Goal: Task Accomplishment & Management: Manage account settings

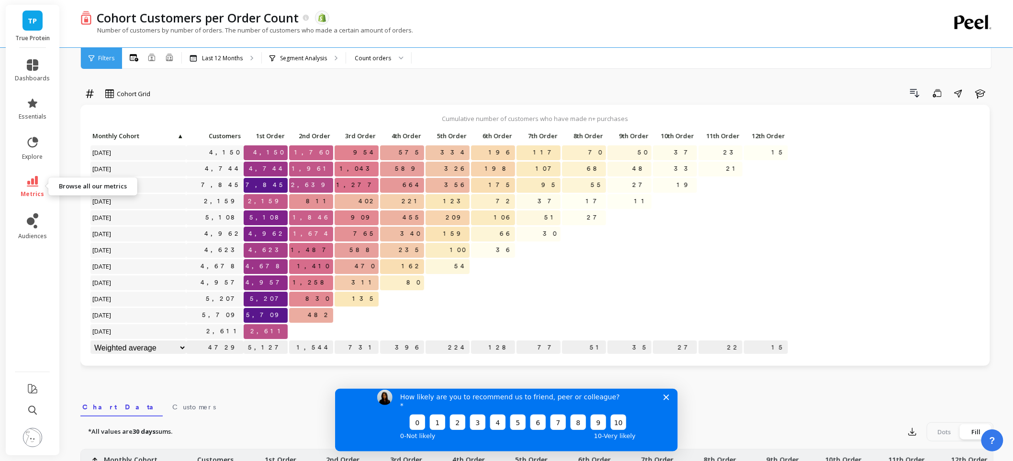
click at [36, 179] on icon at bounding box center [32, 181] width 11 height 11
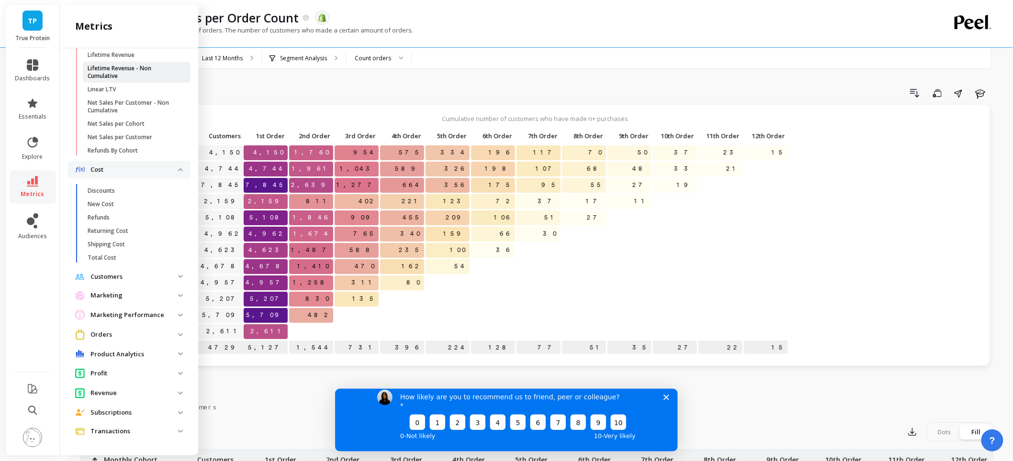
scroll to position [436, 0]
click at [111, 355] on p "Product Analytics" at bounding box center [134, 355] width 88 height 10
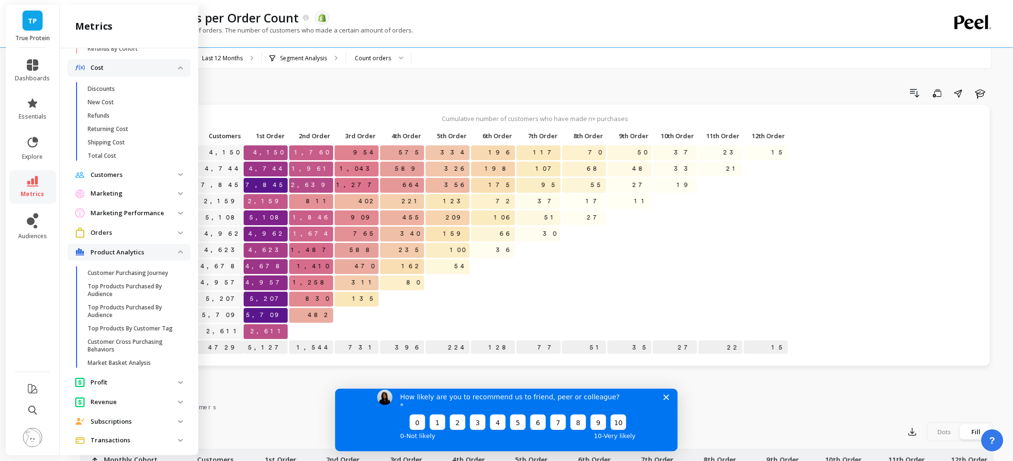
scroll to position [554, 0]
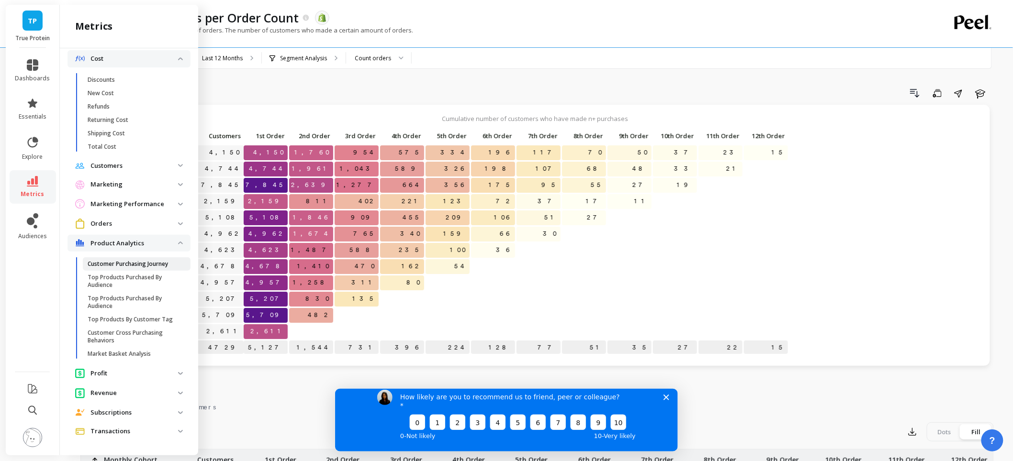
click at [130, 260] on p "Customer Purchasing Journey" at bounding box center [128, 264] width 80 height 8
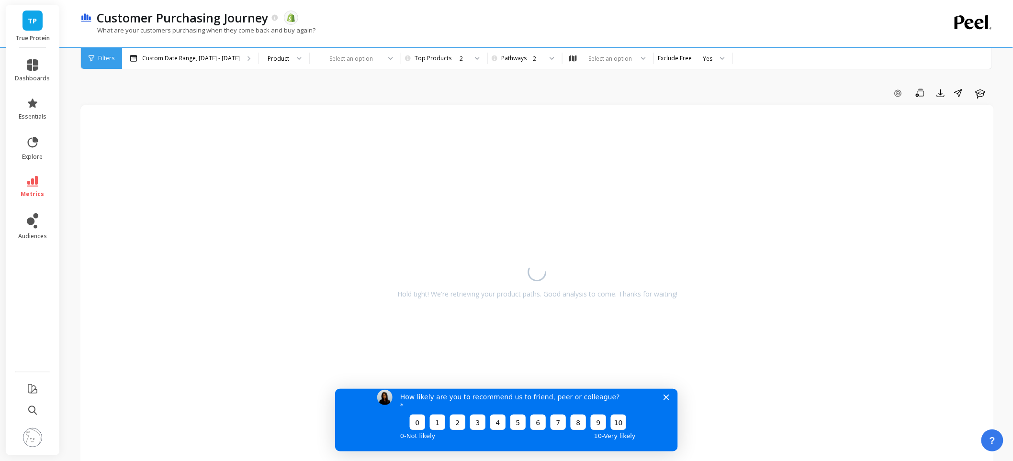
click at [668, 400] on polygon "Close survey" at bounding box center [666, 397] width 6 height 6
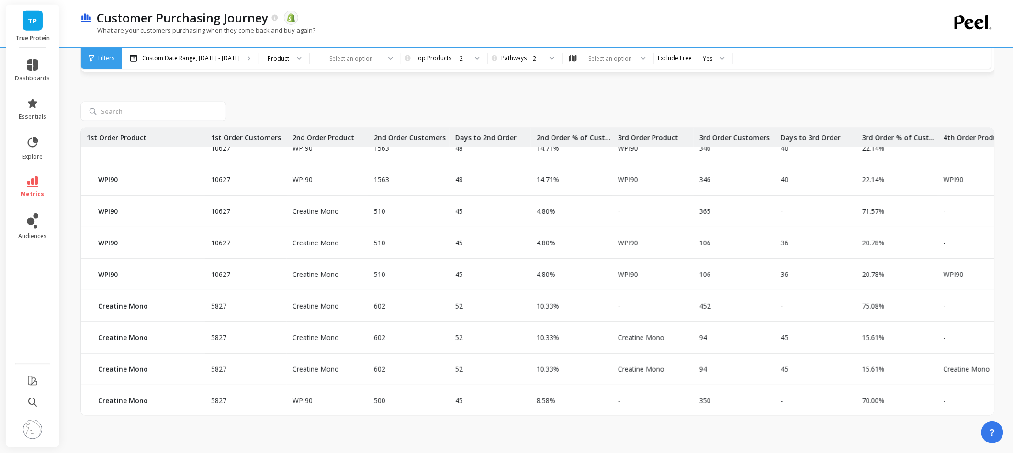
scroll to position [98, 0]
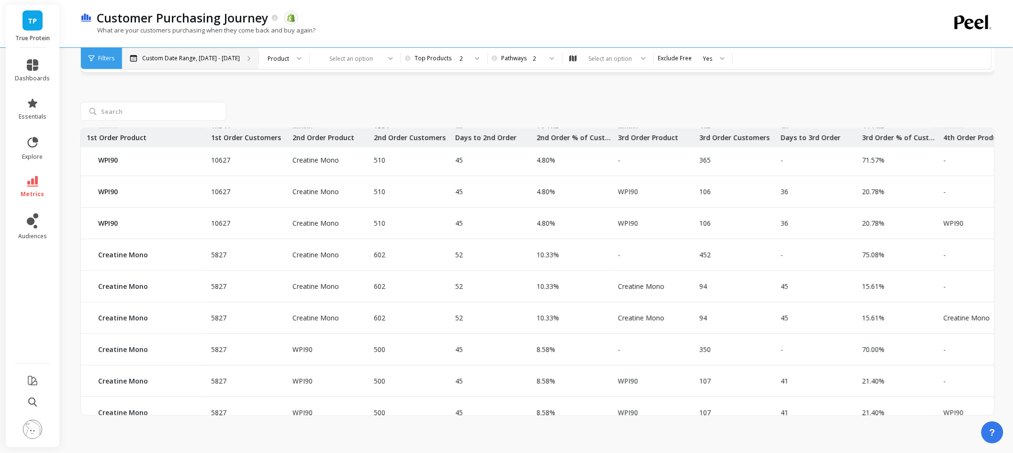
click at [206, 56] on p "Custom Date Range, Mar 1 - Aug 14" at bounding box center [191, 59] width 98 height 8
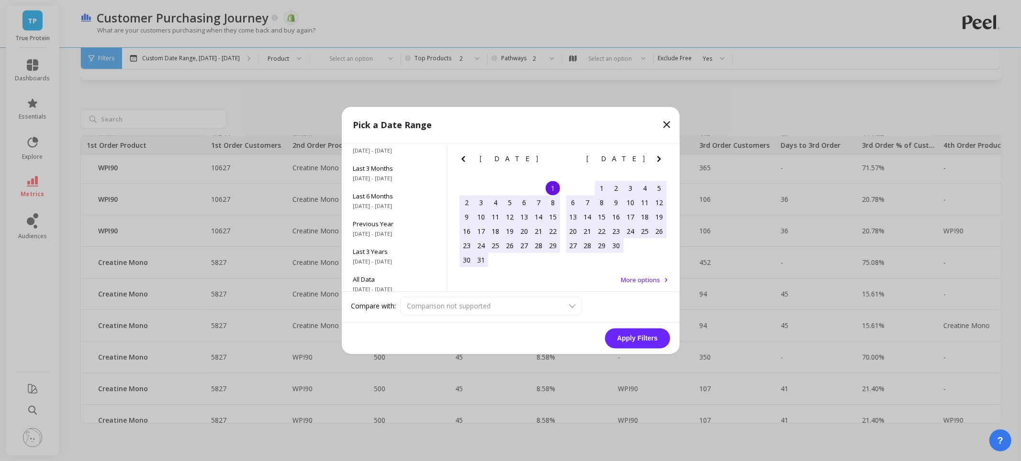
scroll to position [130, 0]
click at [393, 248] on span "Last 3 Years" at bounding box center [394, 245] width 82 height 9
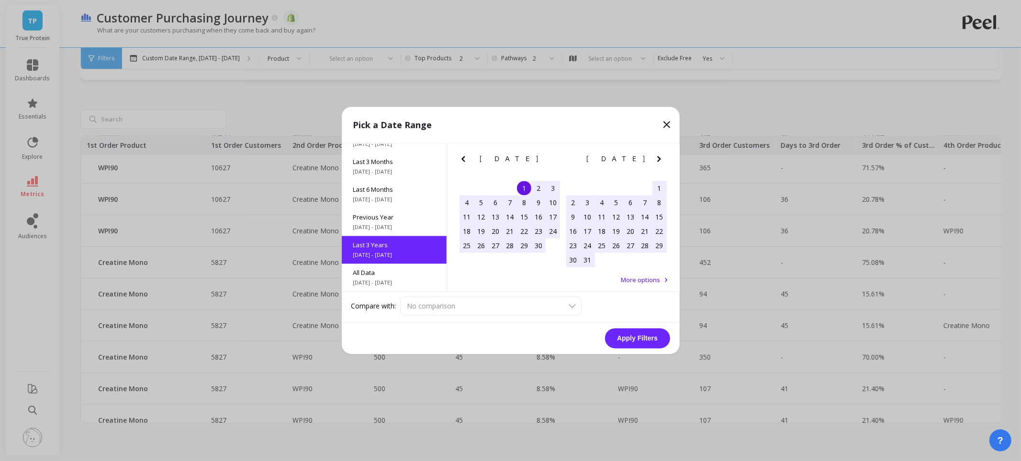
scroll to position [0, 0]
click at [634, 339] on button "Apply Filters" at bounding box center [637, 339] width 65 height 20
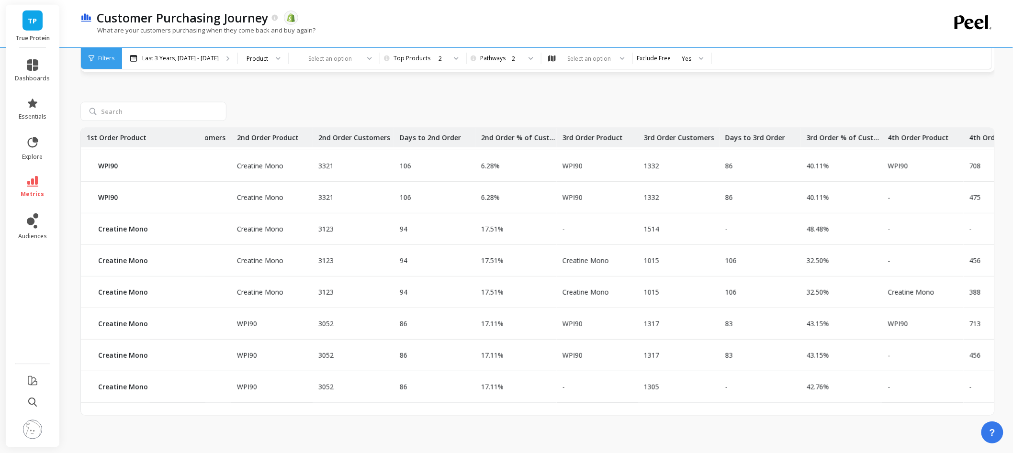
scroll to position [131, 0]
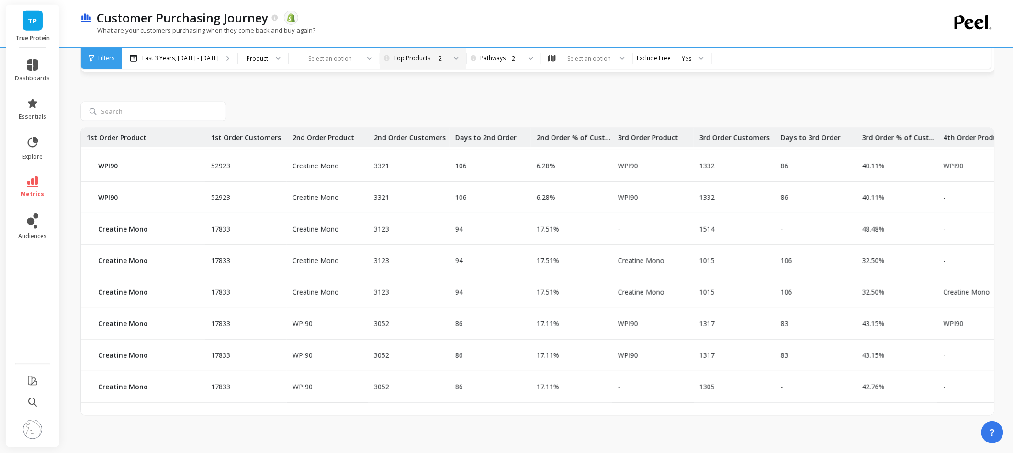
click at [446, 56] on div "2" at bounding box center [442, 58] width 8 height 9
click at [449, 201] on div "10" at bounding box center [428, 205] width 64 height 9
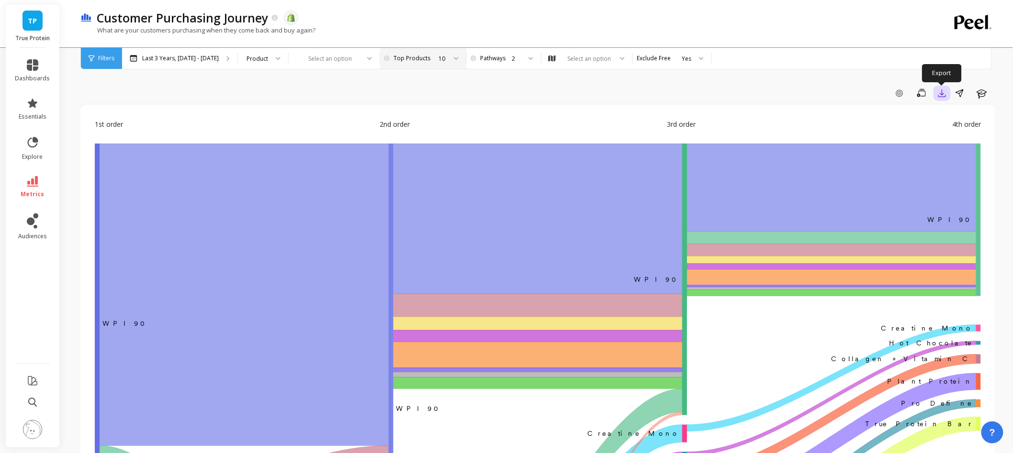
click at [946, 100] on button "button" at bounding box center [941, 93] width 17 height 15
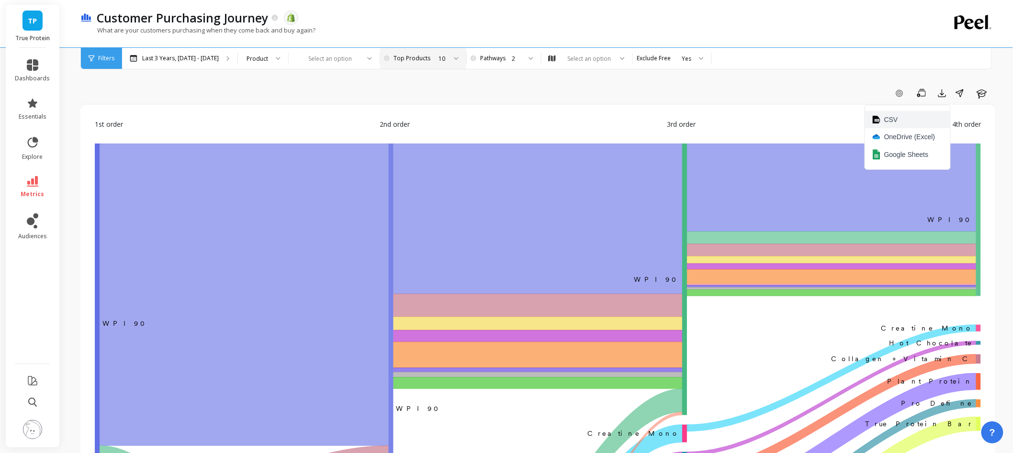
click at [909, 119] on button "CSV" at bounding box center [907, 119] width 85 height 17
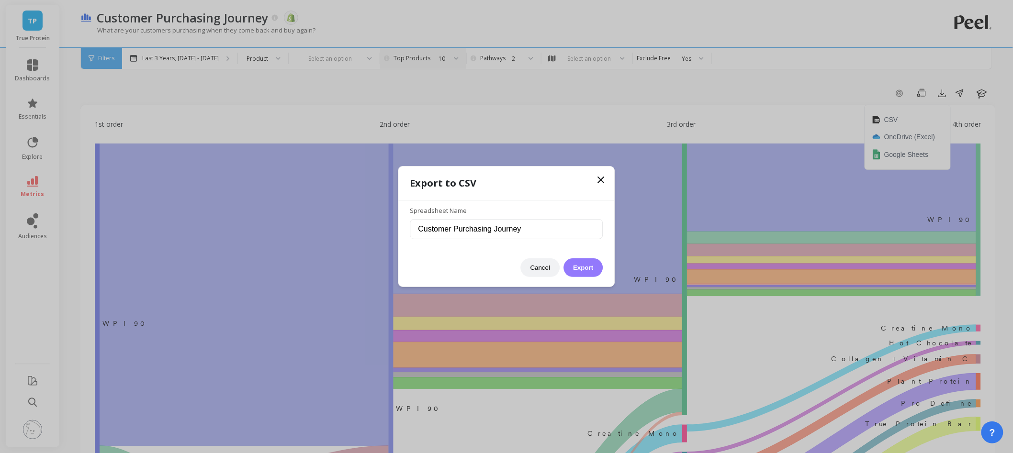
click at [587, 266] on button "Export" at bounding box center [582, 267] width 39 height 19
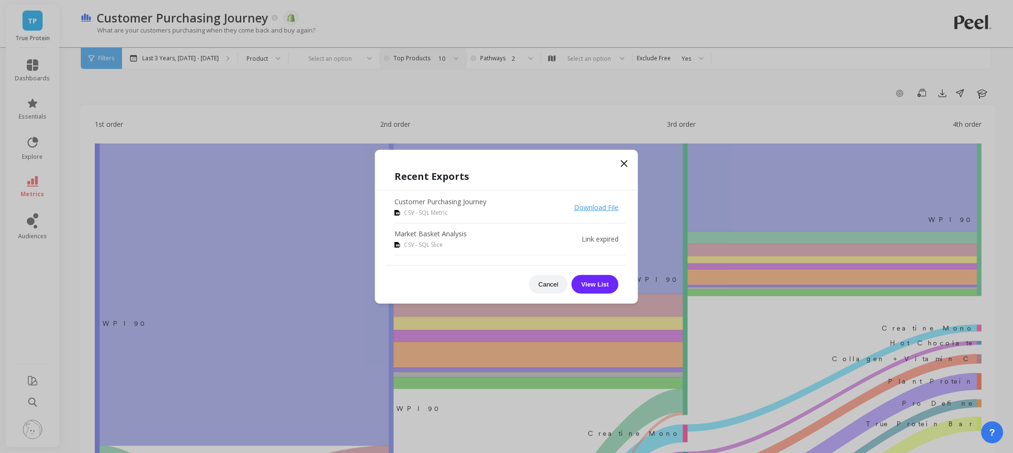
click at [606, 208] on link "Download File" at bounding box center [596, 207] width 45 height 9
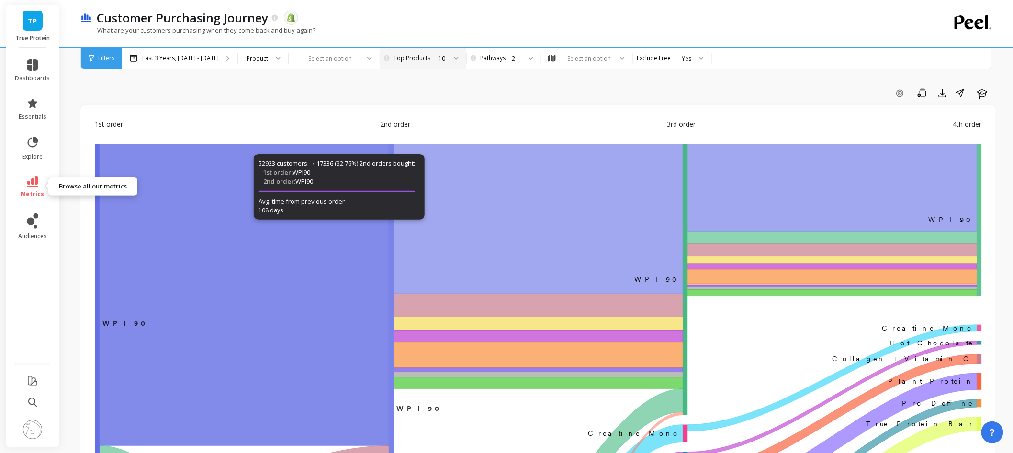
click at [38, 193] on span "metrics" at bounding box center [32, 194] width 23 height 8
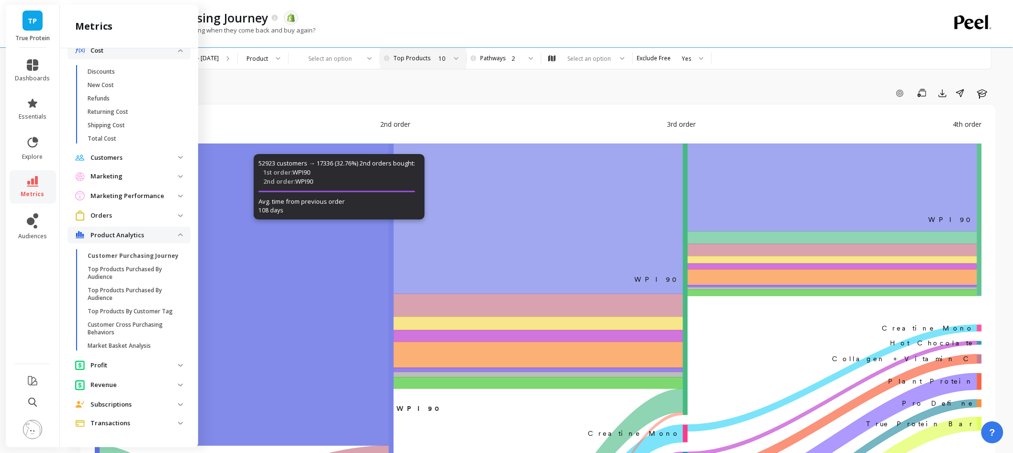
scroll to position [562, 0]
click at [149, 353] on link "Market Basket Analysis" at bounding box center [137, 345] width 108 height 13
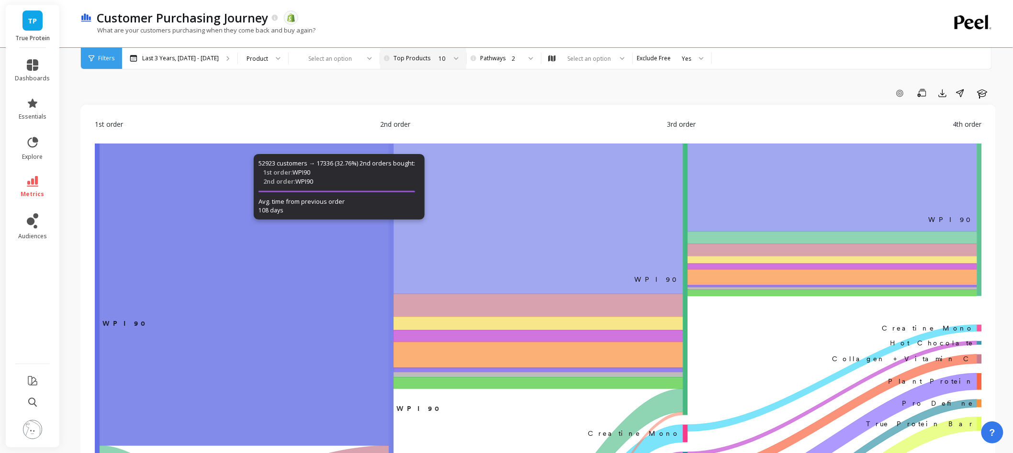
scroll to position [0, 0]
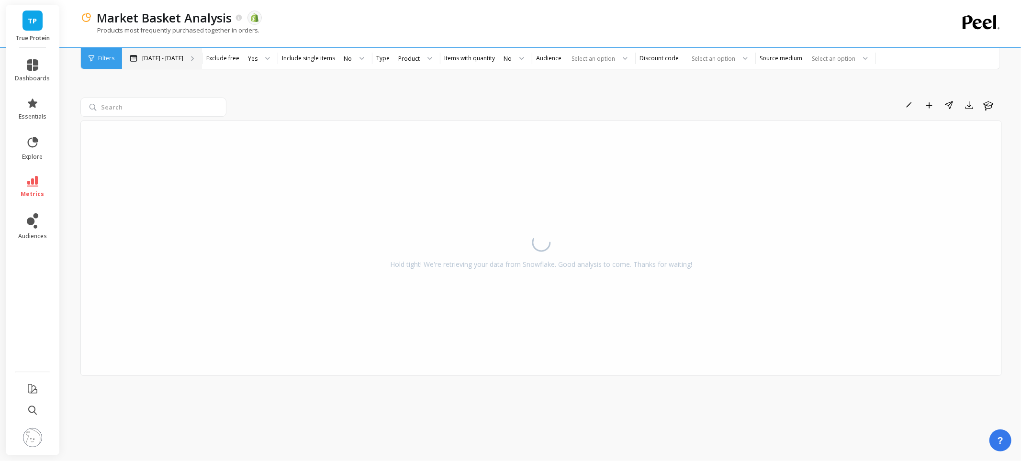
click at [182, 56] on p "[DATE] - [DATE]" at bounding box center [162, 59] width 41 height 8
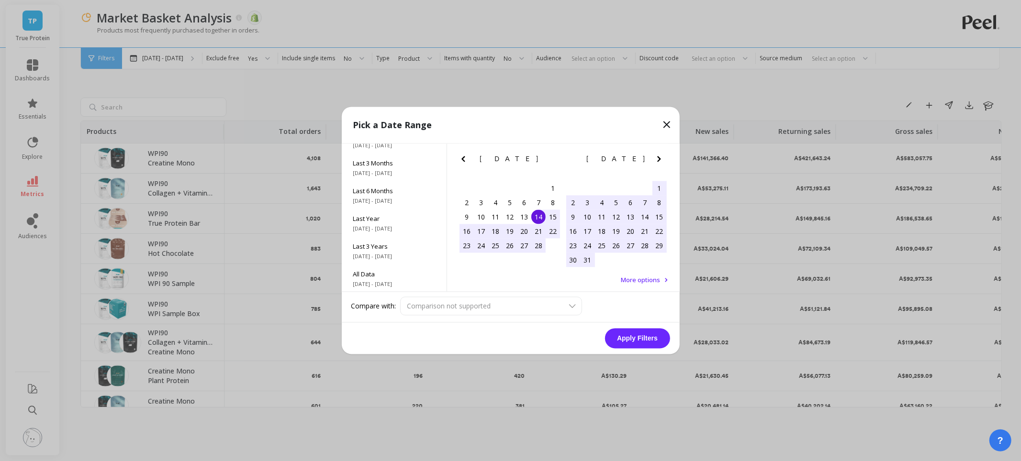
scroll to position [130, 0]
click at [395, 256] on span "1/1/2022 - 12/31/2024" at bounding box center [394, 256] width 82 height 8
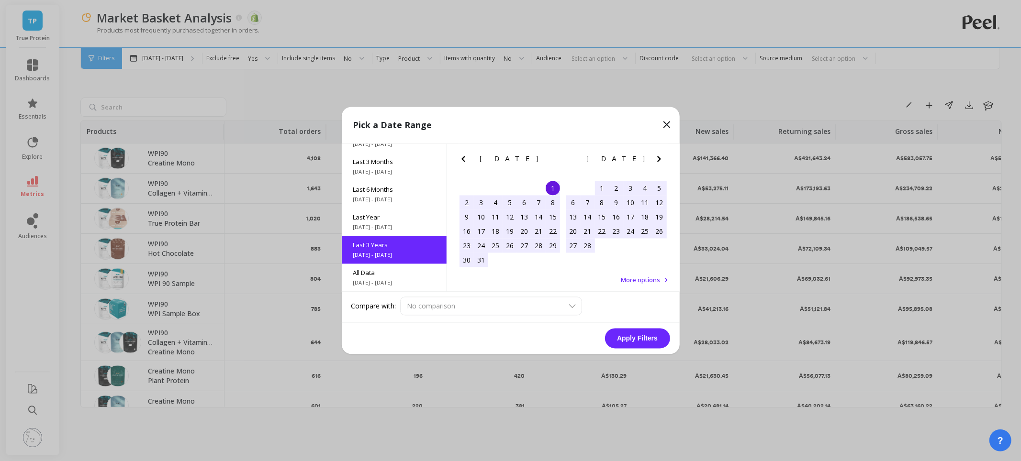
scroll to position [0, 0]
click at [636, 336] on button "Apply Filters" at bounding box center [637, 339] width 65 height 20
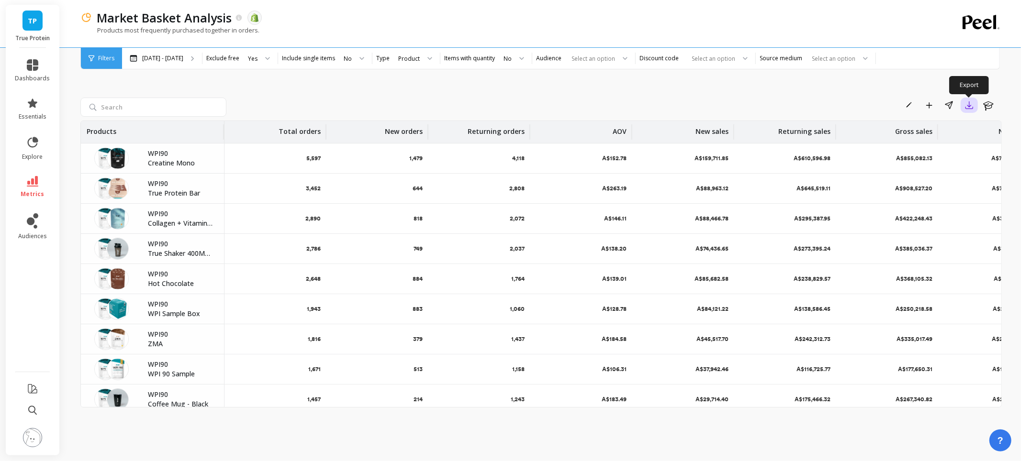
click at [971, 106] on icon "button" at bounding box center [969, 104] width 7 height 7
click at [950, 128] on button "CSV" at bounding box center [934, 131] width 85 height 17
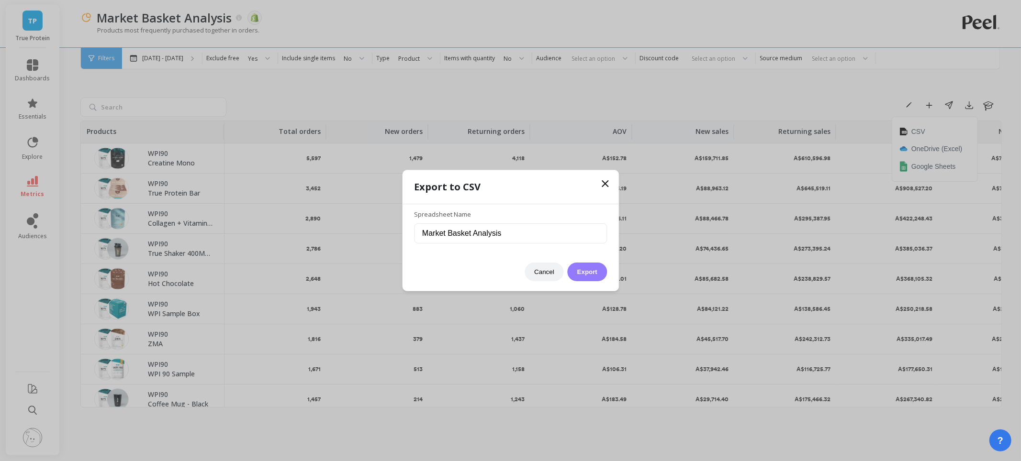
click at [591, 268] on button "Export" at bounding box center [587, 272] width 39 height 19
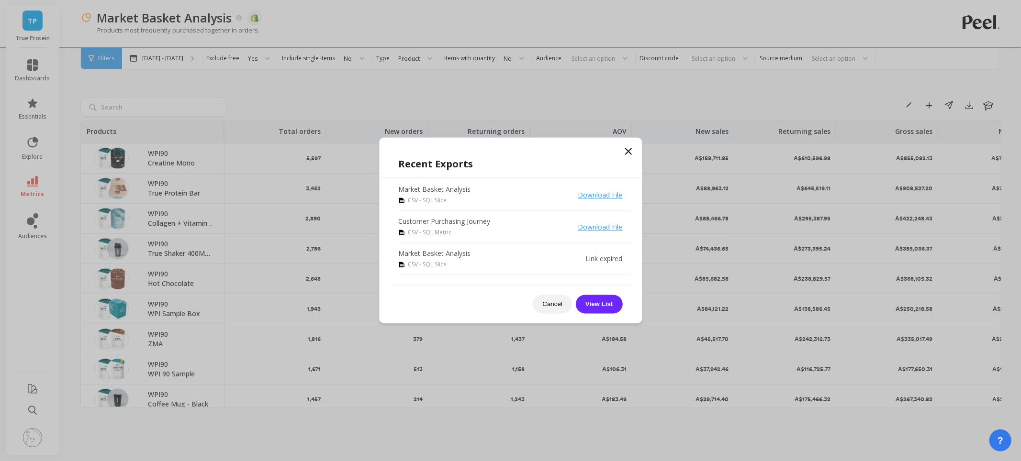
click at [627, 155] on icon at bounding box center [628, 151] width 11 height 11
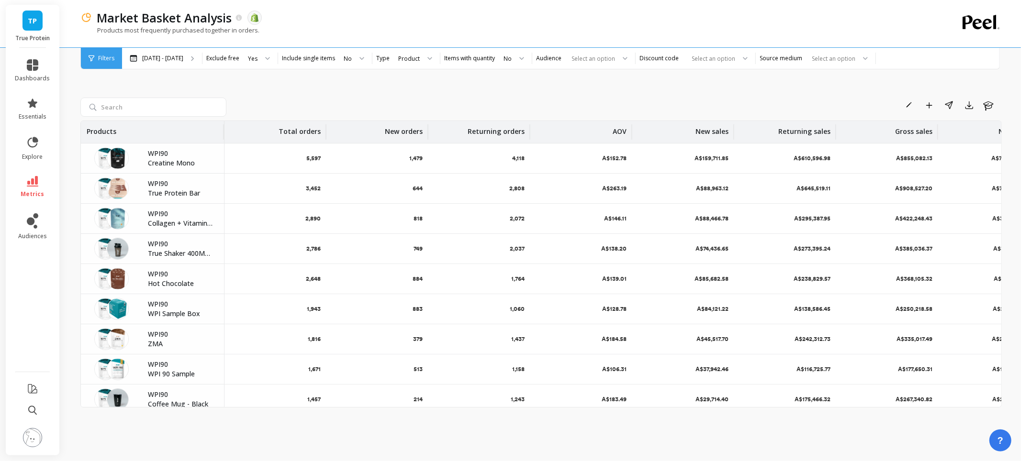
click at [38, 178] on link "metrics" at bounding box center [32, 187] width 35 height 22
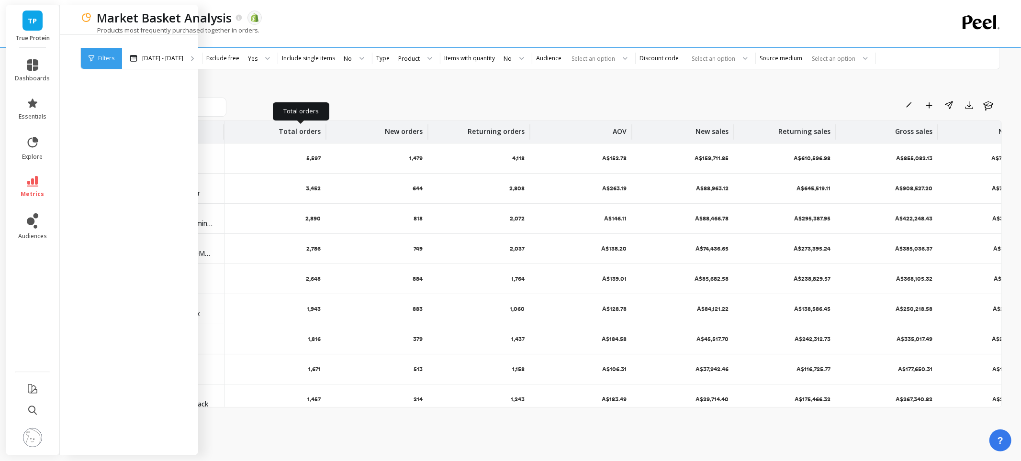
click at [319, 121] on p "Total orders" at bounding box center [300, 128] width 42 height 15
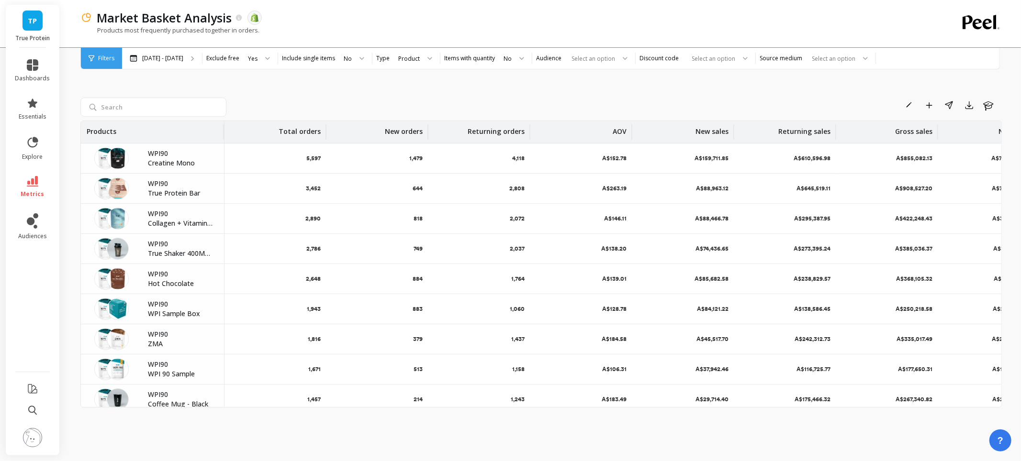
click at [374, 99] on div "Rename Add to Dashboard Share Export Learn" at bounding box center [615, 105] width 771 height 15
click at [30, 179] on icon at bounding box center [32, 181] width 11 height 11
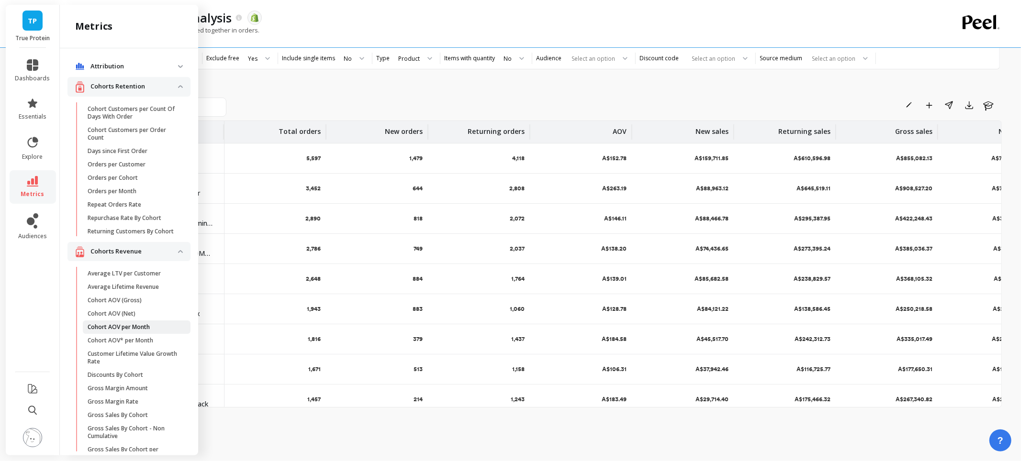
scroll to position [2, 0]
click at [33, 413] on icon at bounding box center [32, 411] width 9 height 10
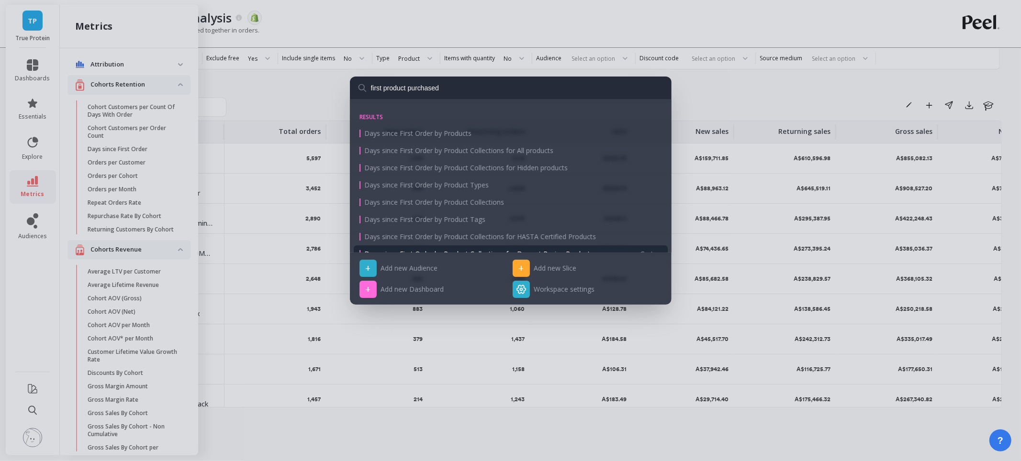
scroll to position [0, 0]
type input "first product purchased"
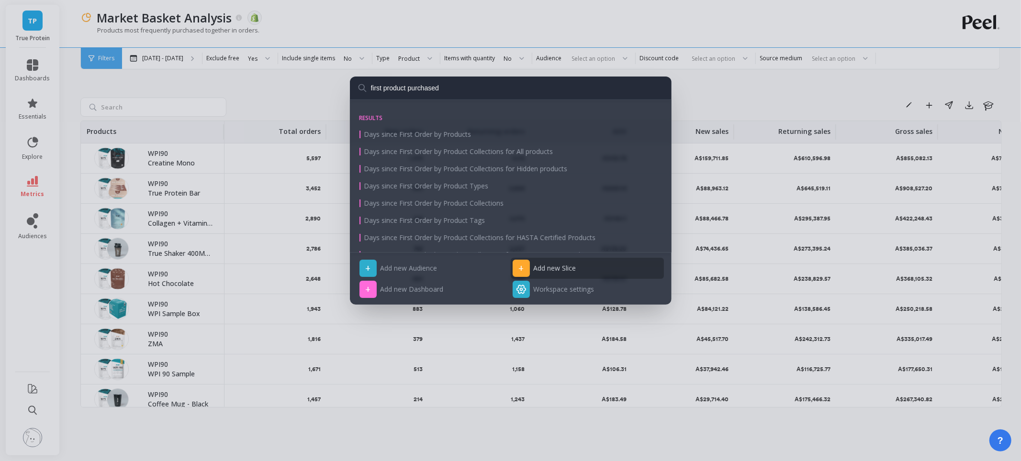
click at [543, 275] on div "+ Add new Slice" at bounding box center [587, 268] width 153 height 21
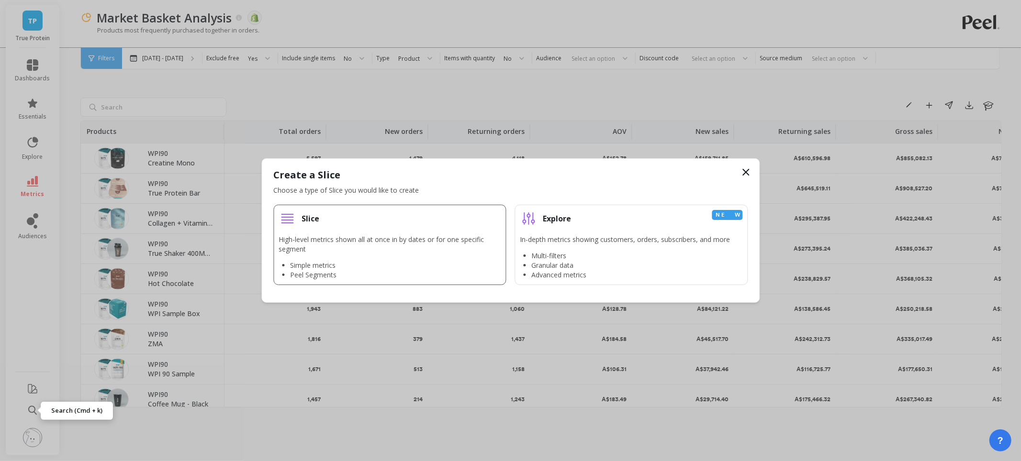
click at [412, 255] on div "High-level metrics shown all at once in by dates or for one specific segment Si…" at bounding box center [390, 257] width 223 height 45
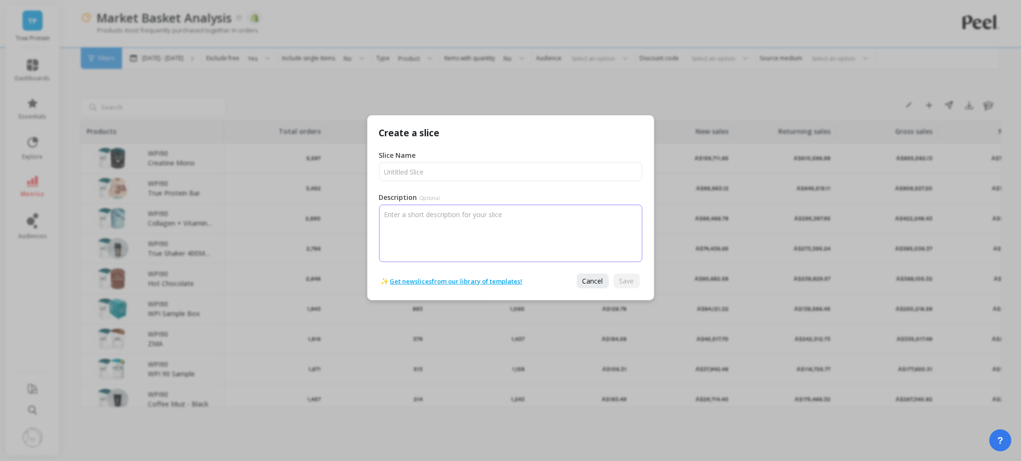
click at [430, 221] on textarea "Description Optional" at bounding box center [510, 233] width 263 height 57
click at [471, 281] on link "Get new slices from our library of templates!" at bounding box center [456, 282] width 133 height 10
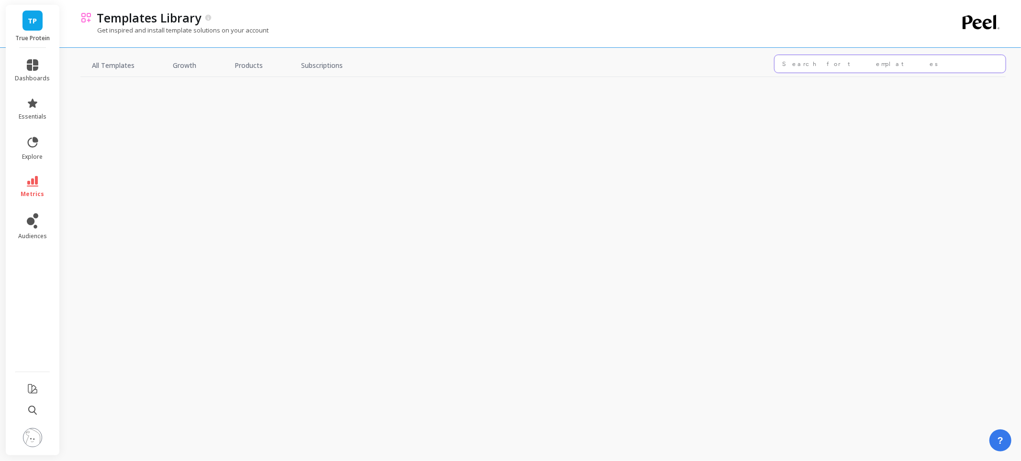
click at [795, 66] on input "text" at bounding box center [889, 64] width 231 height 18
type input "first purchase"
click at [257, 68] on link "Products" at bounding box center [248, 66] width 51 height 22
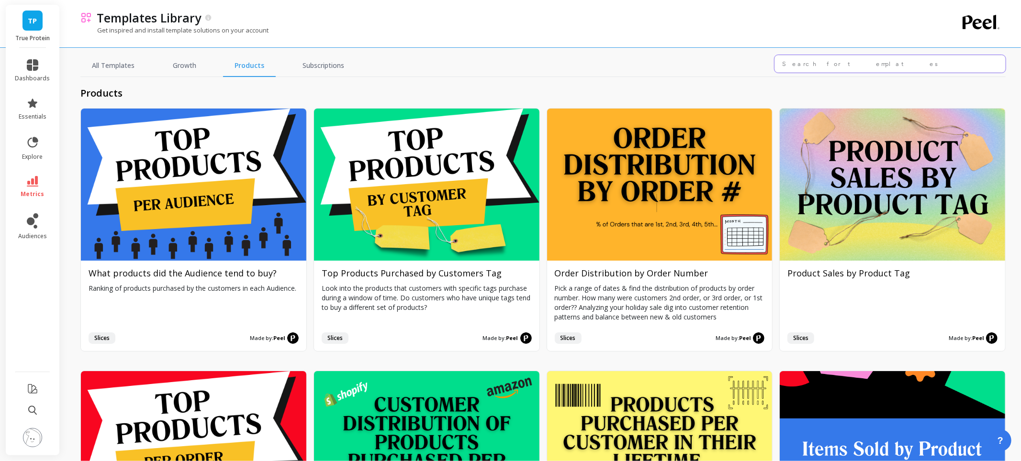
click at [893, 65] on input "text" at bounding box center [889, 64] width 231 height 18
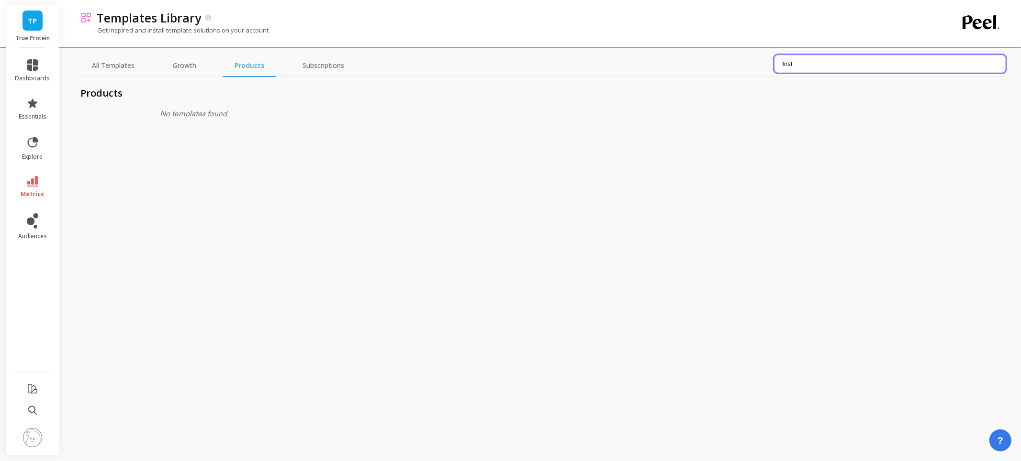
type input "first"
click at [839, 73] on div "All Templates Growth Products Subscriptions first" at bounding box center [542, 66] width 925 height 22
click at [839, 68] on input "first" at bounding box center [889, 64] width 231 height 18
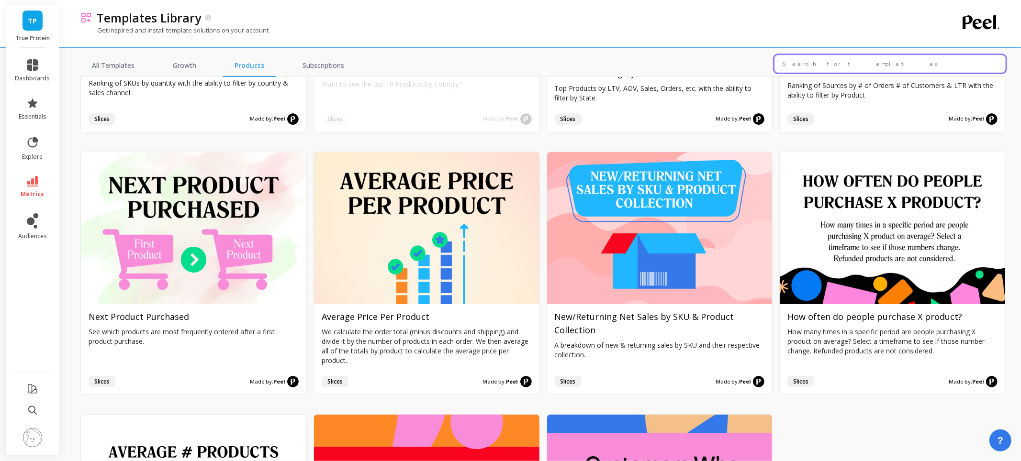
scroll to position [810, 0]
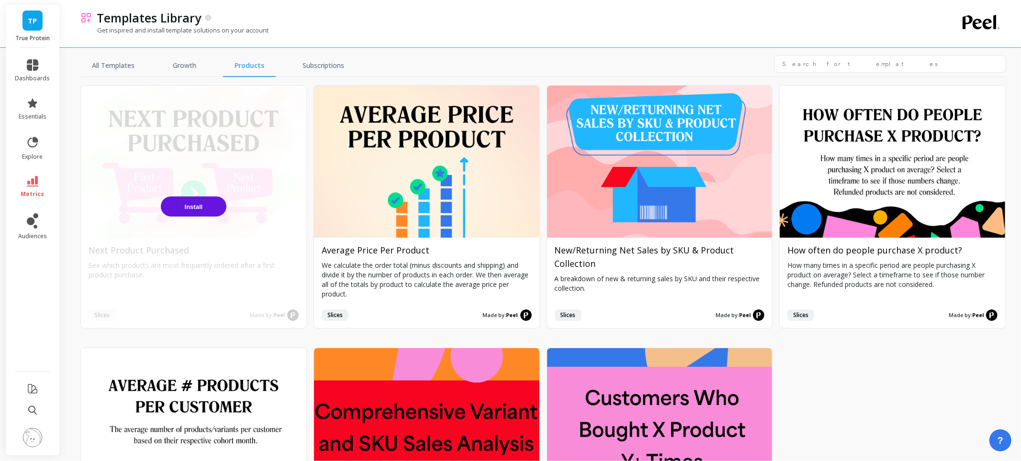
click at [205, 207] on button "Install" at bounding box center [194, 207] width 66 height 20
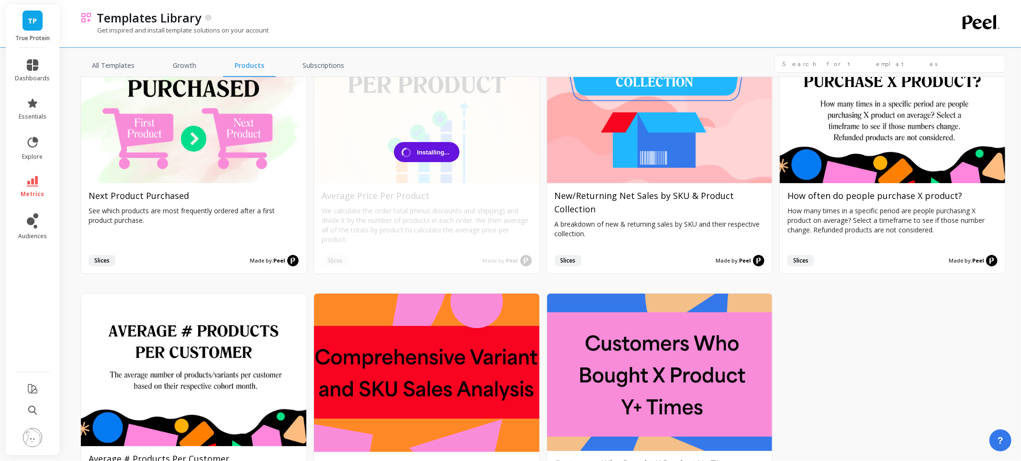
scroll to position [949, 0]
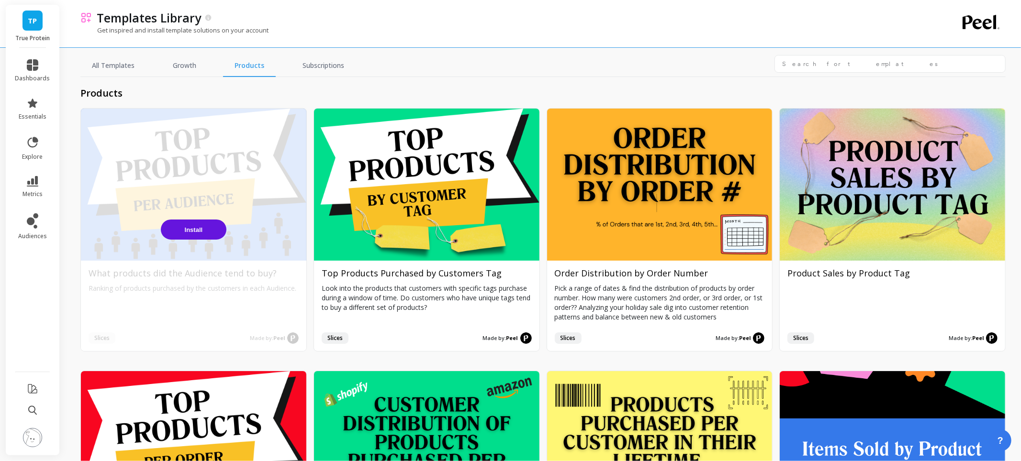
click at [198, 229] on span "Install" at bounding box center [194, 229] width 18 height 7
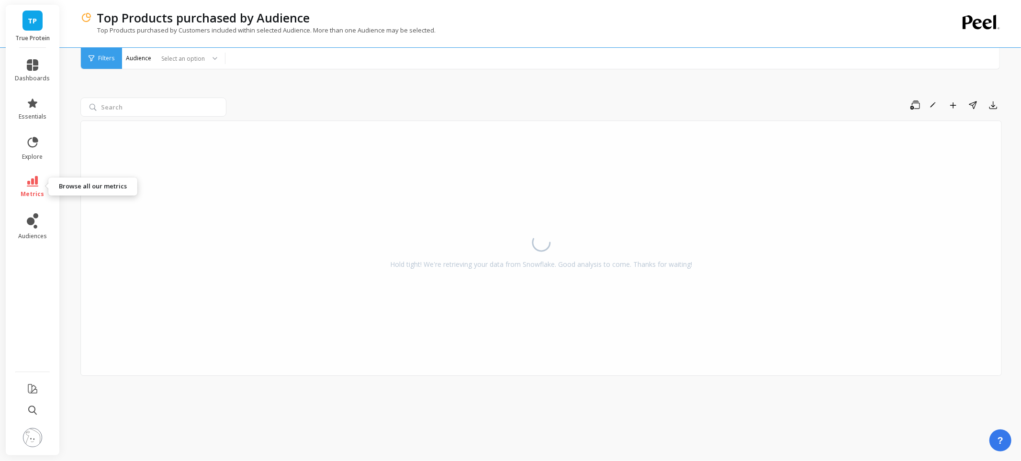
click at [33, 183] on icon at bounding box center [32, 181] width 11 height 11
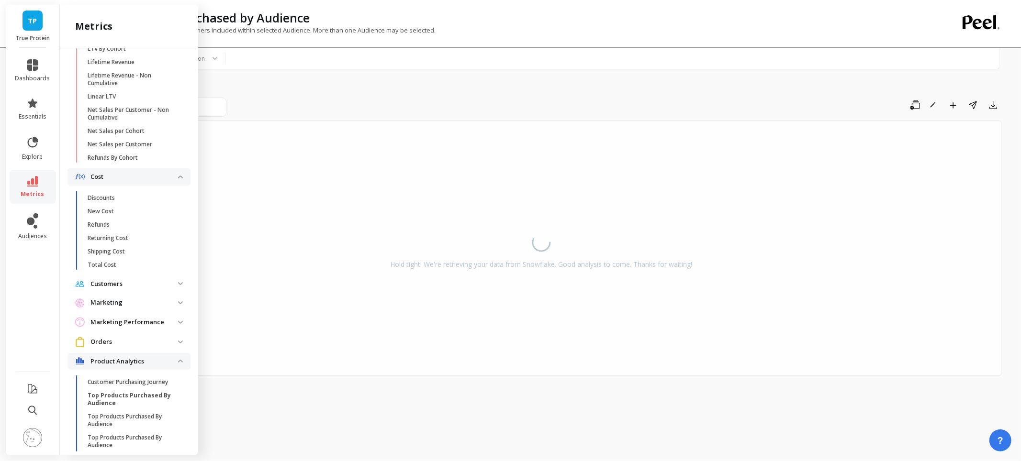
scroll to position [576, 0]
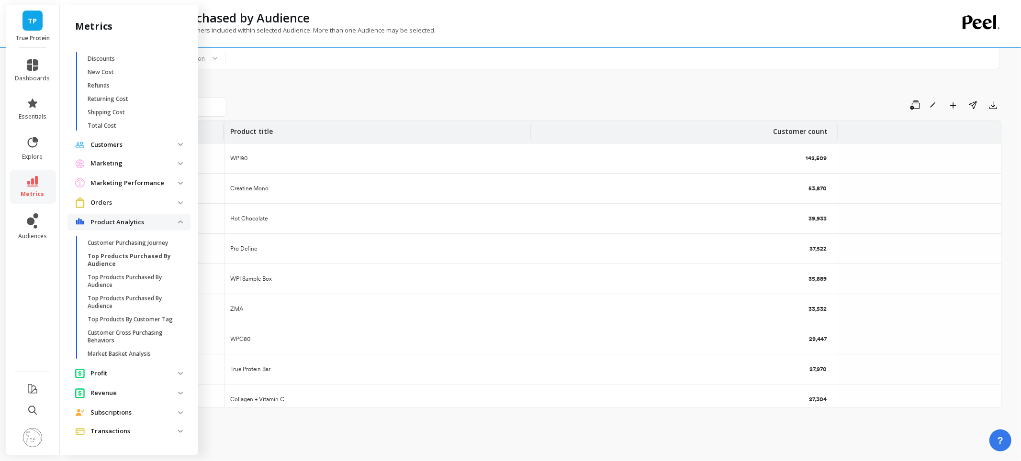
click at [417, 82] on div "Save Rename Add to Dashboard Share Export Product Product title Customer count …" at bounding box center [540, 249] width 921 height 399
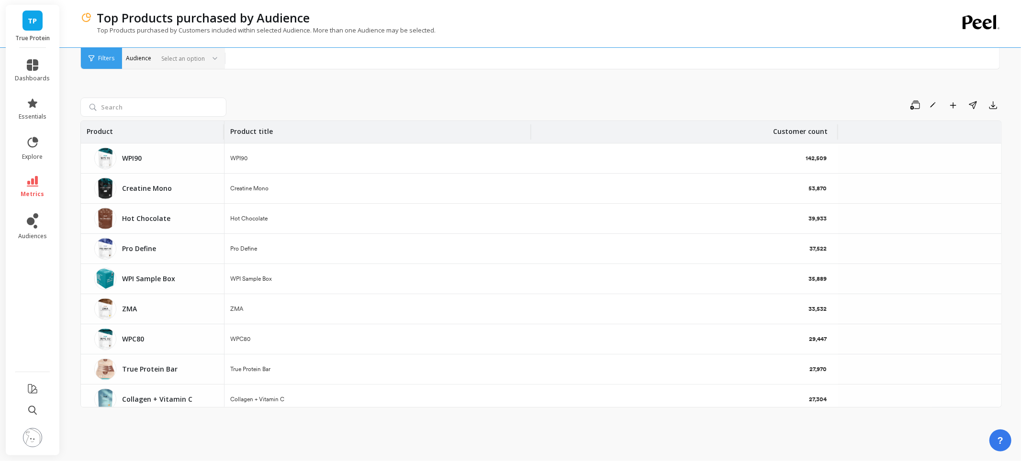
click at [187, 56] on div at bounding box center [180, 58] width 47 height 9
click at [196, 152] on div "New customers" at bounding box center [173, 150] width 90 height 9
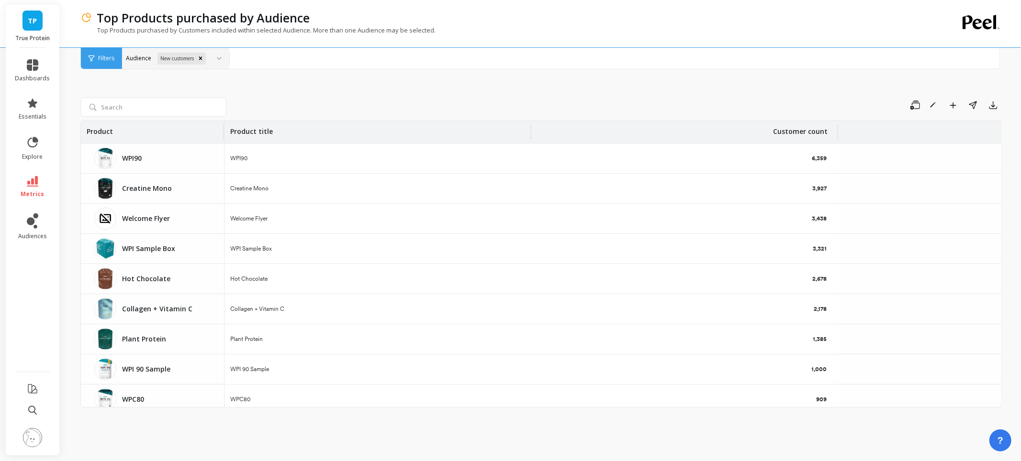
click at [525, 69] on div "Filters Filters Audience option New customers, selected. New customers" at bounding box center [539, 59] width 919 height 22
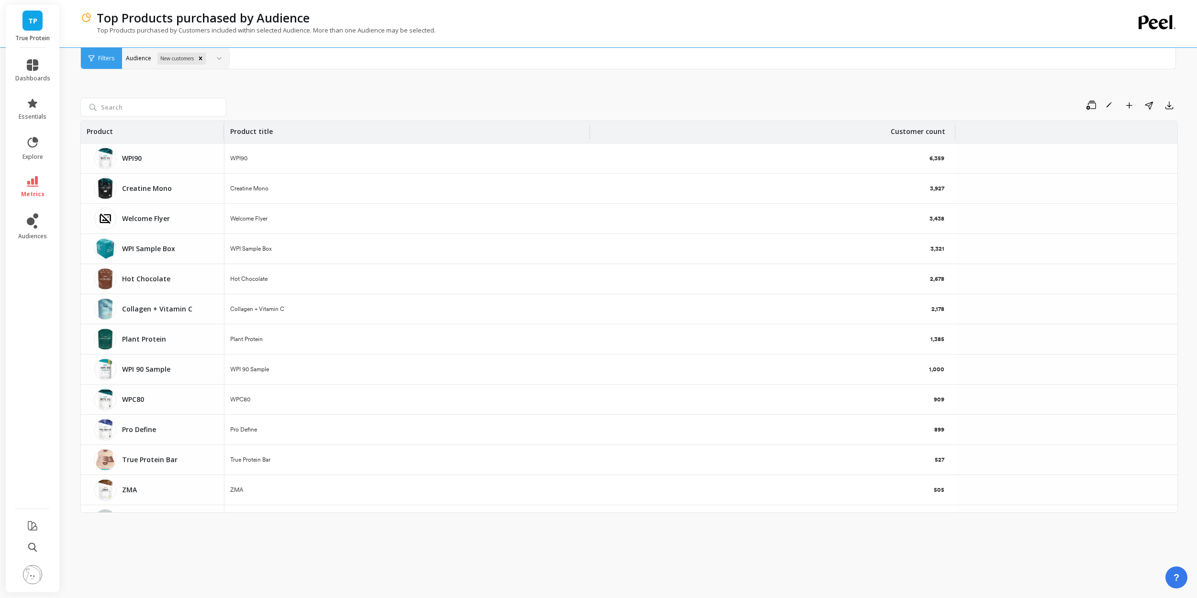
click at [39, 461] on li at bounding box center [33, 548] width 54 height 21
click at [32, 461] on icon at bounding box center [32, 548] width 9 height 10
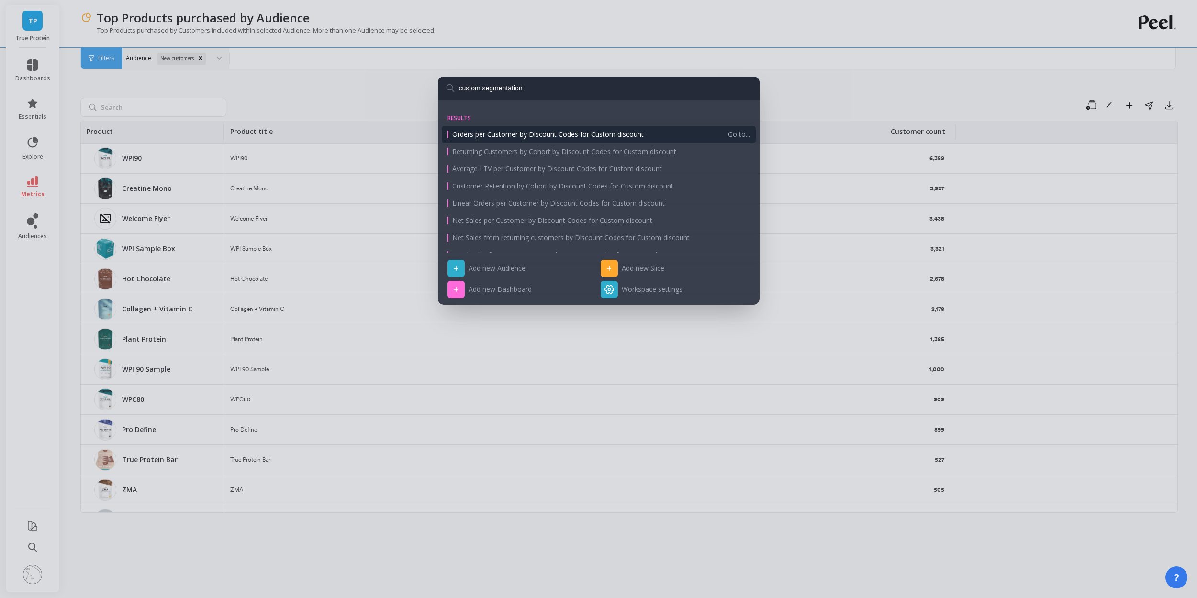
type input "custom segmentation"
click at [285, 99] on div "custom segmentation results Orders per Customer by Discount Codes for Custom di…" at bounding box center [598, 299] width 1197 height 598
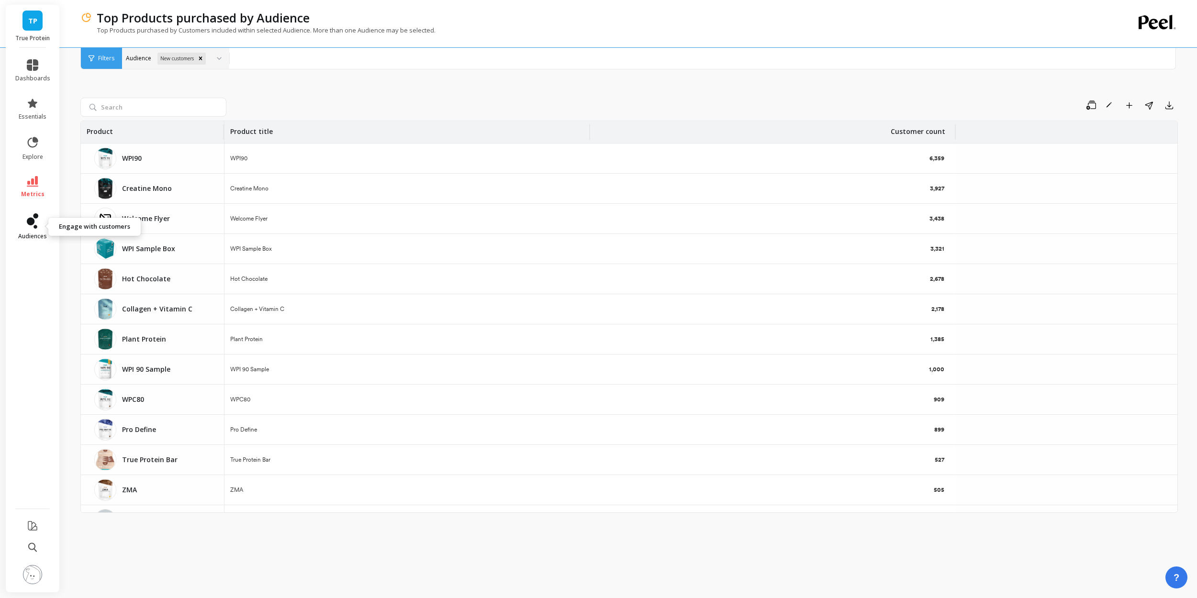
click at [28, 223] on icon at bounding box center [31, 222] width 8 height 8
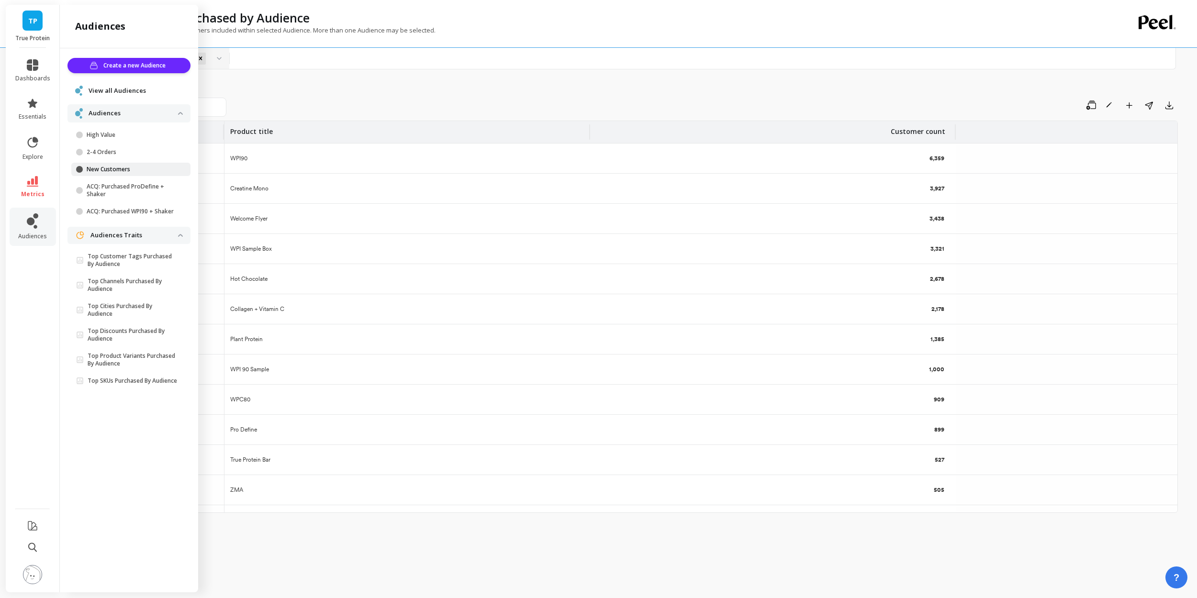
click at [111, 166] on p "New Customers" at bounding box center [132, 170] width 91 height 8
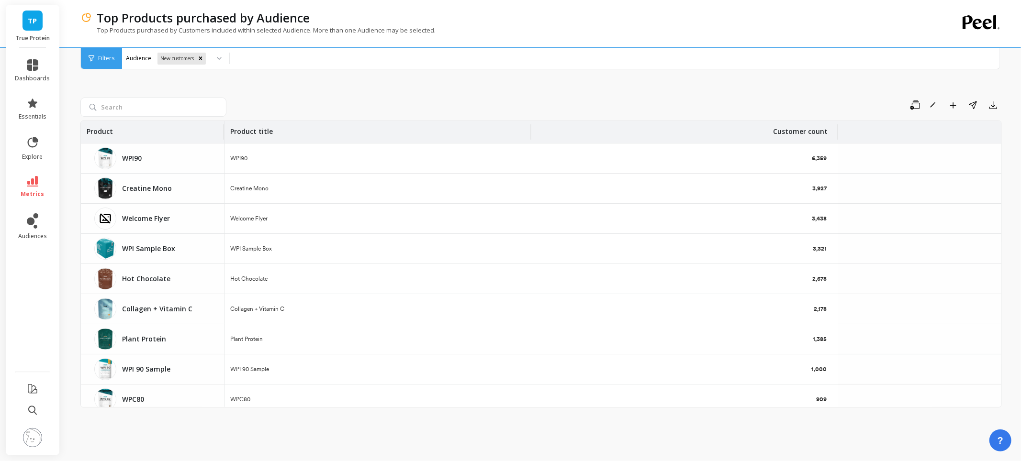
click at [37, 407] on li at bounding box center [33, 411] width 54 height 21
click at [35, 408] on icon at bounding box center [32, 411] width 9 height 10
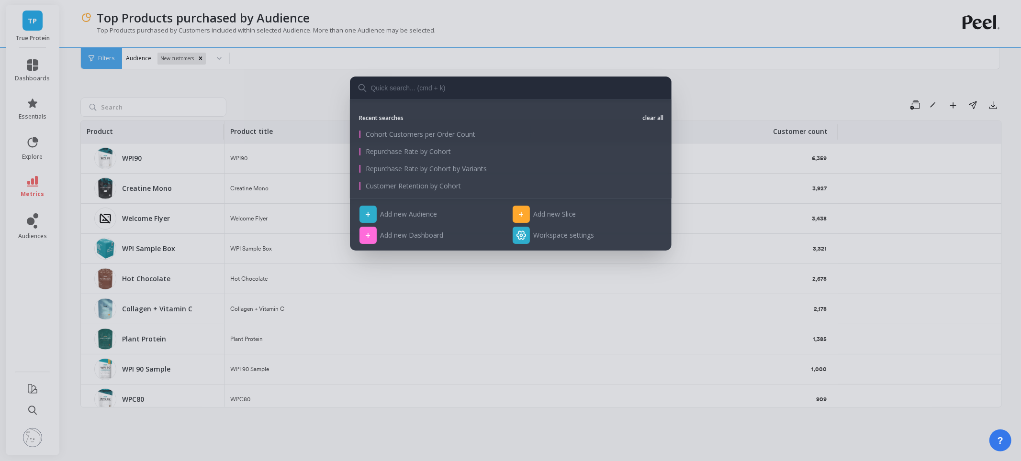
click at [102, 430] on div "Recent searches clear all Cohort Customers per Order Count Repurchase Rate by C…" at bounding box center [510, 230] width 1021 height 461
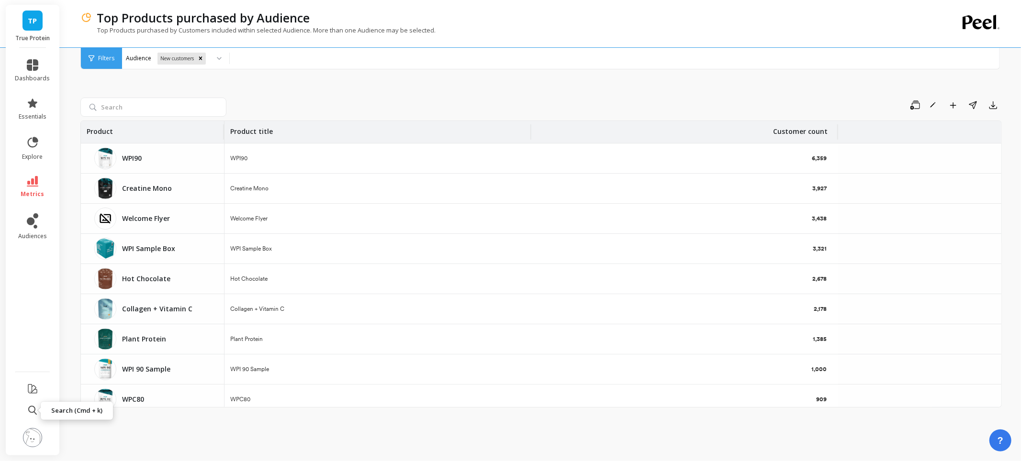
click at [31, 435] on img at bounding box center [32, 437] width 19 height 19
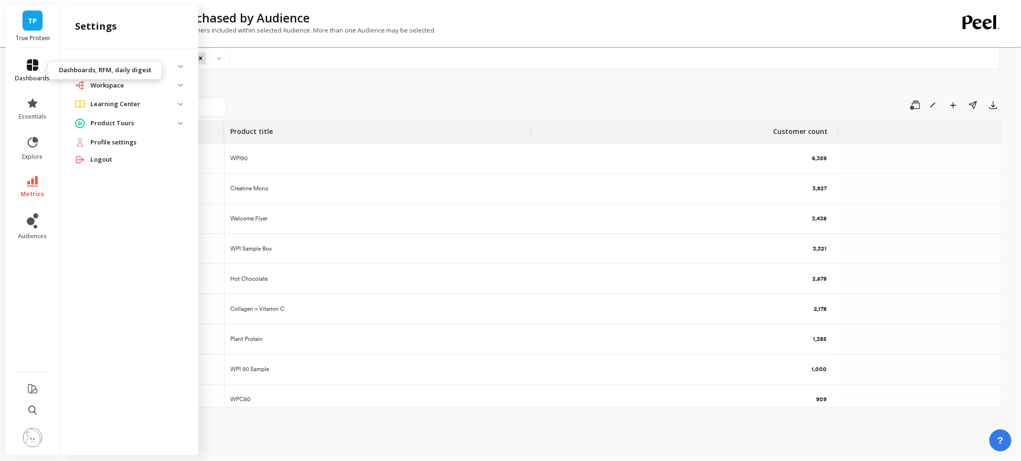
click at [35, 68] on icon at bounding box center [32, 64] width 11 height 11
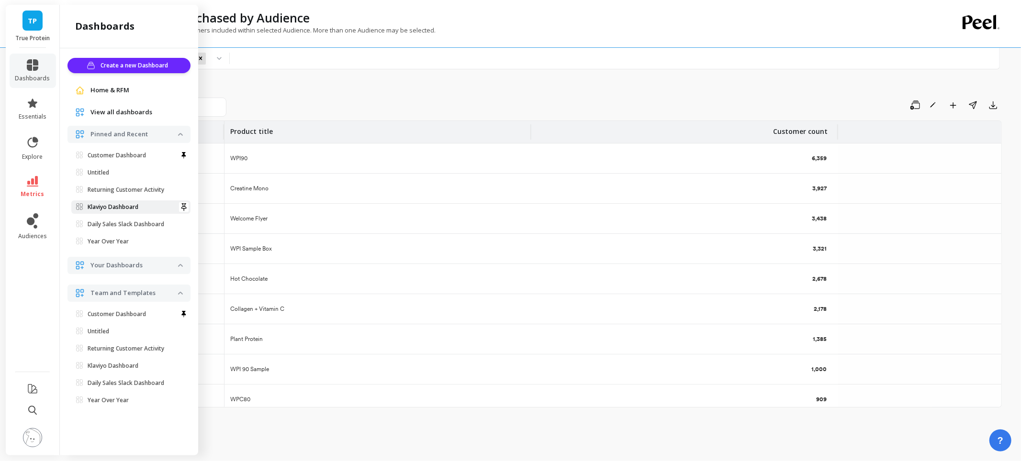
click at [101, 206] on p "Klaviyo Dashboard" at bounding box center [113, 207] width 51 height 8
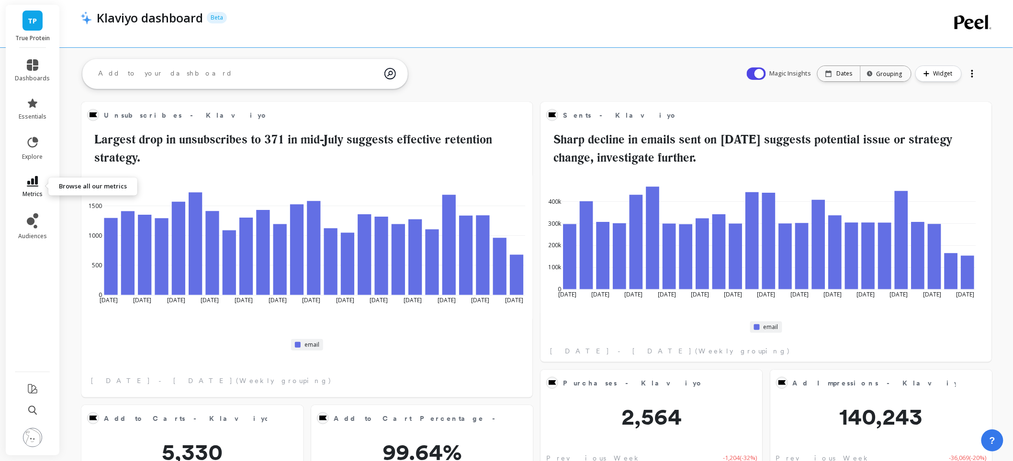
click at [36, 183] on icon at bounding box center [32, 181] width 11 height 11
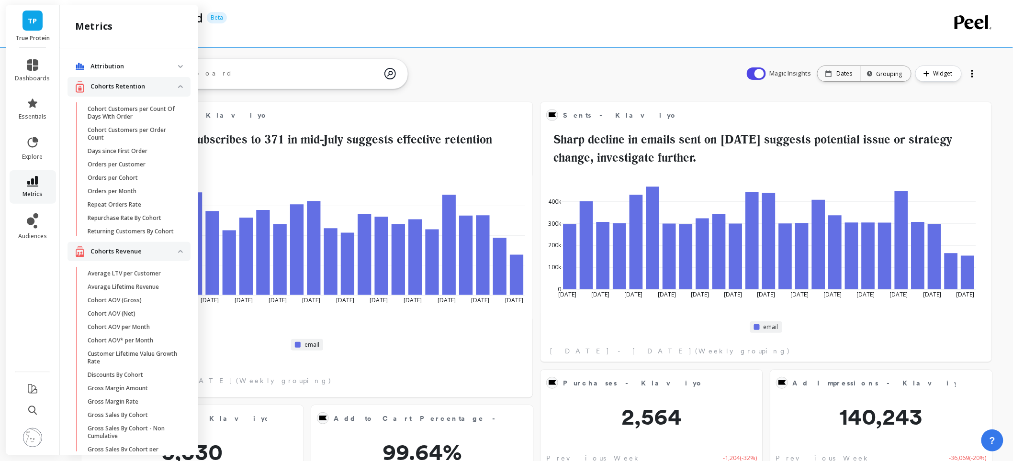
scroll to position [576, 0]
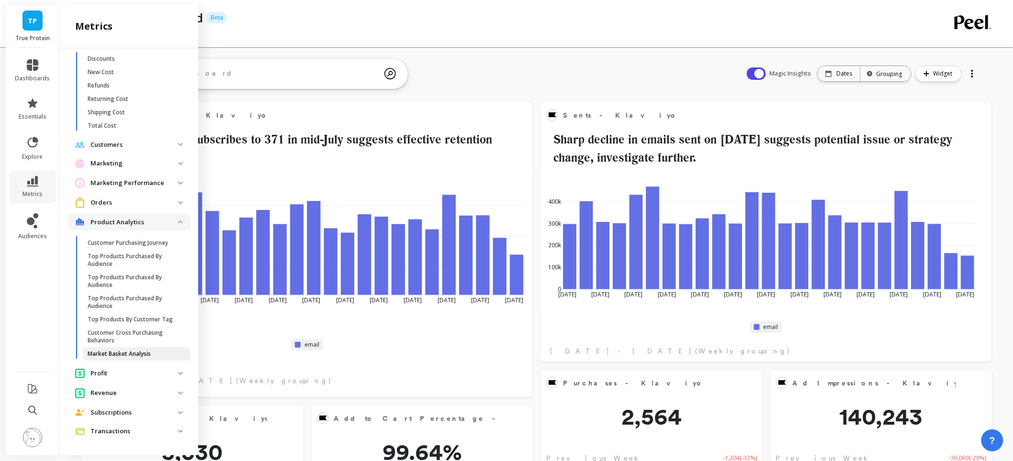
click at [133, 355] on p "Market Basket Analysis" at bounding box center [119, 354] width 63 height 8
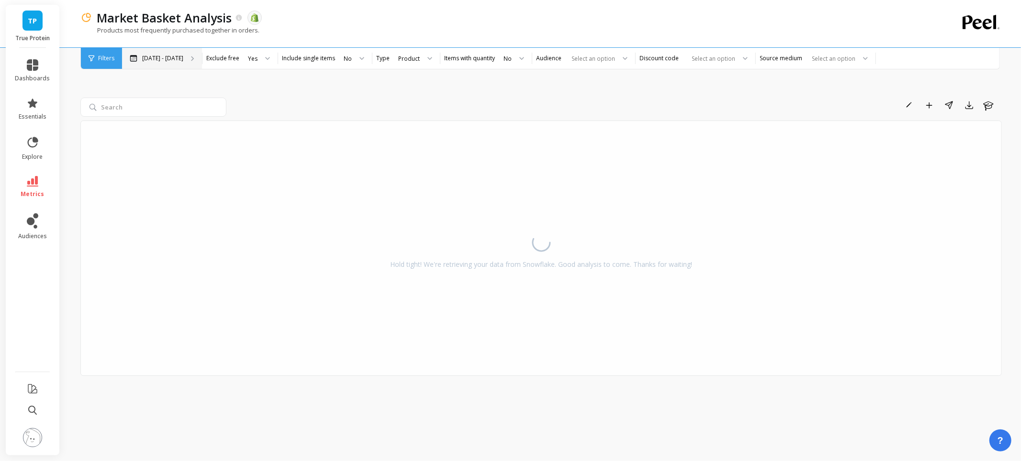
click at [172, 56] on p "[DATE] - [DATE]" at bounding box center [162, 59] width 41 height 8
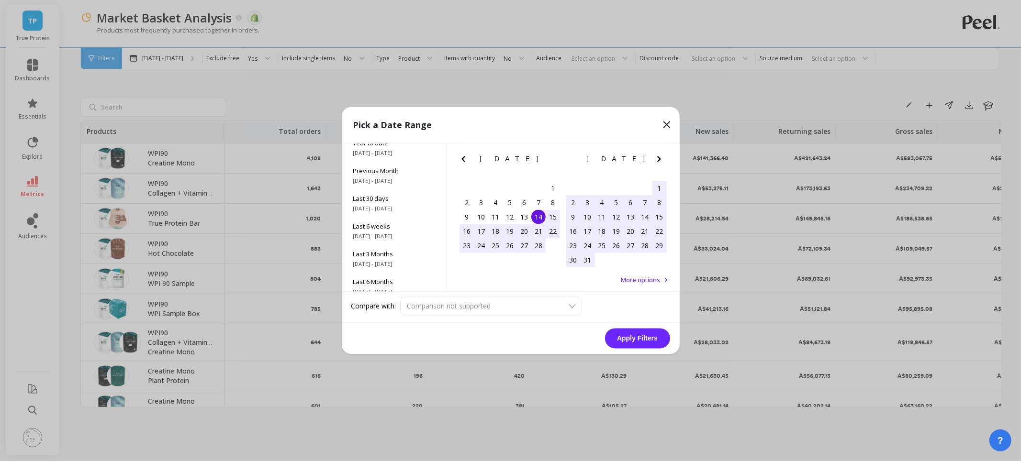
scroll to position [130, 0]
click at [391, 256] on span "[DATE] - [DATE]" at bounding box center [394, 256] width 82 height 8
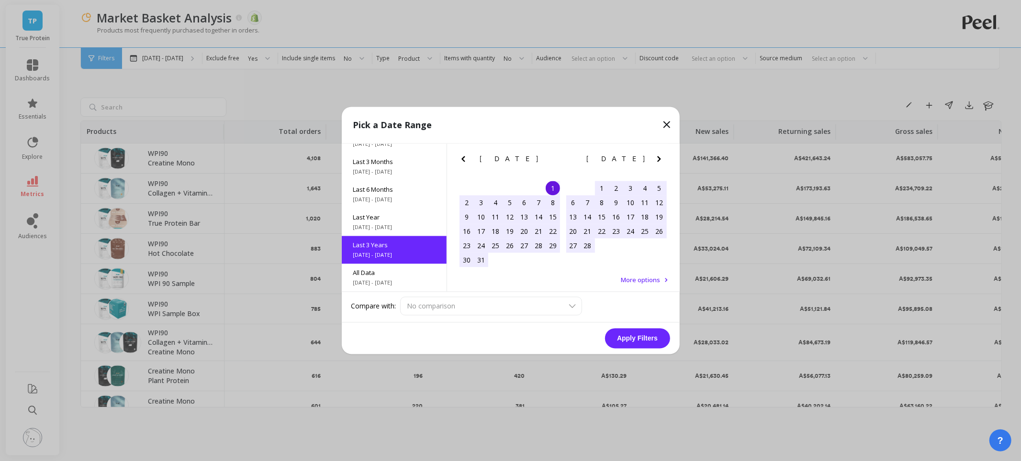
scroll to position [0, 0]
click at [637, 335] on button "Apply Filters" at bounding box center [637, 339] width 65 height 20
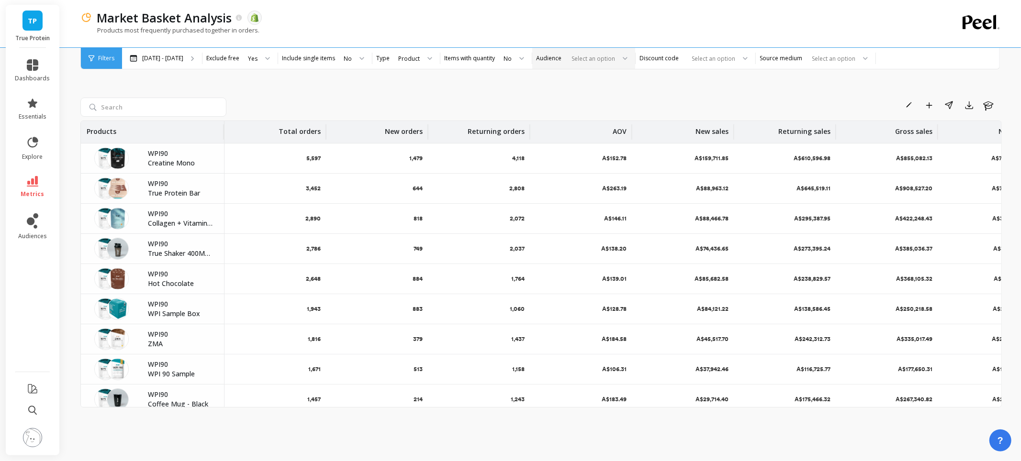
click at [615, 56] on div at bounding box center [591, 58] width 47 height 9
click at [611, 208] on div "Purchased Sample Box Offer" at bounding box center [583, 205] width 90 height 9
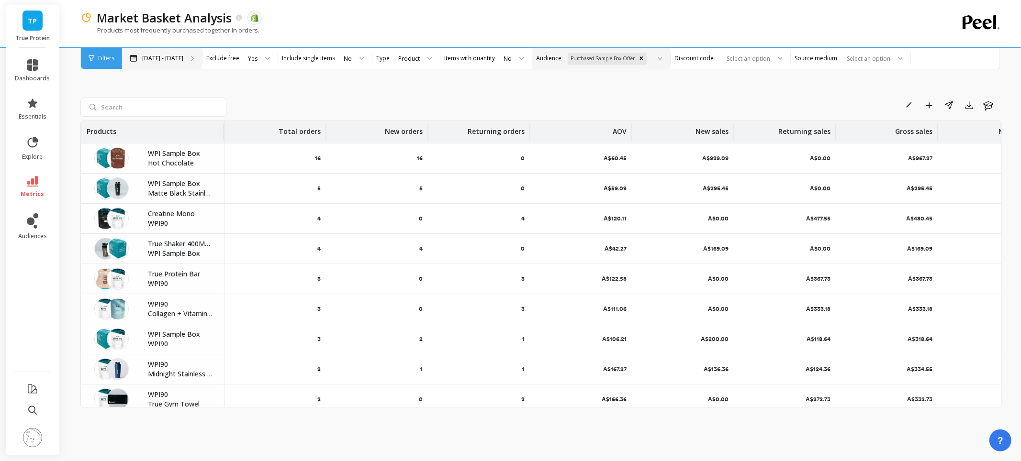
click at [183, 59] on p "Jan 1, 2022 - Dec 31, 2024" at bounding box center [162, 59] width 41 height 8
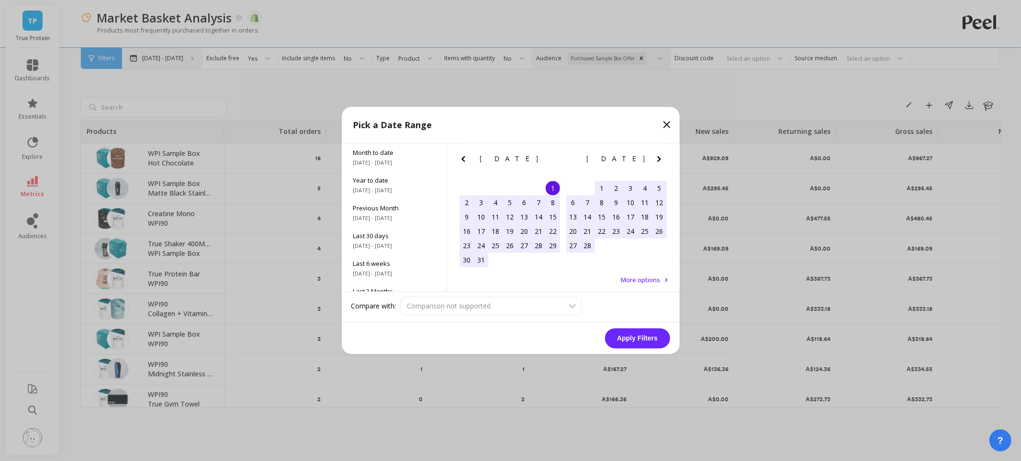
scroll to position [0, 0]
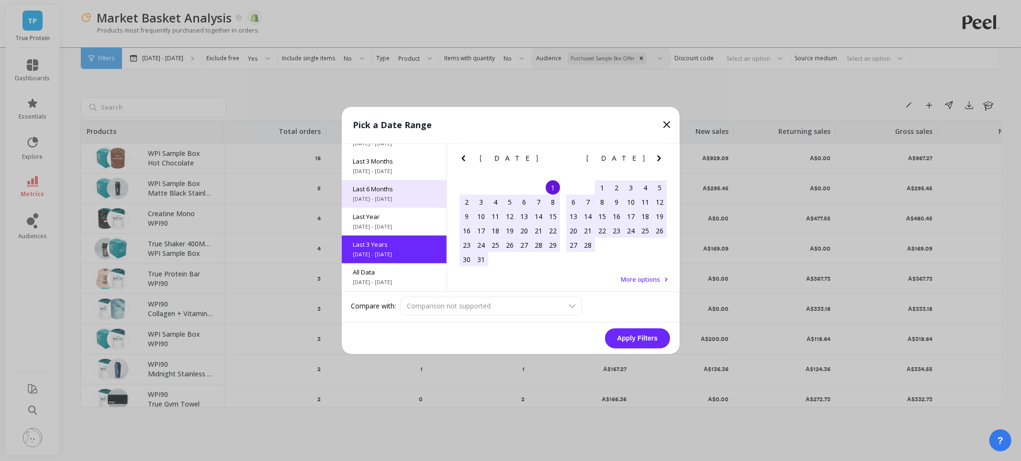
click at [389, 197] on span "[DATE] - [DATE]" at bounding box center [394, 200] width 82 height 8
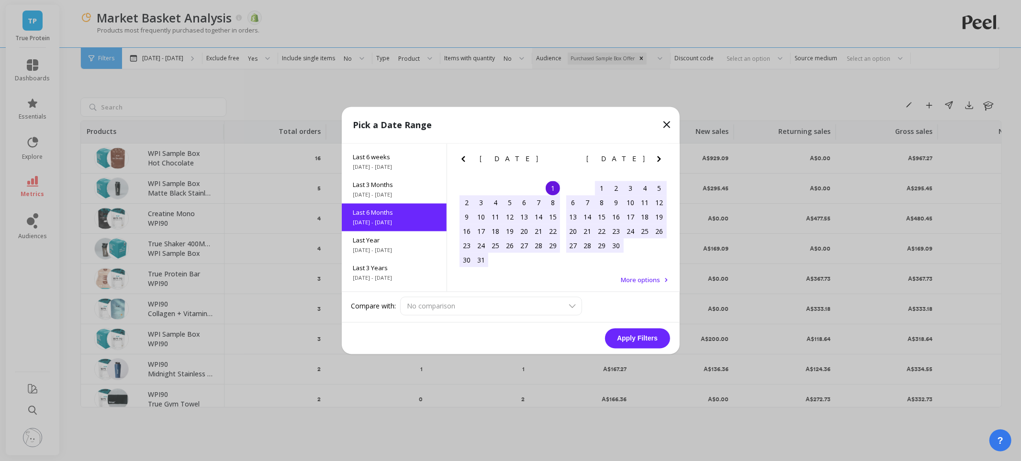
scroll to position [106, 0]
click at [648, 340] on button "Apply Filters" at bounding box center [637, 339] width 65 height 20
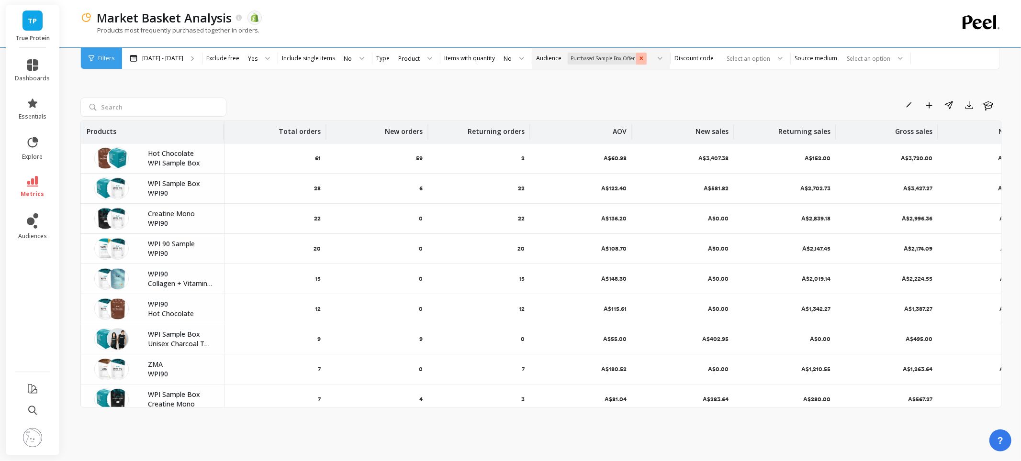
click at [638, 55] on icon "Remove Purchased Sample Box Offer" at bounding box center [641, 58] width 7 height 7
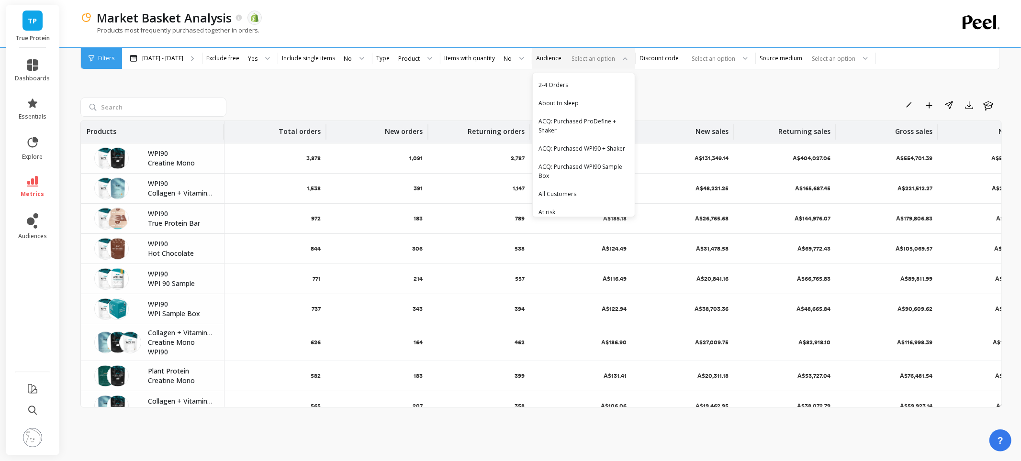
scroll to position [179, 0]
click at [558, 120] on div "Gender: Female" at bounding box center [583, 115] width 90 height 9
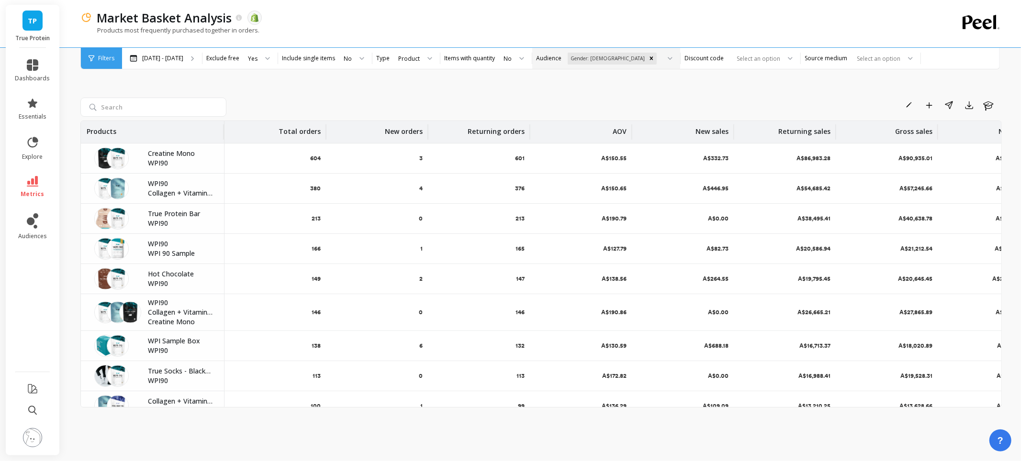
click at [605, 46] on div "Market Basket Analysis The data you are viewing comes from: Shopify Products mo…" at bounding box center [501, 23] width 843 height 47
click at [648, 56] on icon "Remove Gender: Female" at bounding box center [651, 58] width 7 height 7
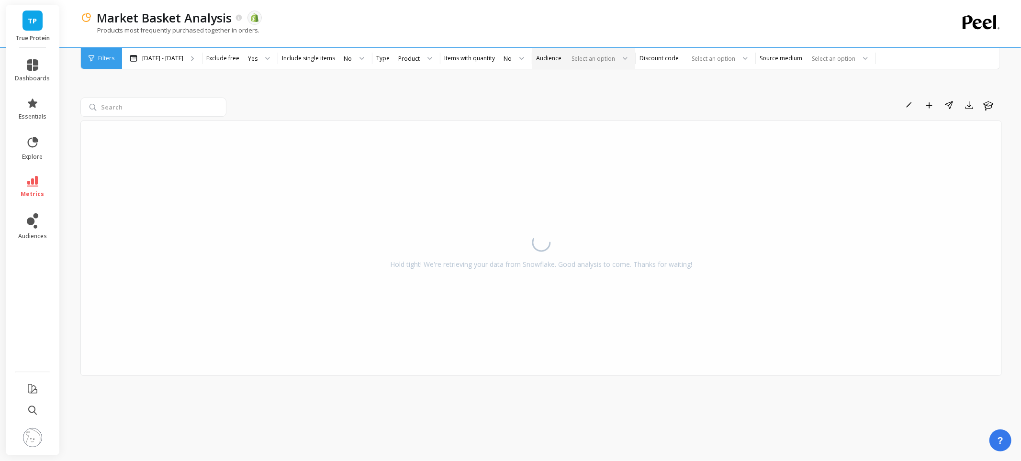
click at [436, 89] on div "Rename Add to Dashboard Share Export Learn Hold tight! We're retrieving your da…" at bounding box center [540, 249] width 921 height 399
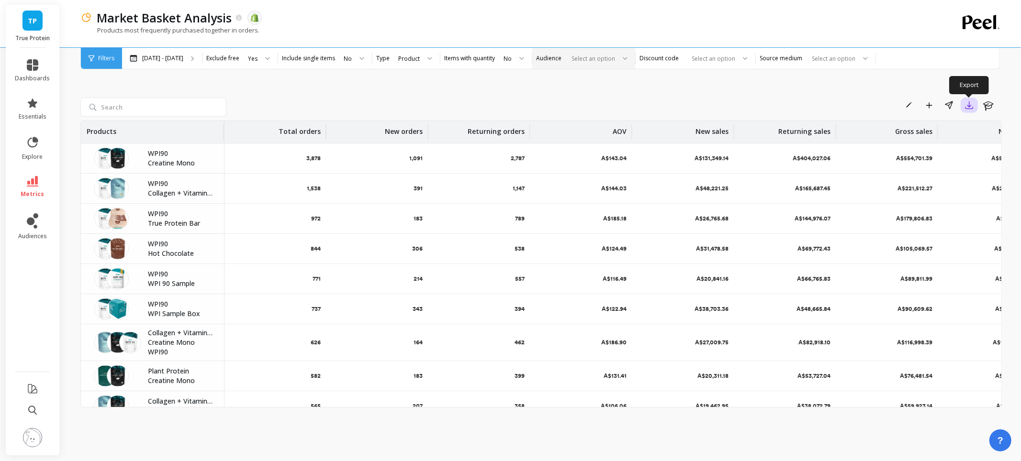
click at [970, 103] on icon "button" at bounding box center [969, 105] width 10 height 10
click at [925, 128] on span "CSV" at bounding box center [918, 132] width 14 height 10
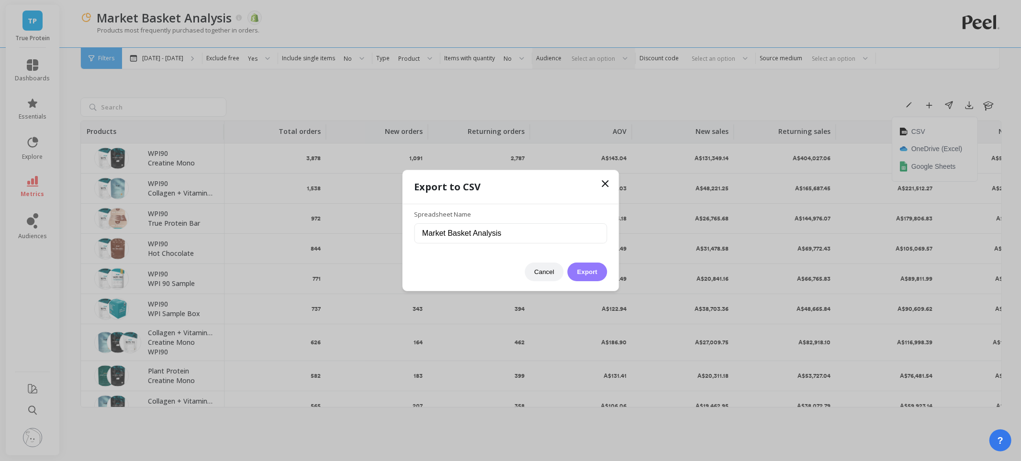
click at [580, 270] on button "Export" at bounding box center [587, 272] width 39 height 19
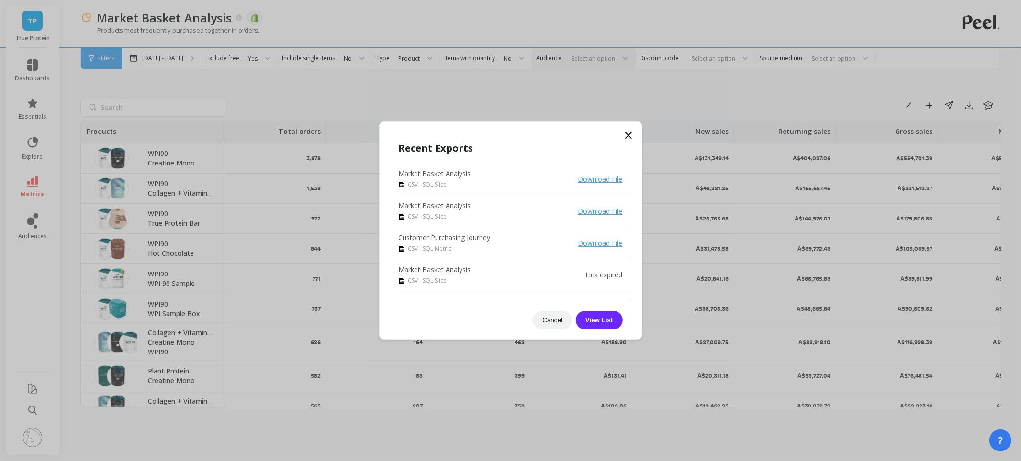
click at [598, 176] on link "Download File" at bounding box center [600, 179] width 45 height 9
drag, startPoint x: 855, startPoint y: 40, endPoint x: 842, endPoint y: 5, distance: 36.8
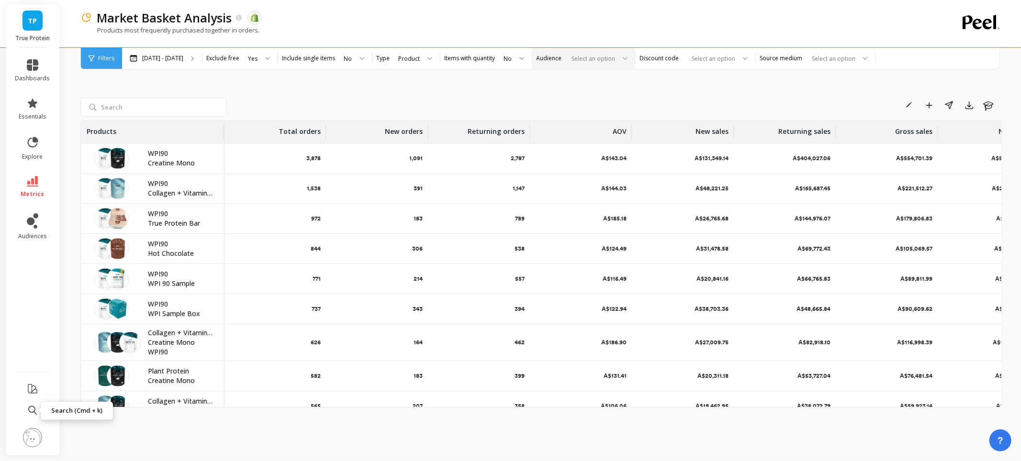
click at [28, 410] on icon at bounding box center [32, 410] width 9 height 9
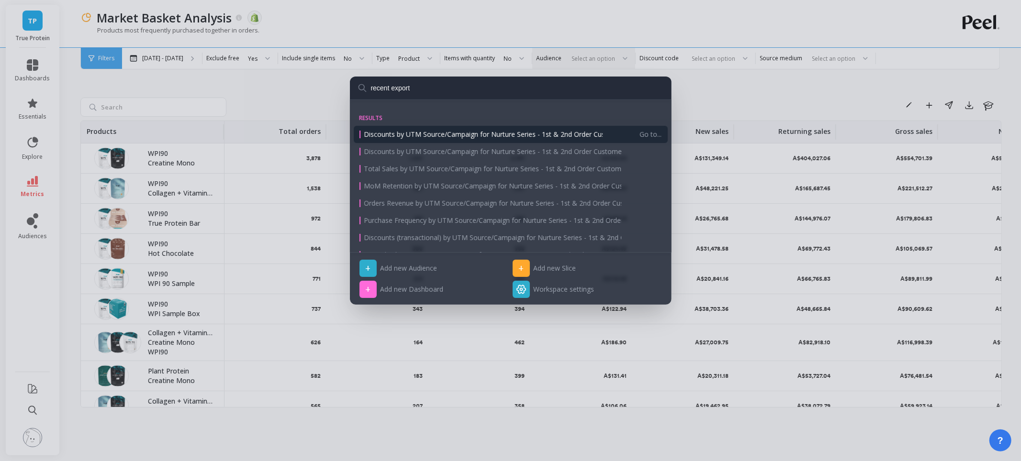
type input "recent exports"
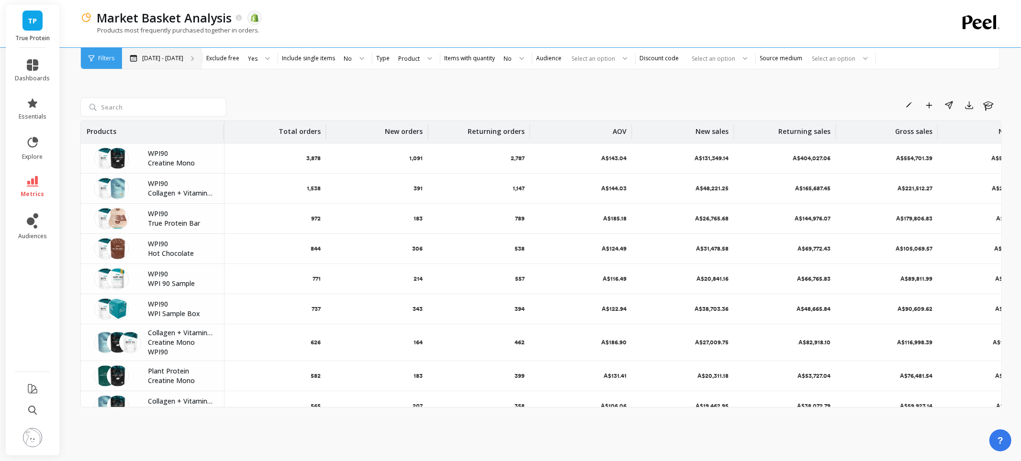
click at [164, 61] on p "[DATE] - [DATE]" at bounding box center [162, 59] width 41 height 8
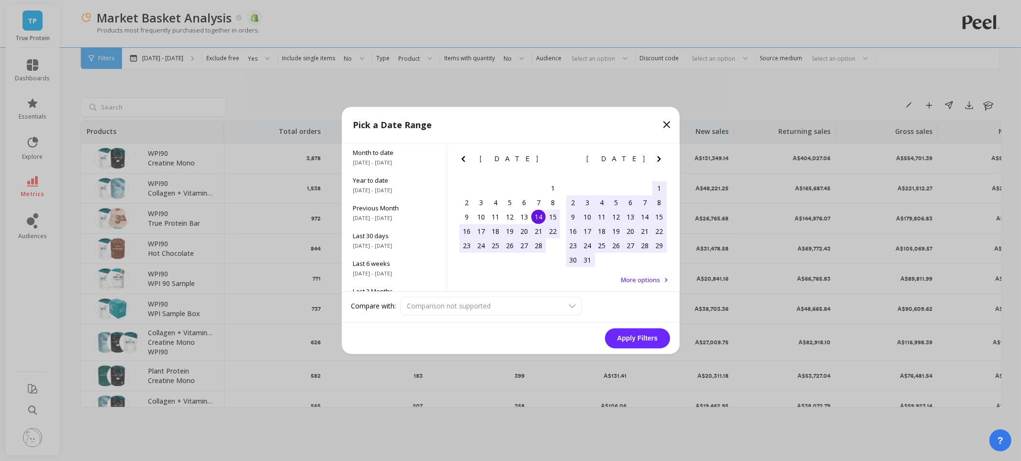
scroll to position [130, 0]
click at [395, 252] on span "[DATE] - [DATE]" at bounding box center [394, 256] width 82 height 8
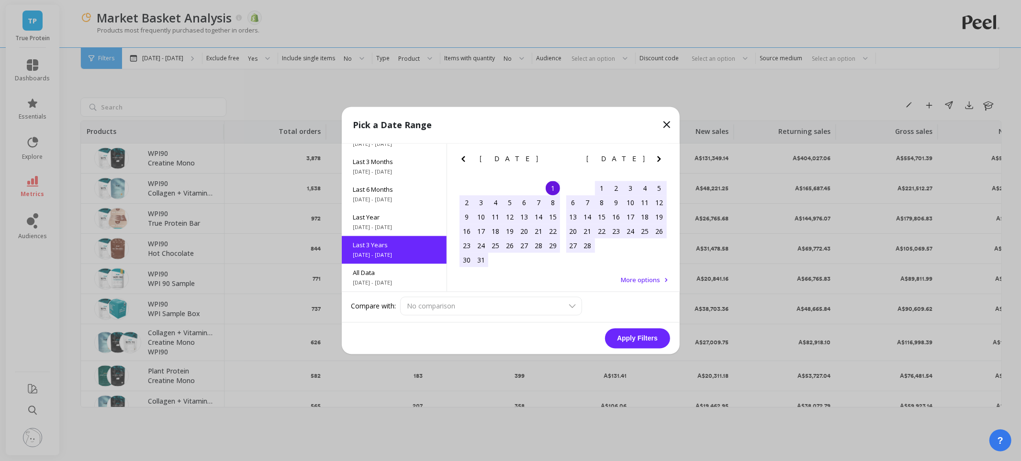
scroll to position [0, 0]
click at [651, 341] on button "Apply Filters" at bounding box center [637, 339] width 65 height 20
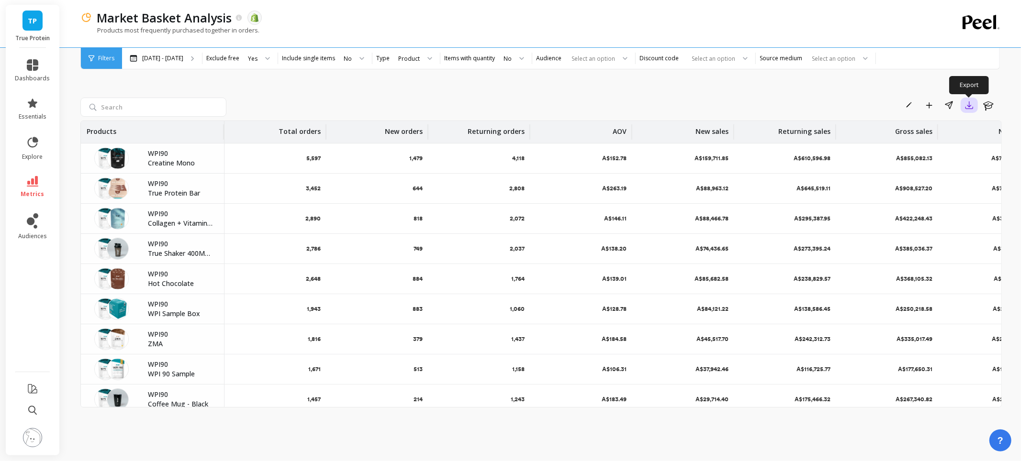
click at [970, 105] on icon "button" at bounding box center [969, 105] width 10 height 10
click at [932, 172] on button "Google Sheets" at bounding box center [934, 166] width 85 height 18
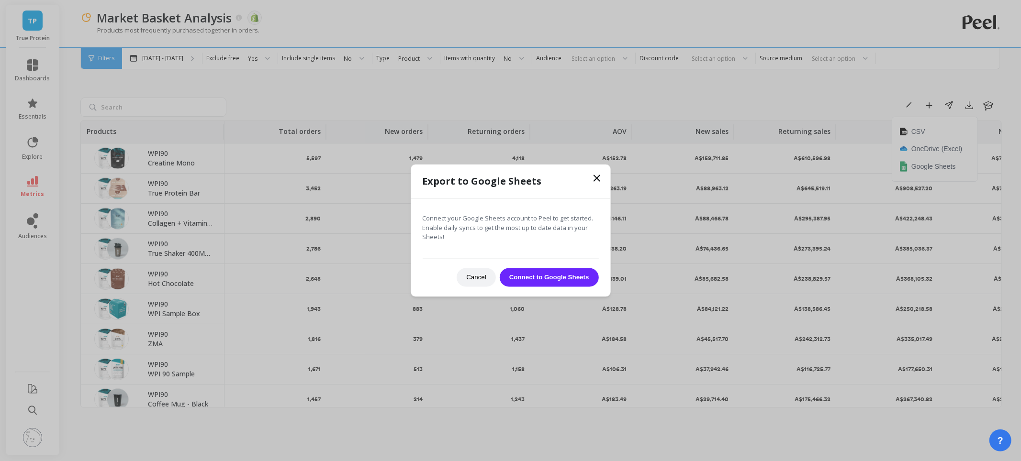
click at [600, 178] on icon at bounding box center [596, 178] width 11 height 11
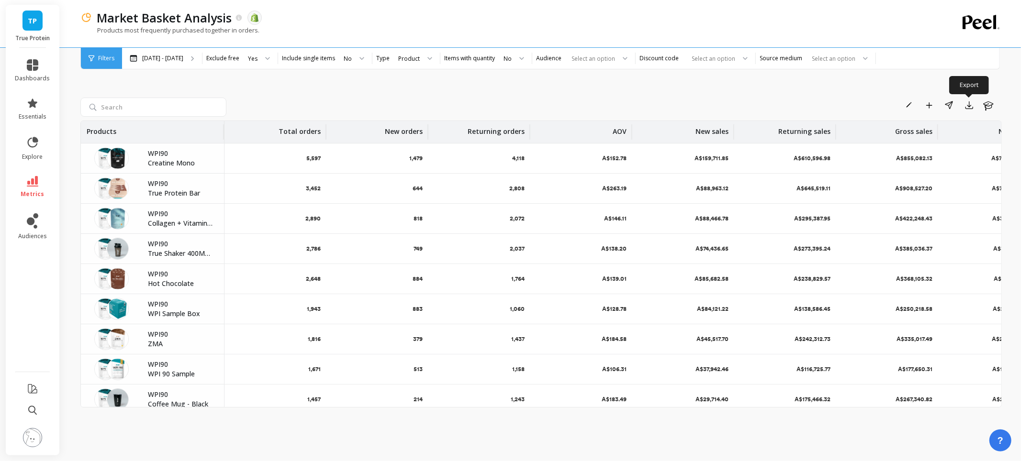
click at [45, 407] on li at bounding box center [33, 411] width 54 height 21
click at [992, 30] on div at bounding box center [980, 24] width 37 height 18
click at [988, 18] on icon at bounding box center [980, 22] width 37 height 15
click at [30, 26] on span "TP" at bounding box center [32, 20] width 9 height 11
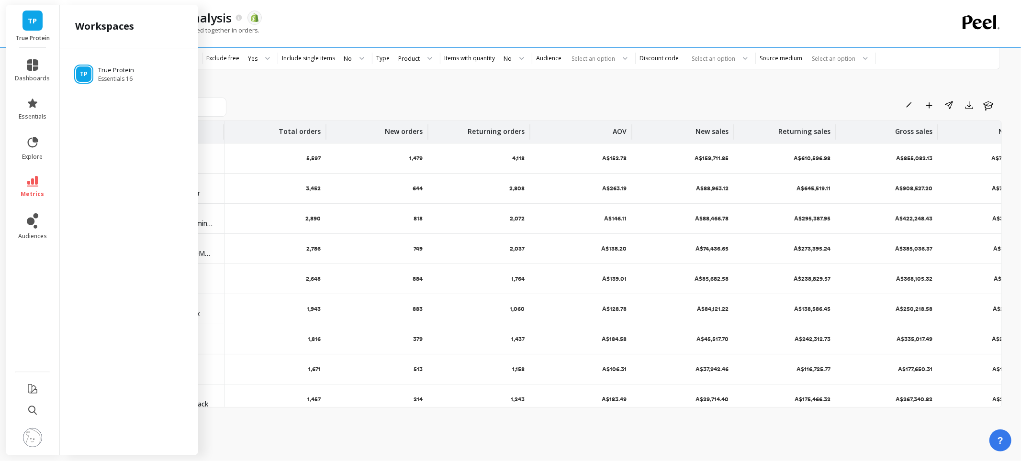
click at [33, 429] on img at bounding box center [32, 437] width 19 height 19
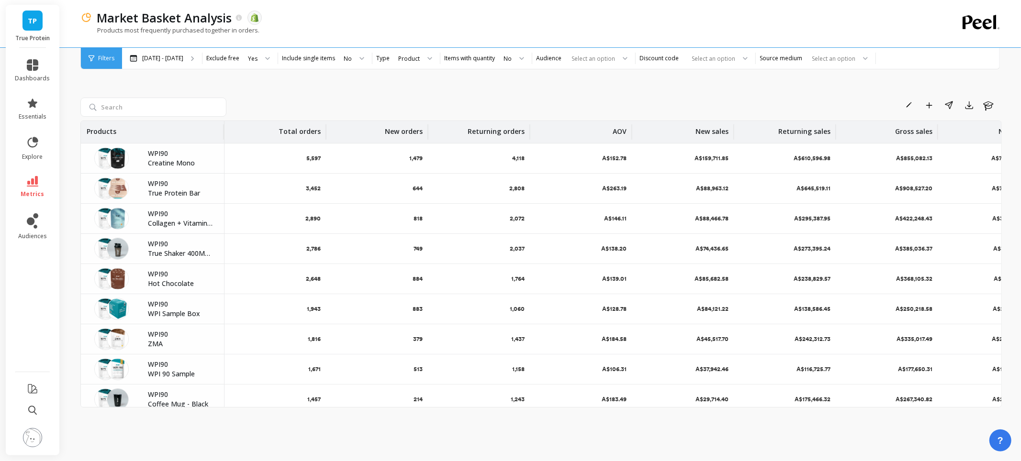
click at [39, 431] on button at bounding box center [32, 438] width 19 height 21
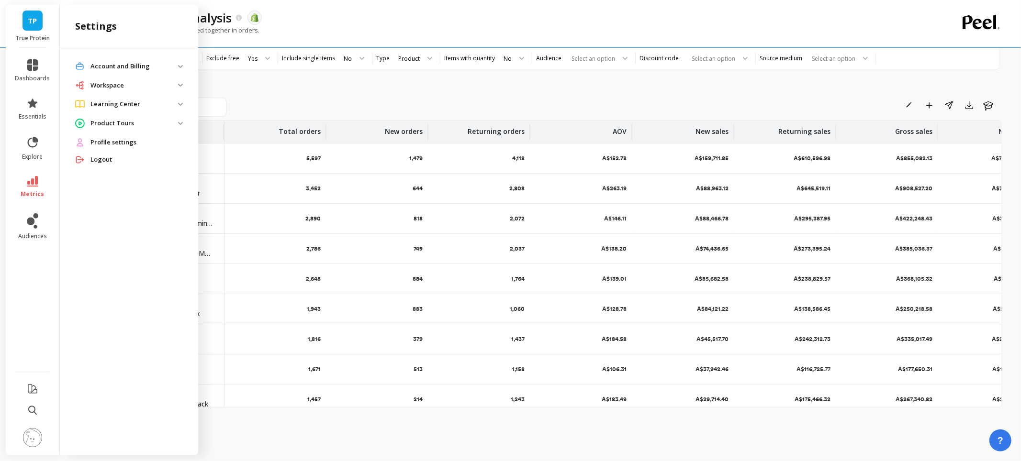
click at [159, 84] on p "Workspace" at bounding box center [134, 86] width 88 height 10
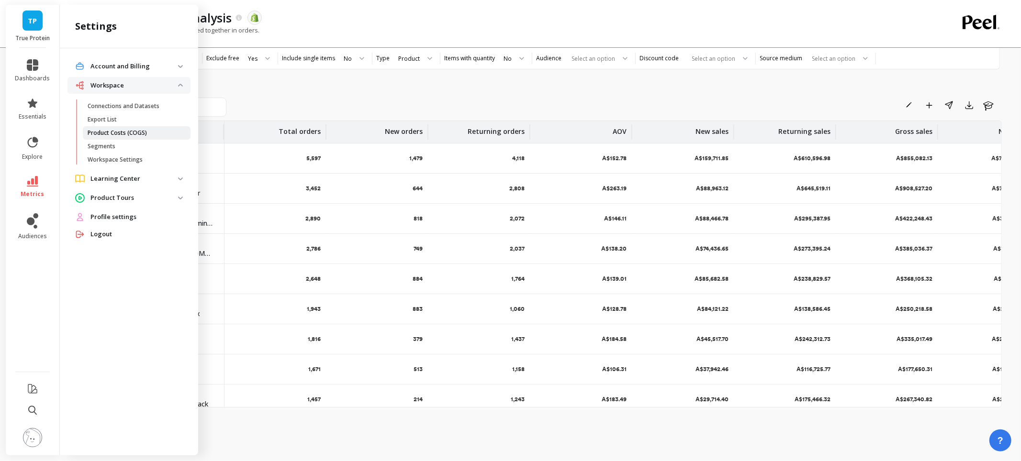
click at [141, 126] on link "Product Costs (COGS)" at bounding box center [137, 132] width 108 height 13
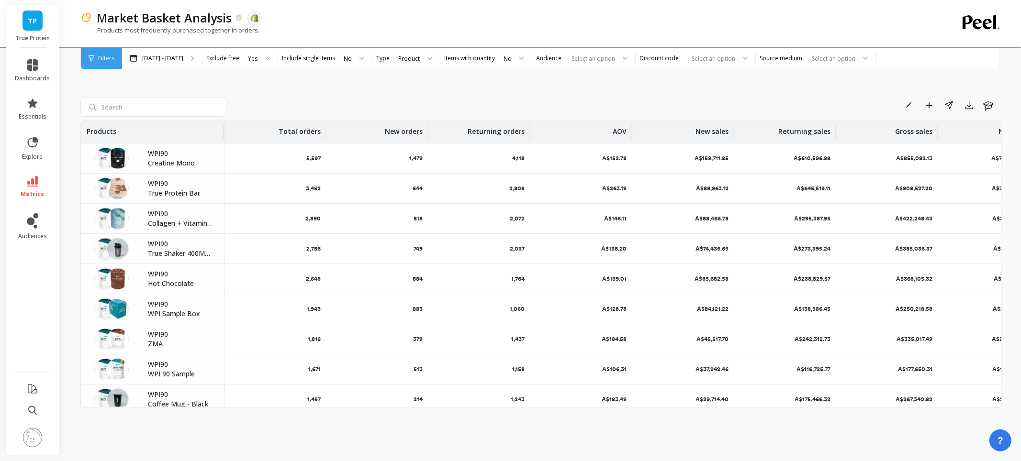
click at [33, 440] on img at bounding box center [32, 437] width 19 height 19
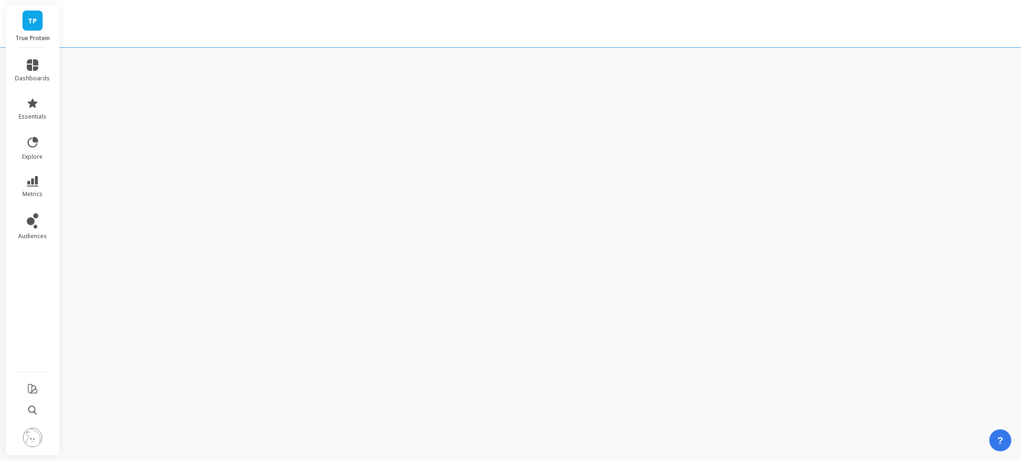
click at [28, 435] on img at bounding box center [32, 437] width 19 height 19
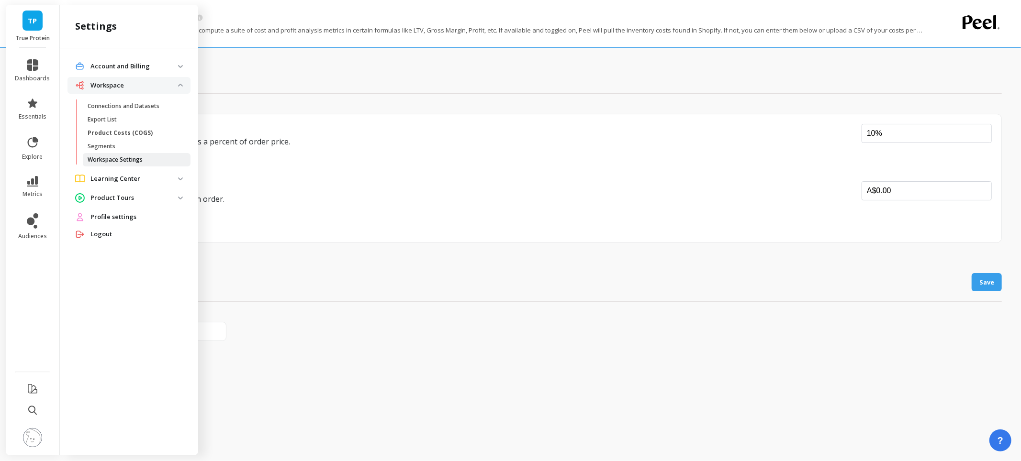
click at [126, 155] on link "Workspace Settings" at bounding box center [137, 159] width 108 height 13
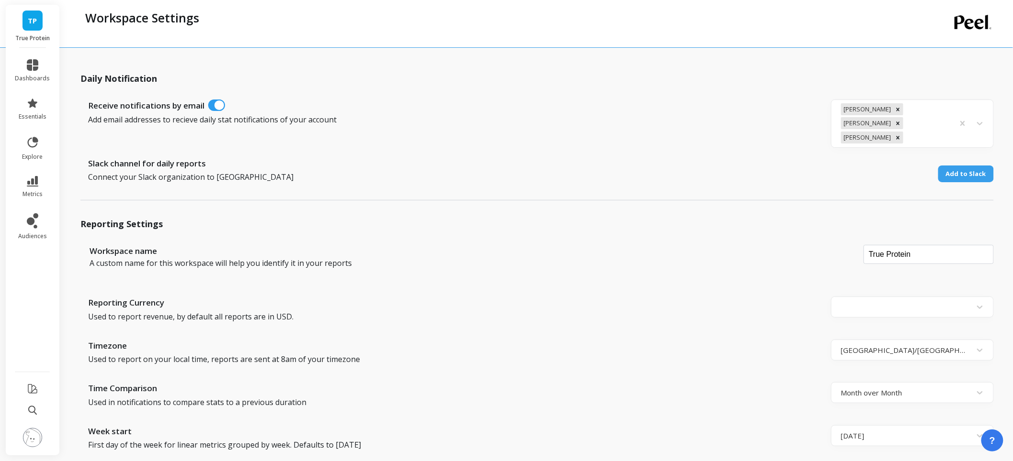
click at [31, 432] on img at bounding box center [32, 437] width 19 height 19
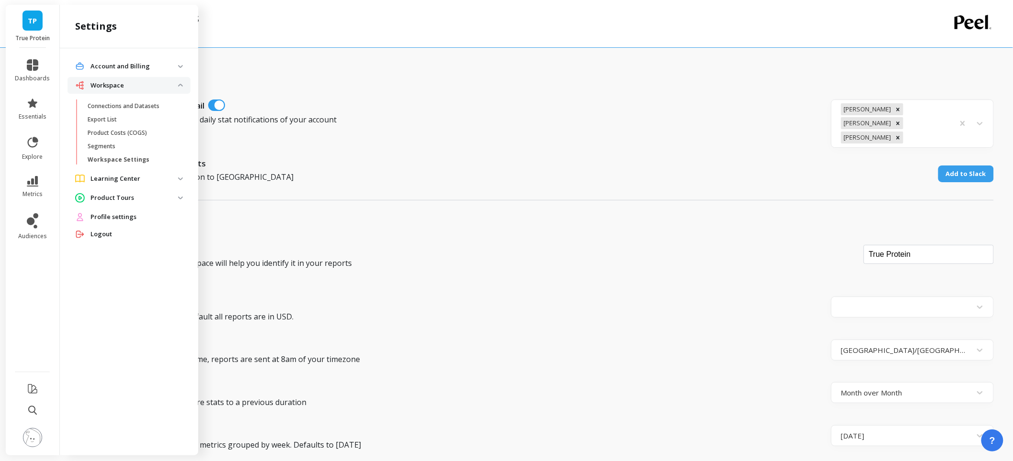
click at [137, 81] on p "Workspace" at bounding box center [134, 86] width 88 height 10
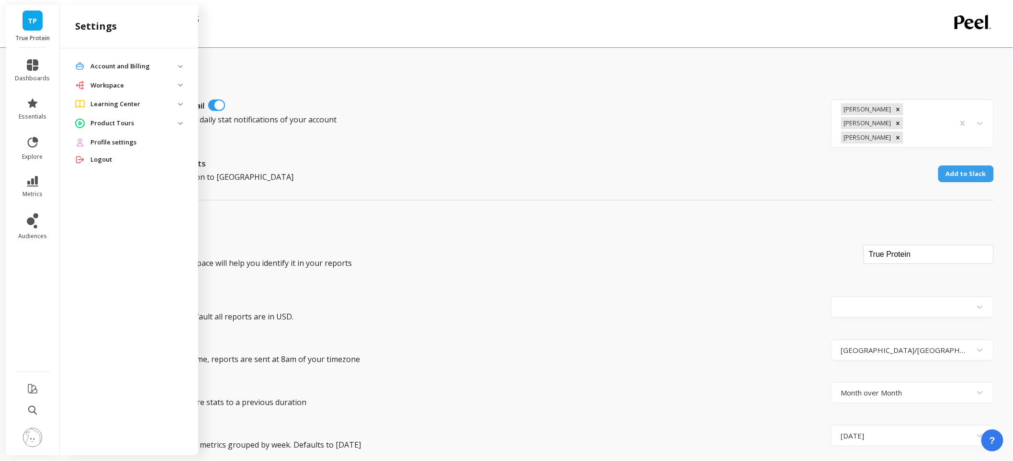
click at [140, 74] on Billing "Account and Billing" at bounding box center [128, 66] width 123 height 17
click at [140, 70] on p "Account and Billing" at bounding box center [134, 67] width 88 height 10
click at [137, 103] on p "Learning Center" at bounding box center [134, 105] width 88 height 10
click at [137, 83] on p "Workspace" at bounding box center [134, 86] width 88 height 10
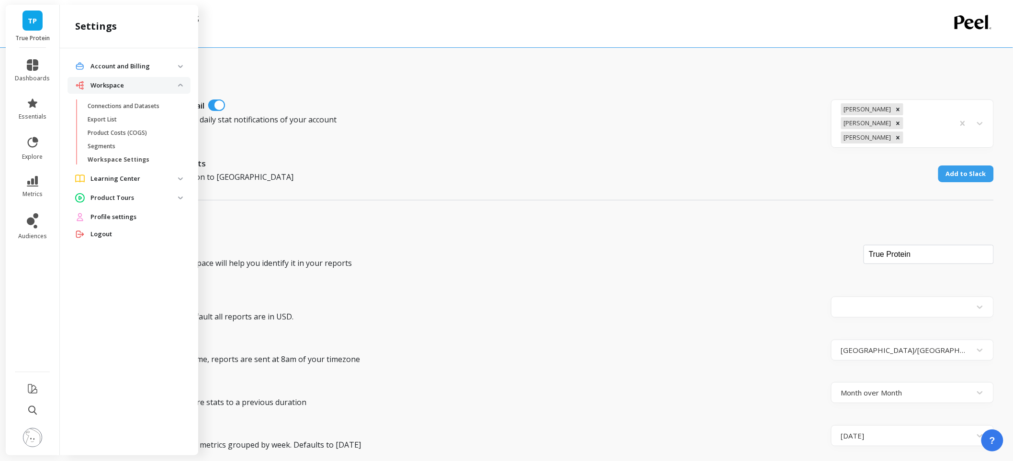
click at [137, 83] on p "Workspace" at bounding box center [134, 86] width 88 height 10
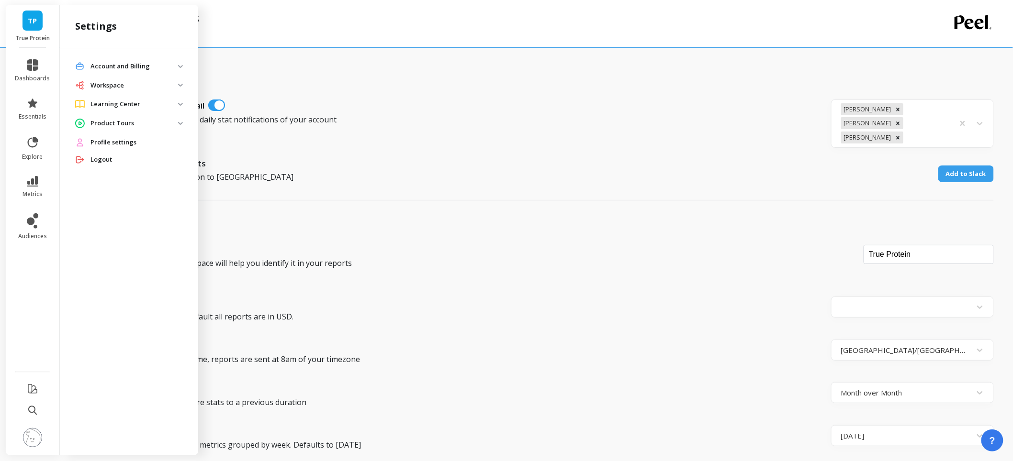
click at [129, 122] on p "Product Tours" at bounding box center [134, 124] width 88 height 10
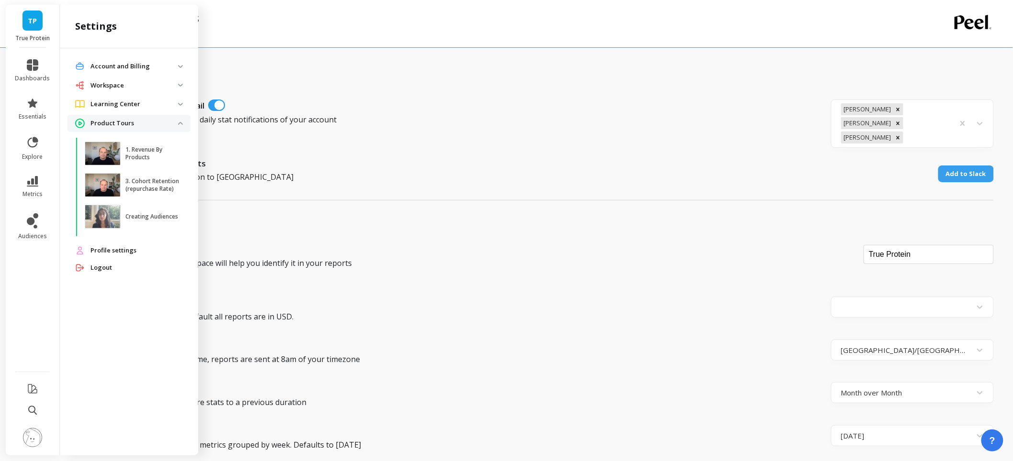
click at [129, 122] on p "Product Tours" at bounding box center [134, 124] width 88 height 10
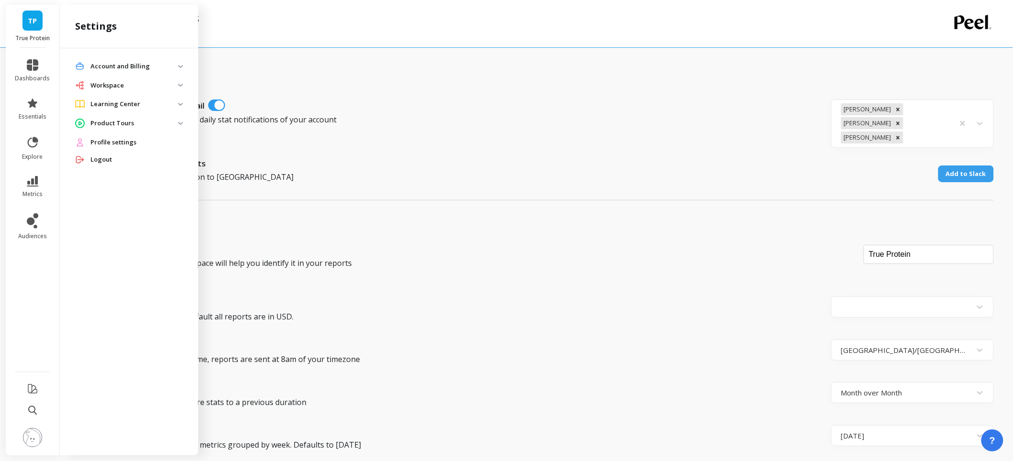
click at [126, 139] on span "Profile settings" at bounding box center [113, 143] width 46 height 10
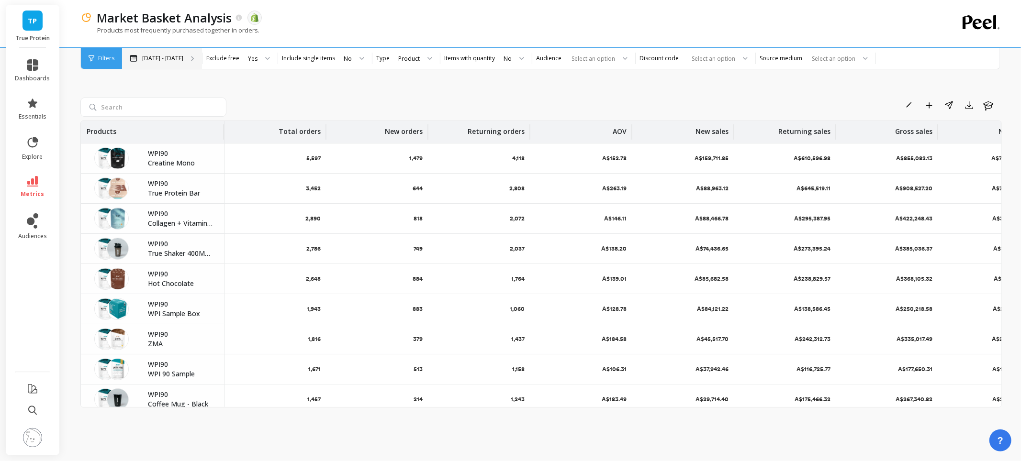
click at [159, 64] on div "Feb 14 - Aug 14" at bounding box center [162, 58] width 80 height 21
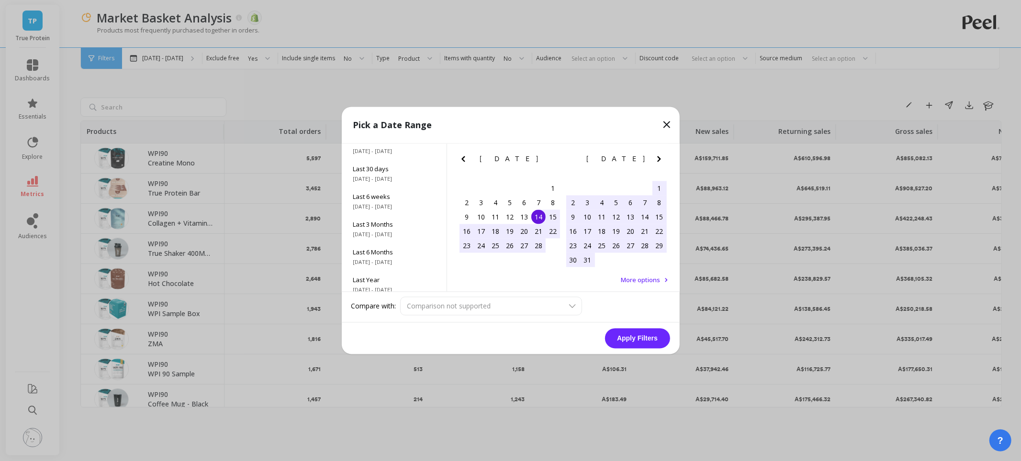
scroll to position [130, 0]
click at [399, 278] on div "All Data 8/1/2015 - 8/14/2025" at bounding box center [394, 278] width 105 height 28
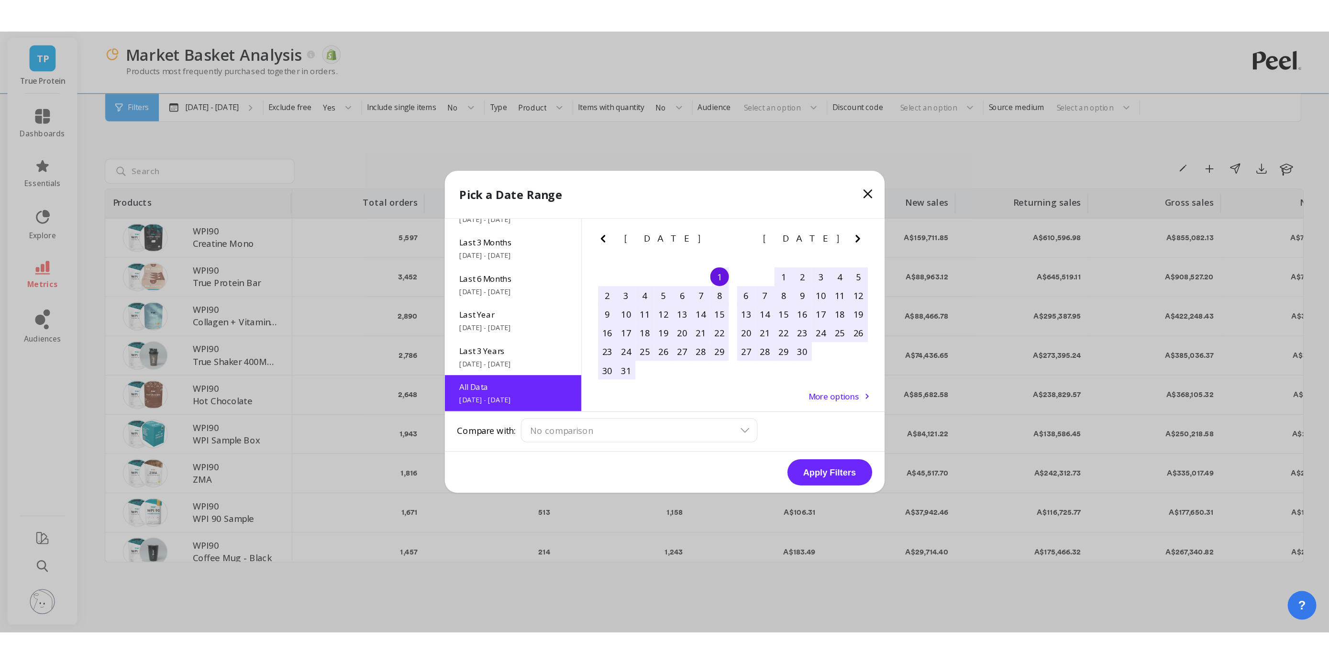
scroll to position [0, 0]
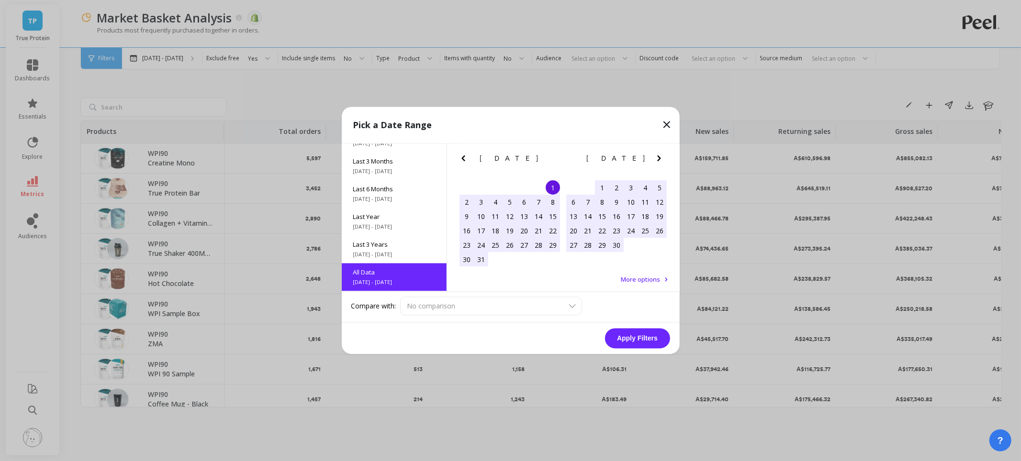
click at [843, 448] on div "Pick a Date Range Month to date 8/1/2025 - 8/14/2025 Year to date 1/1/2025 - 8/…" at bounding box center [510, 230] width 1021 height 461
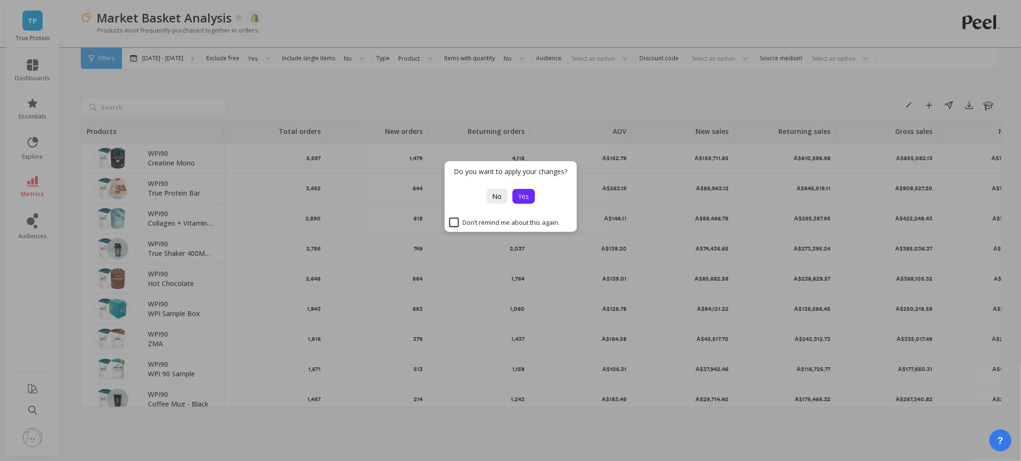
click at [513, 190] on button "Yes" at bounding box center [523, 196] width 22 height 15
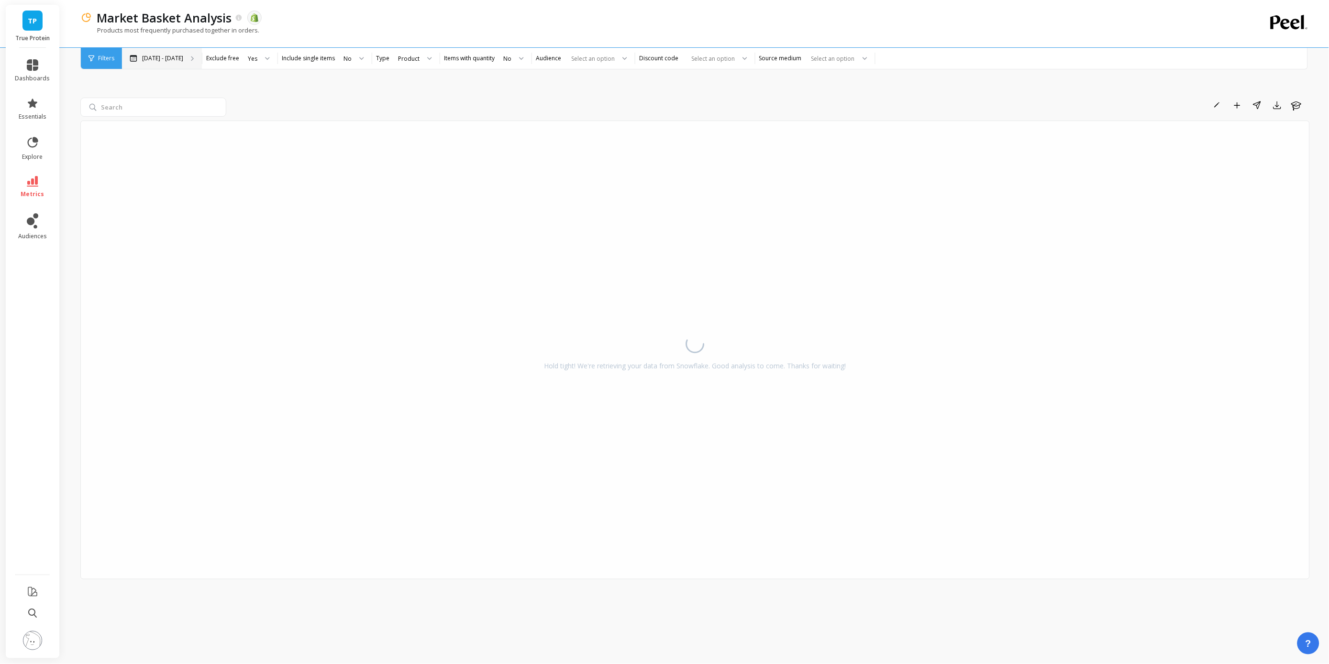
click at [183, 55] on p "Aug 1, 2015 - Aug 14, 2025" at bounding box center [162, 59] width 41 height 8
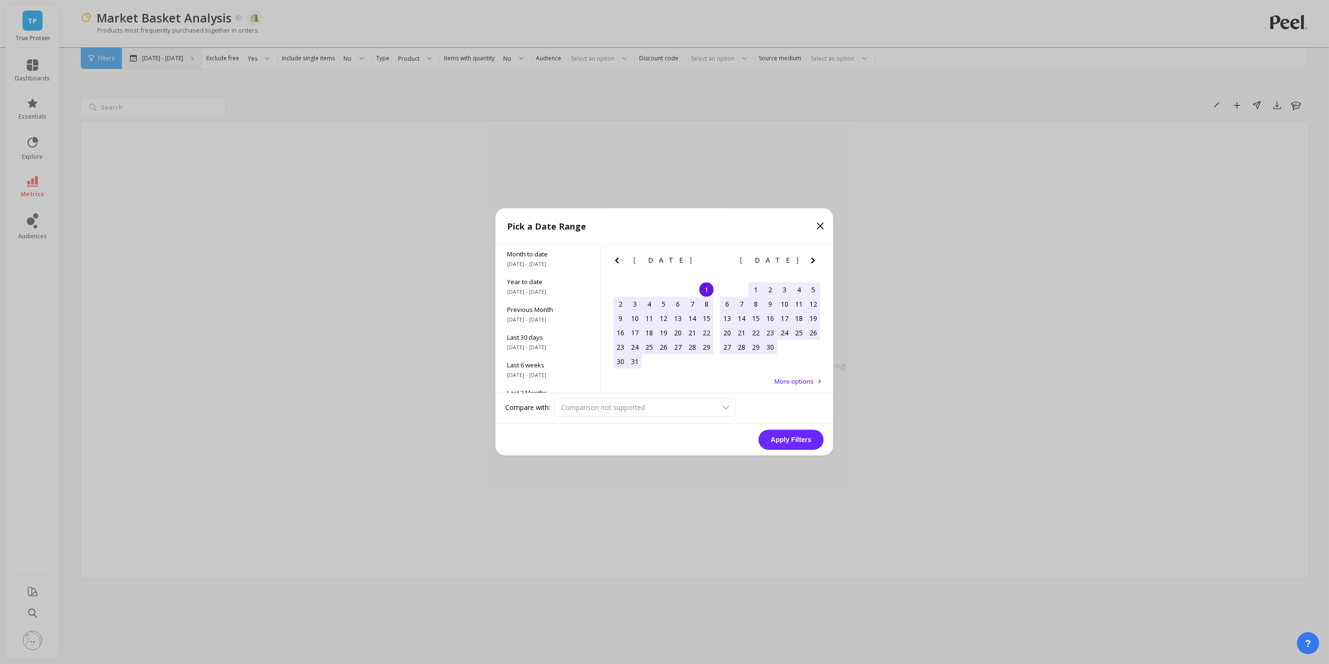
scroll to position [0, 0]
click at [554, 352] on div "Last 3 Years 1/1/2022 - 12/31/2024" at bounding box center [548, 351] width 105 height 28
click at [799, 441] on button "Apply Filters" at bounding box center [791, 440] width 65 height 20
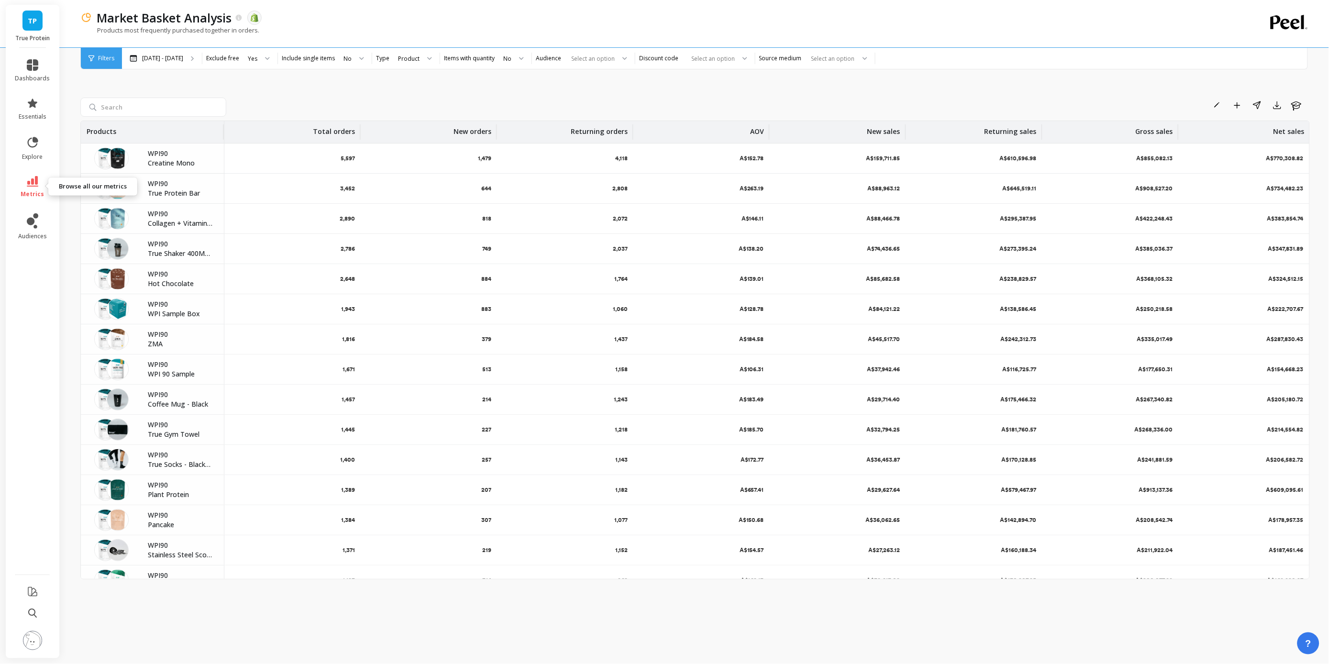
click at [36, 188] on link "metrics" at bounding box center [32, 187] width 35 height 22
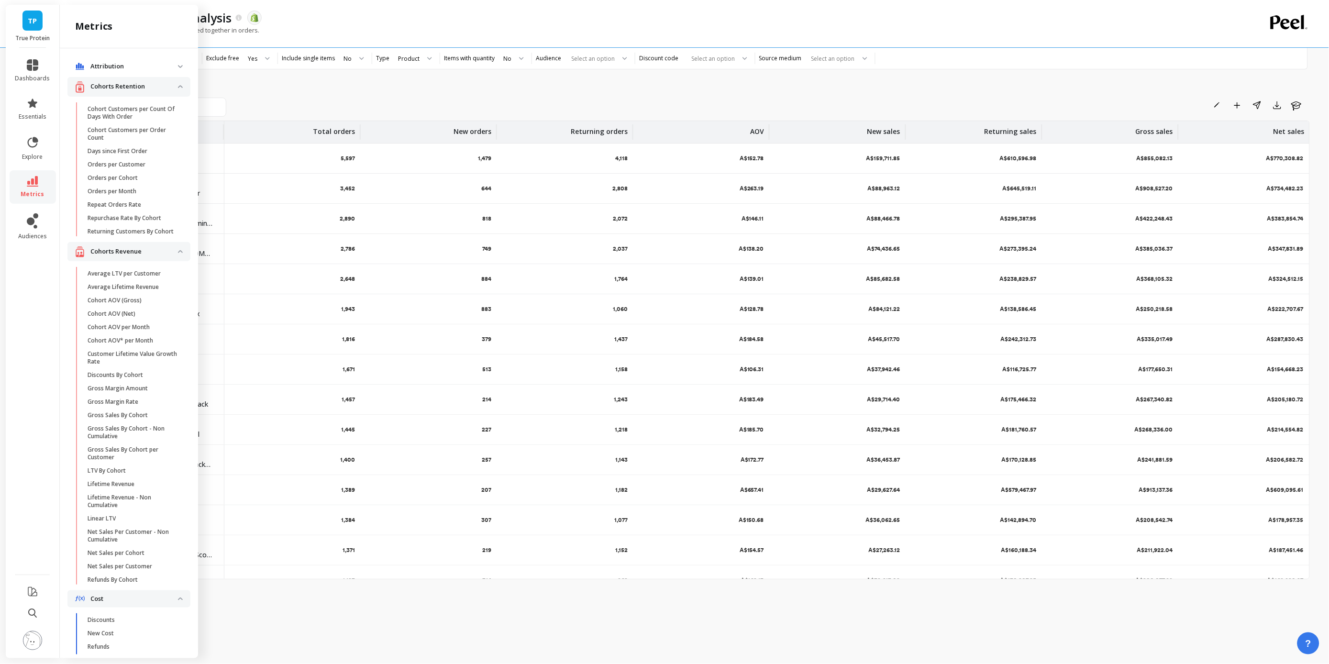
scroll to position [372, 0]
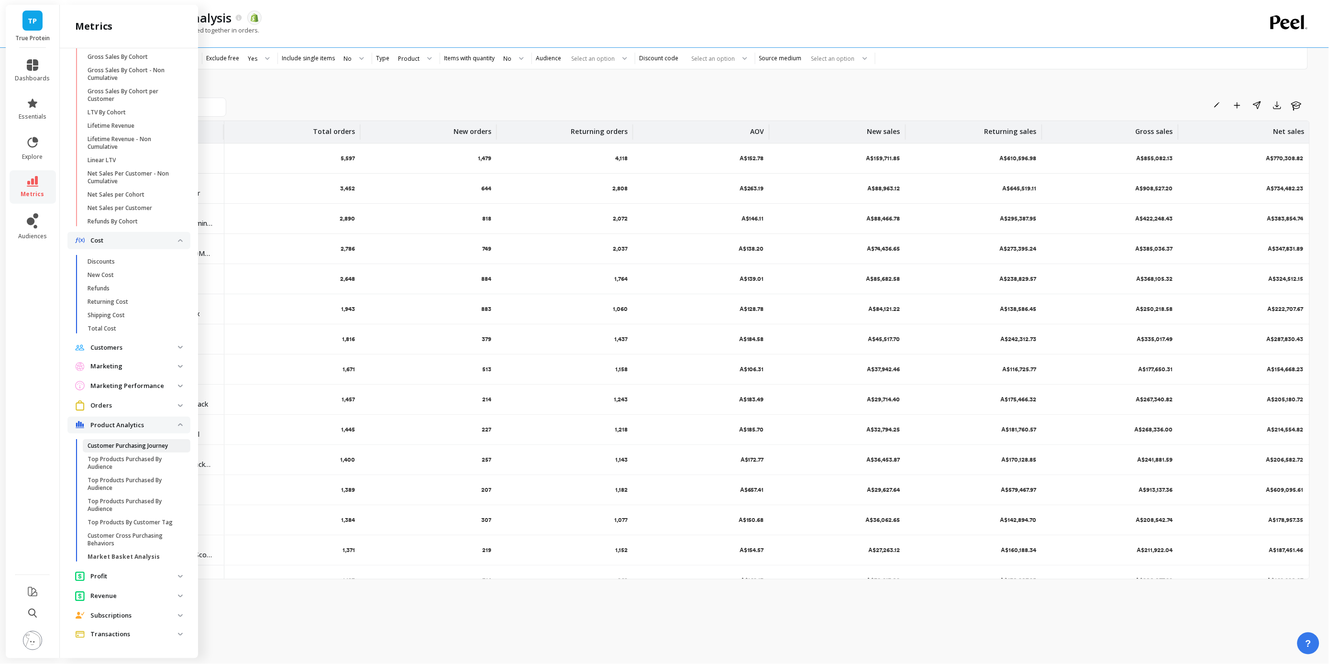
click at [140, 442] on p "Customer Purchasing Journey" at bounding box center [128, 446] width 80 height 8
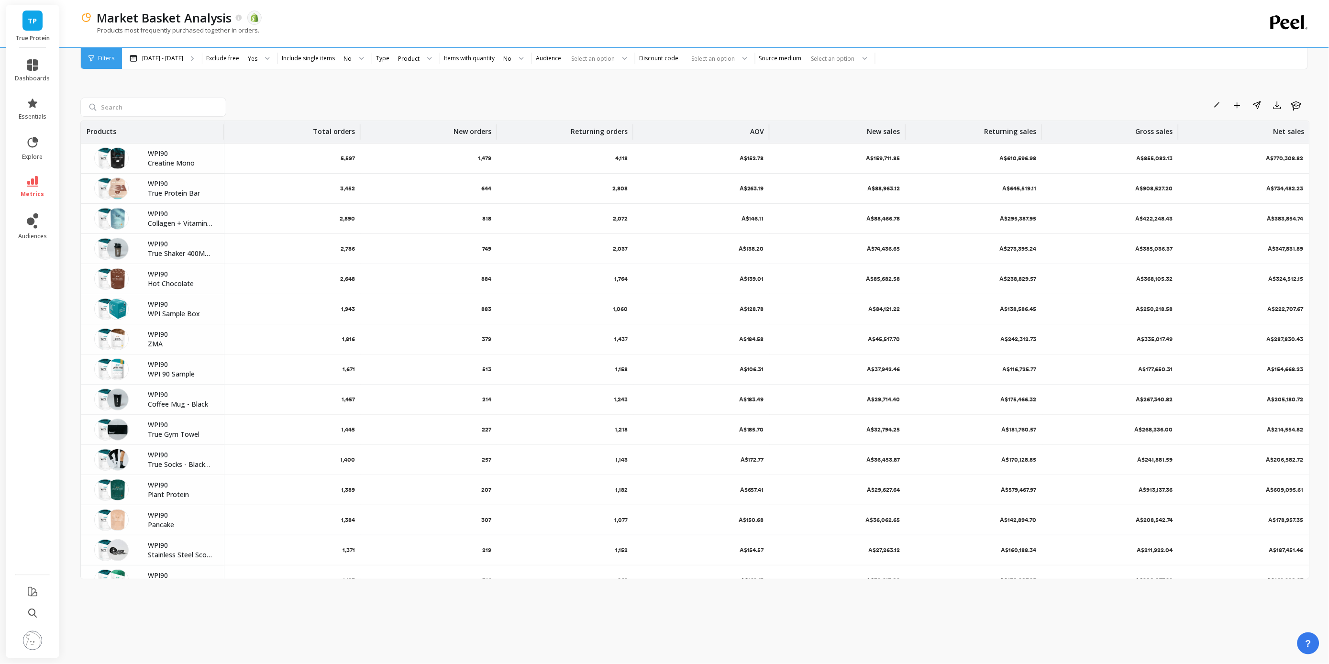
scroll to position [0, 0]
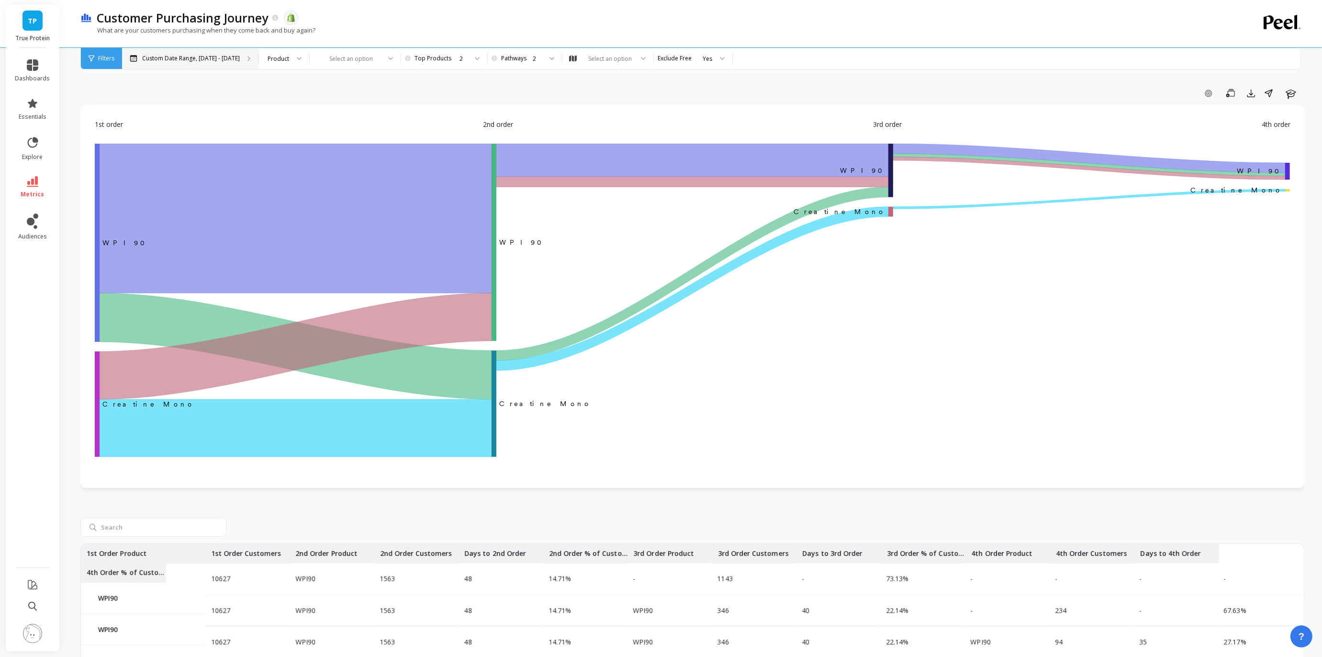
click at [191, 57] on p "Custom Date Range, [DATE] - [DATE]" at bounding box center [191, 59] width 98 height 8
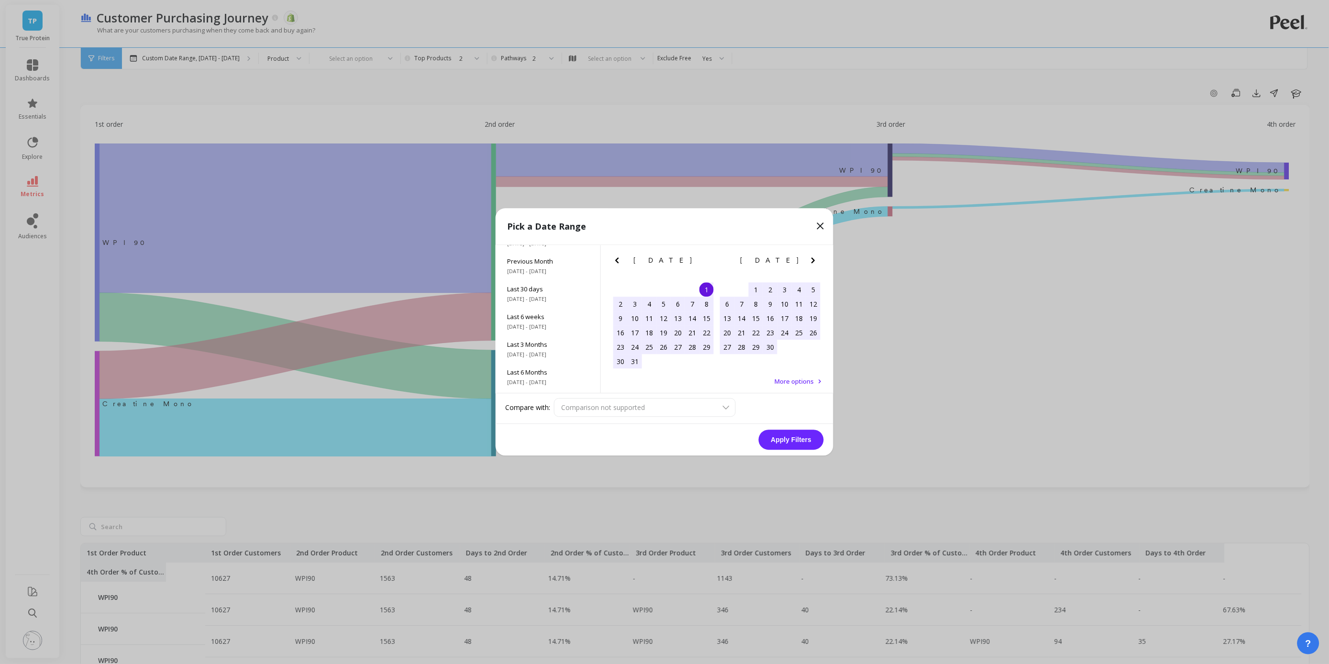
scroll to position [130, 0]
click at [553, 356] on span "9/1/2022 - 8/31/2025" at bounding box center [548, 357] width 82 height 8
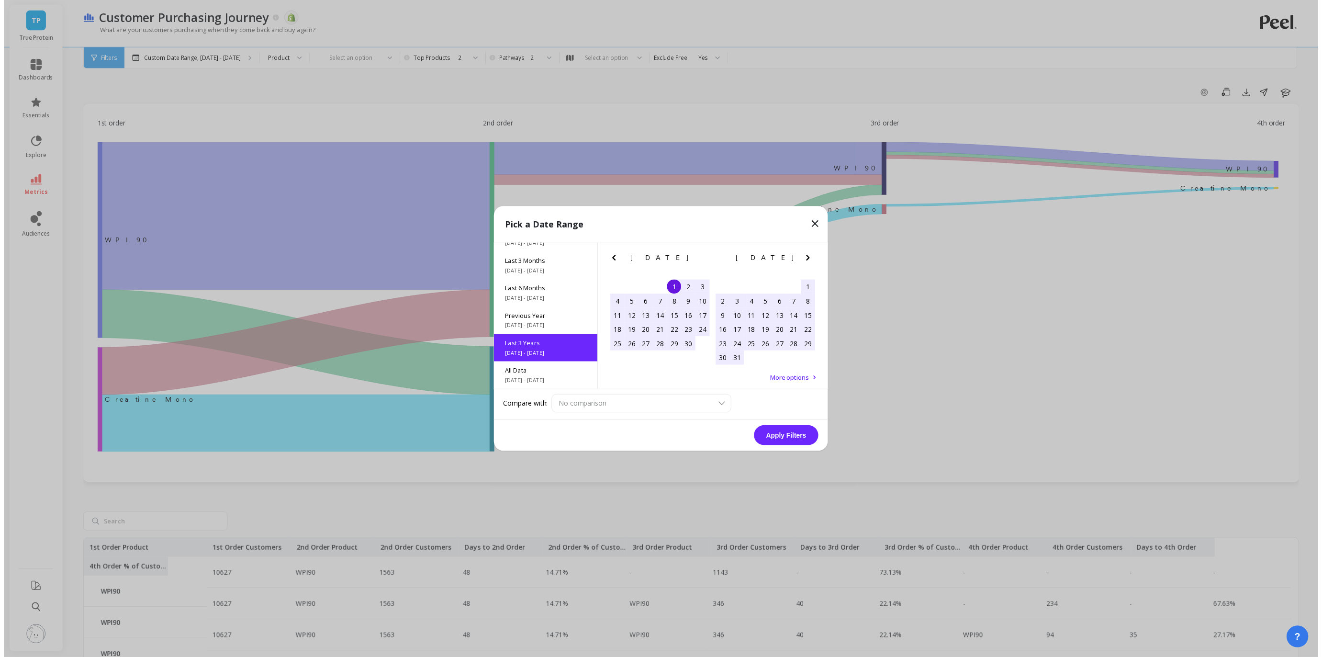
scroll to position [0, 0]
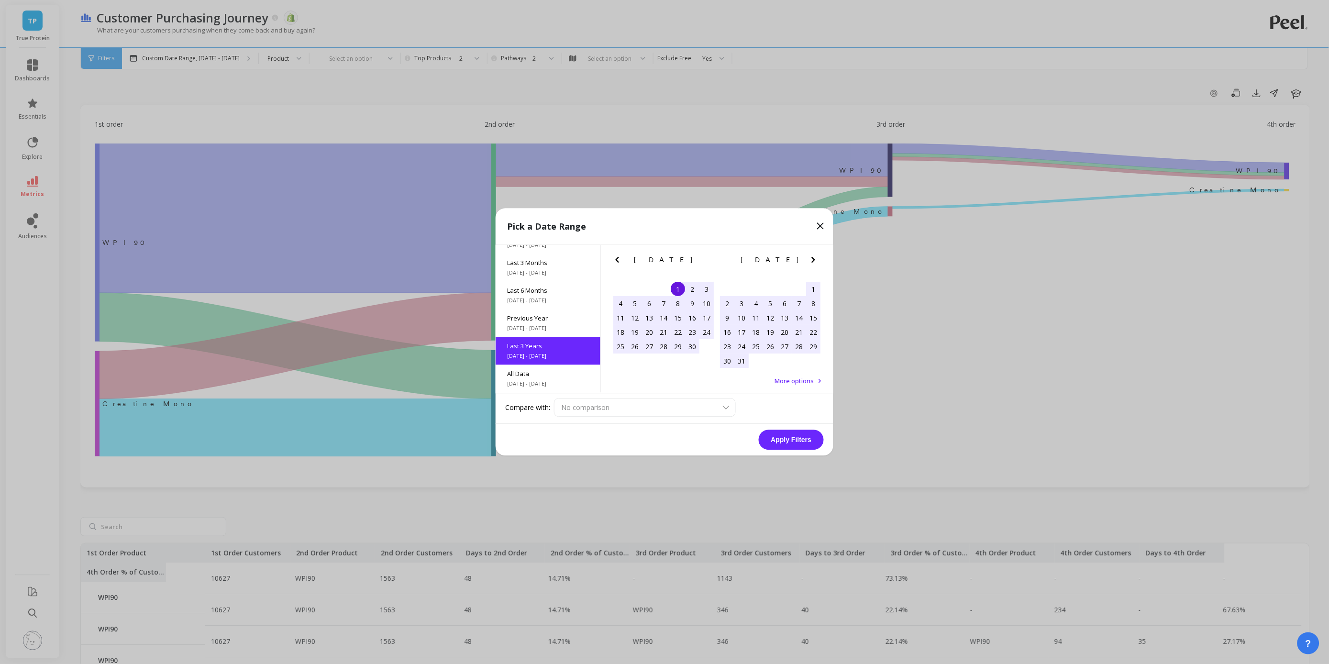
click at [785, 443] on button "Apply Filters" at bounding box center [791, 440] width 65 height 20
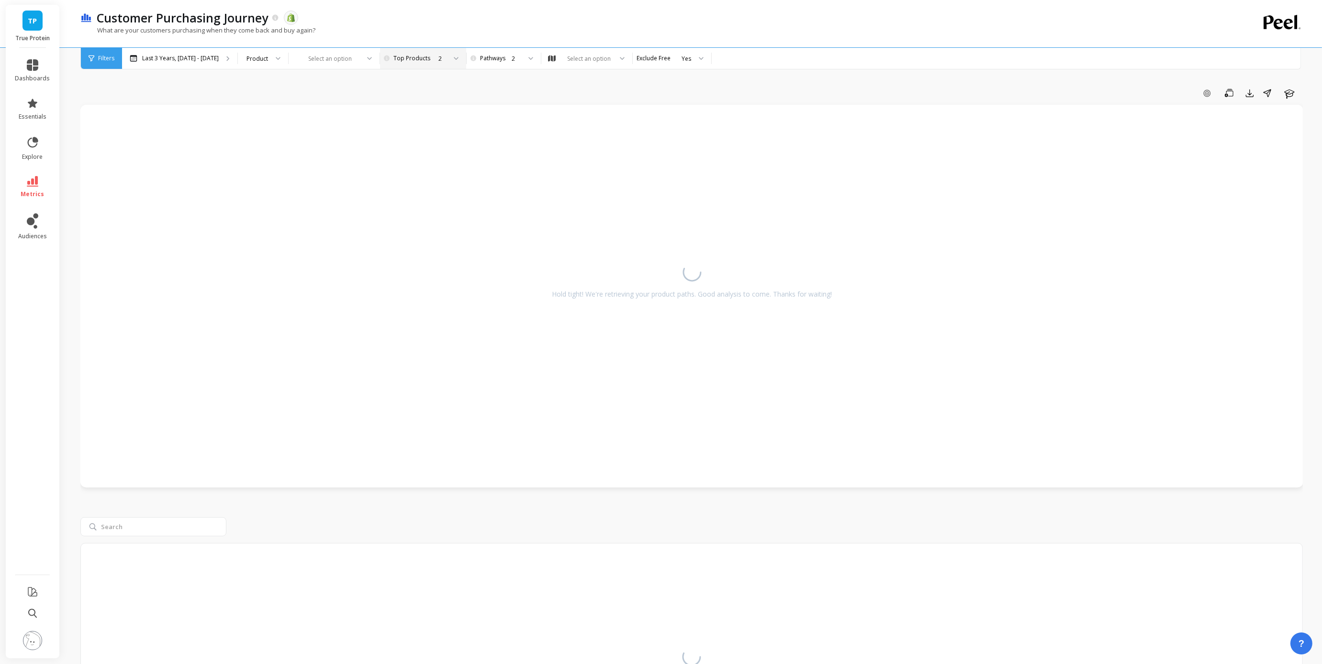
click at [446, 58] on div "2" at bounding box center [422, 58] width 48 height 9
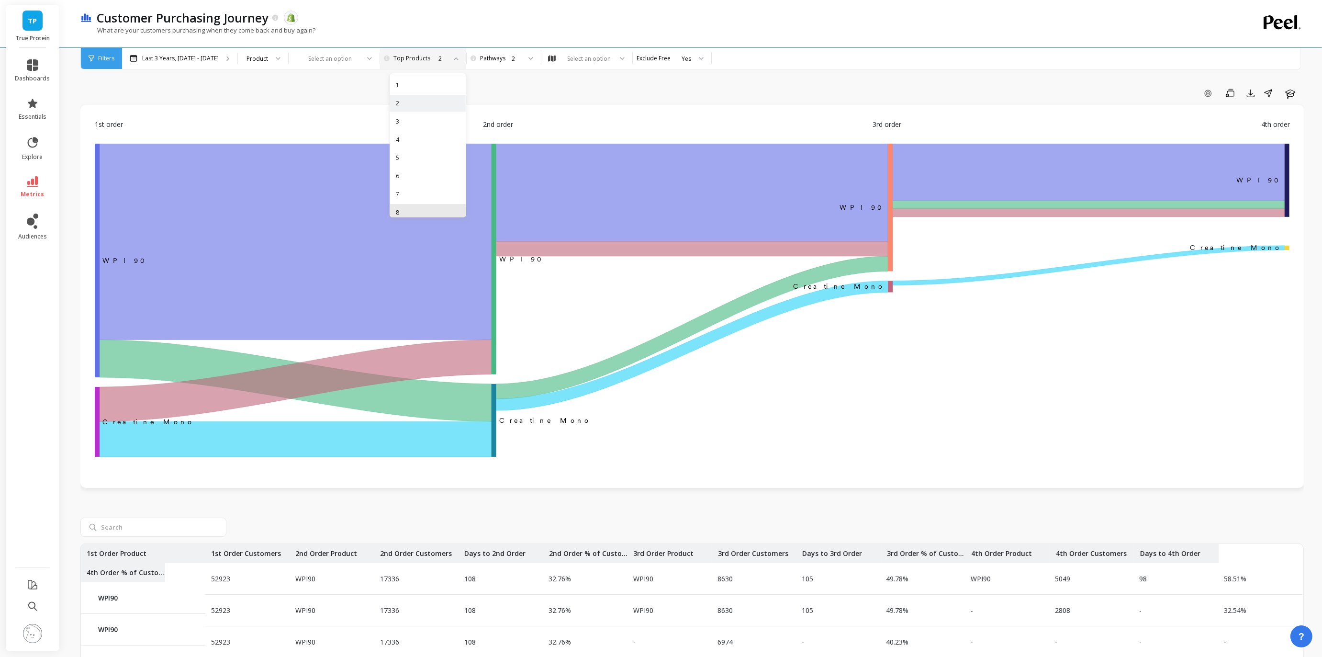
scroll to position [43, 0]
click at [445, 204] on div "10" at bounding box center [428, 205] width 64 height 9
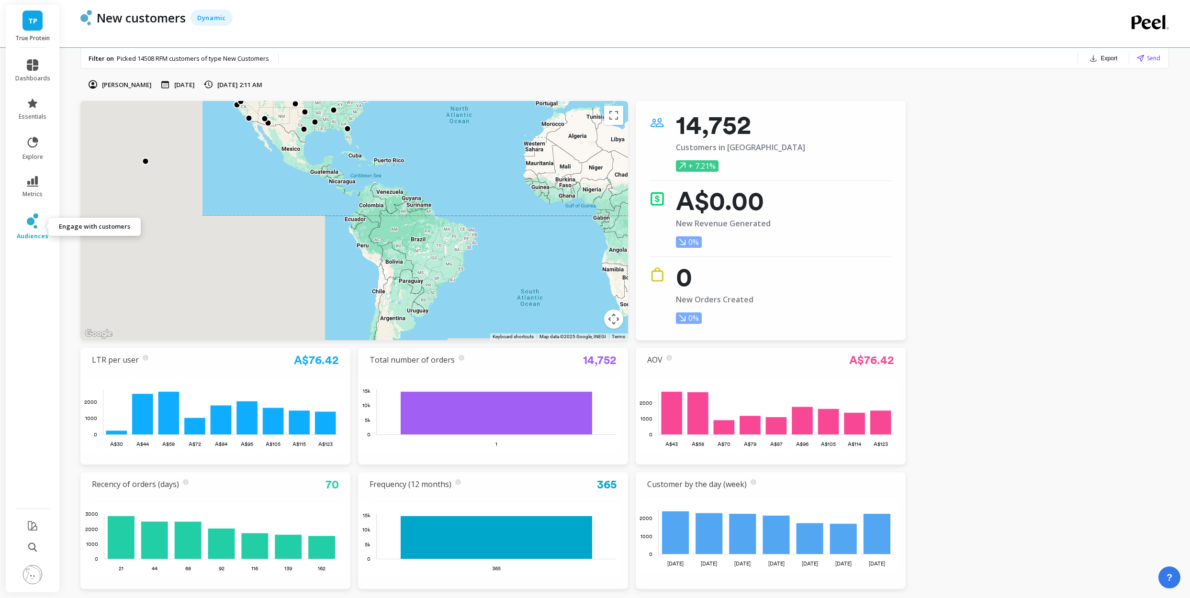
click at [36, 220] on icon at bounding box center [32, 220] width 11 height 15
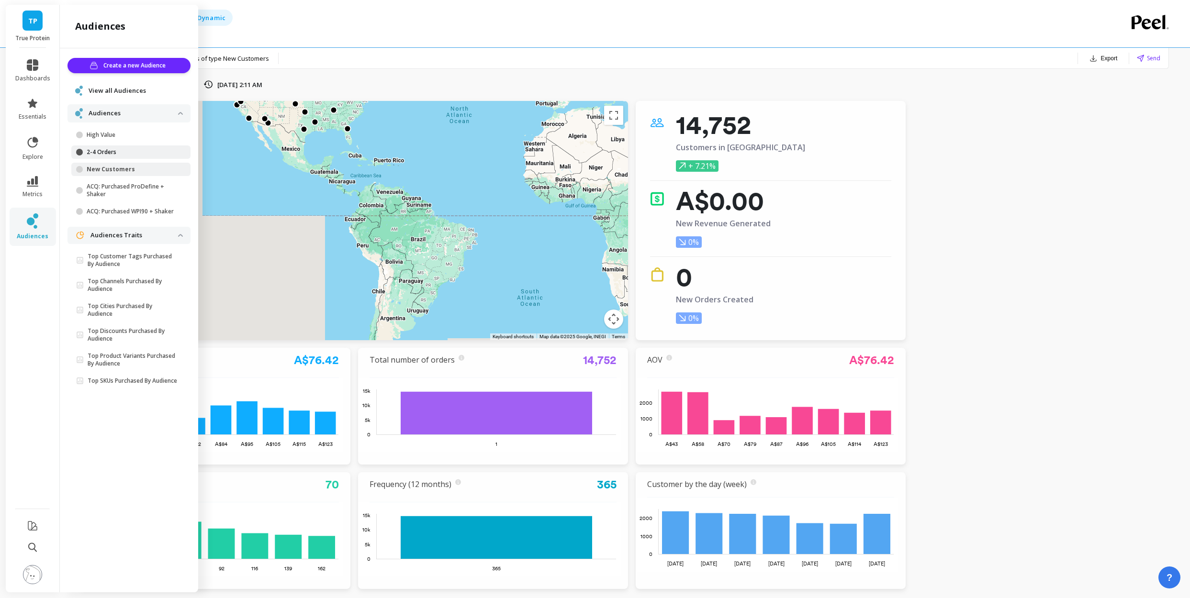
click at [102, 153] on p "2-4 Orders" at bounding box center [132, 152] width 91 height 8
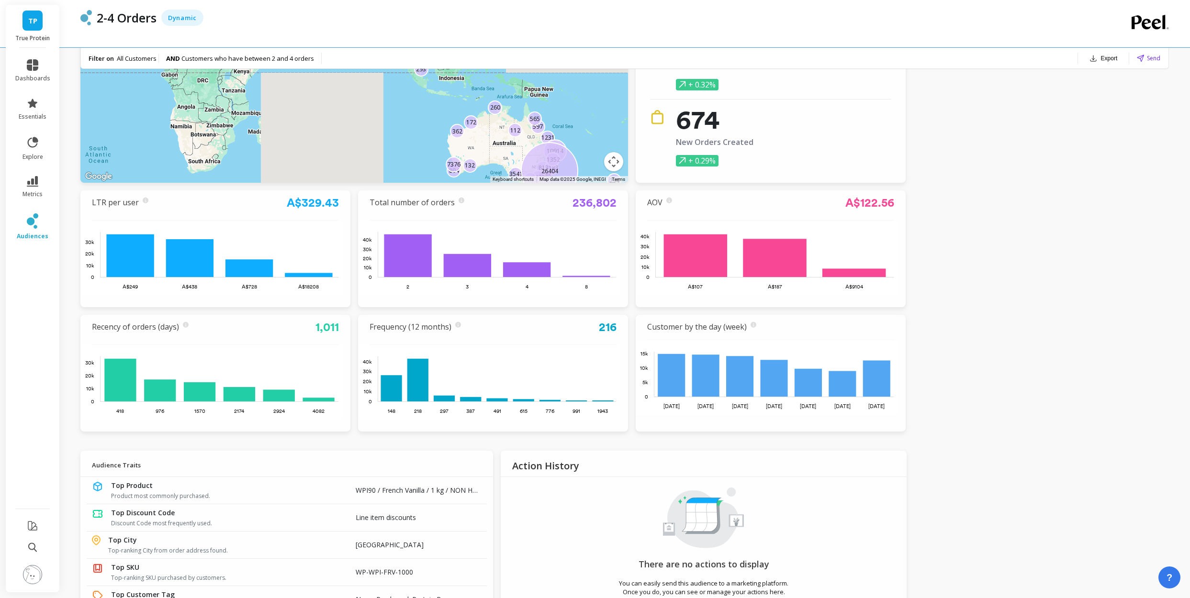
scroll to position [300, 0]
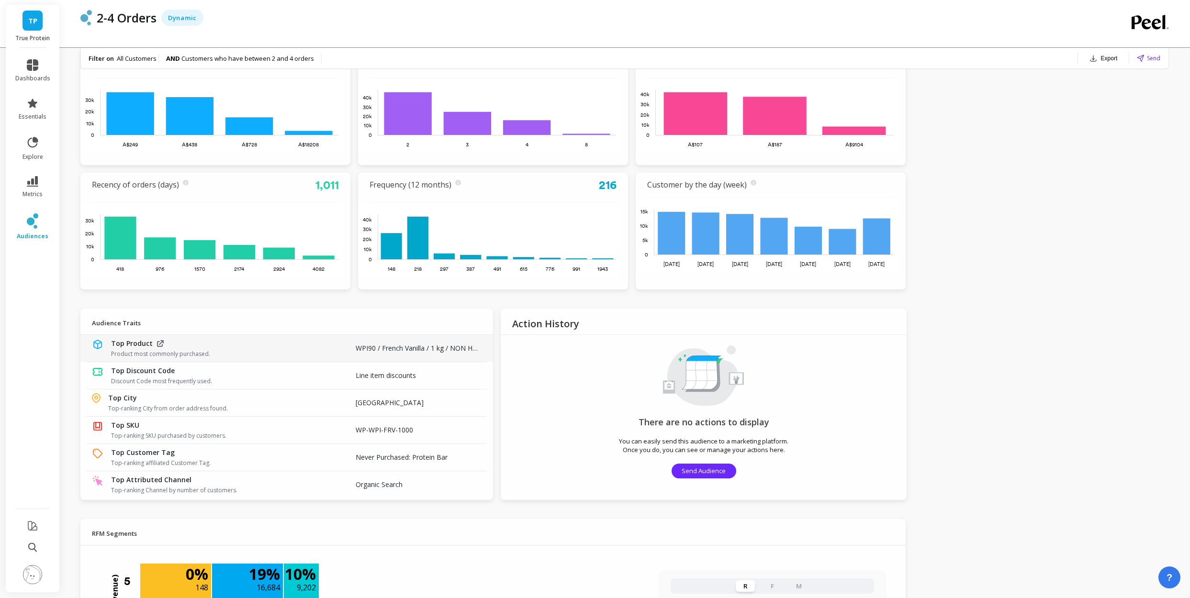
click at [136, 345] on span "Top Product" at bounding box center [132, 344] width 42 height 10
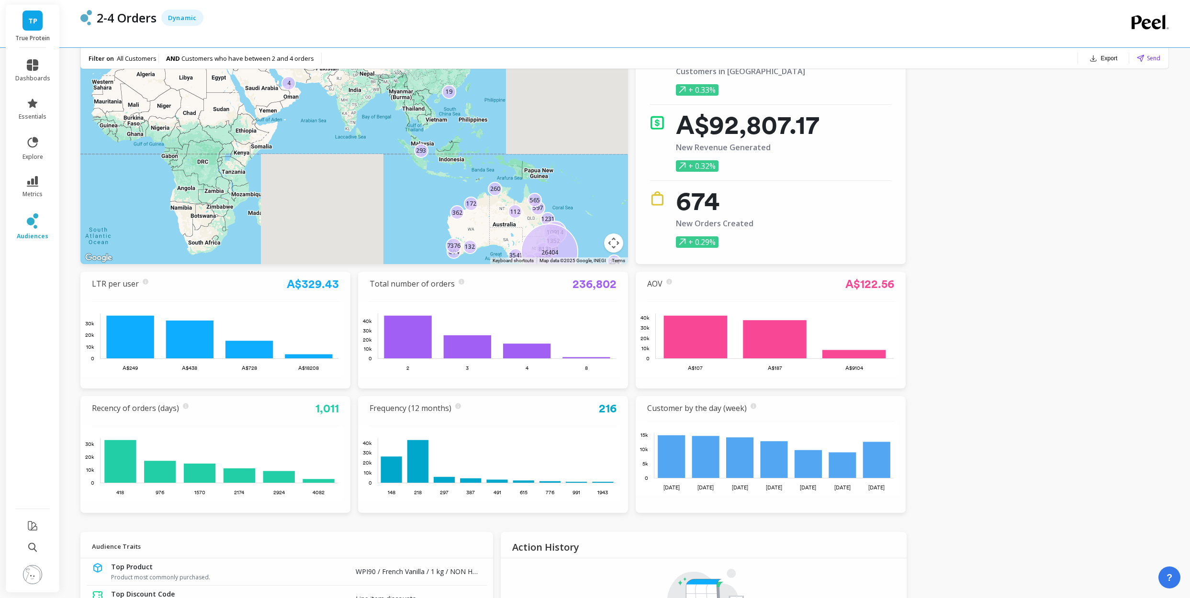
scroll to position [0, 0]
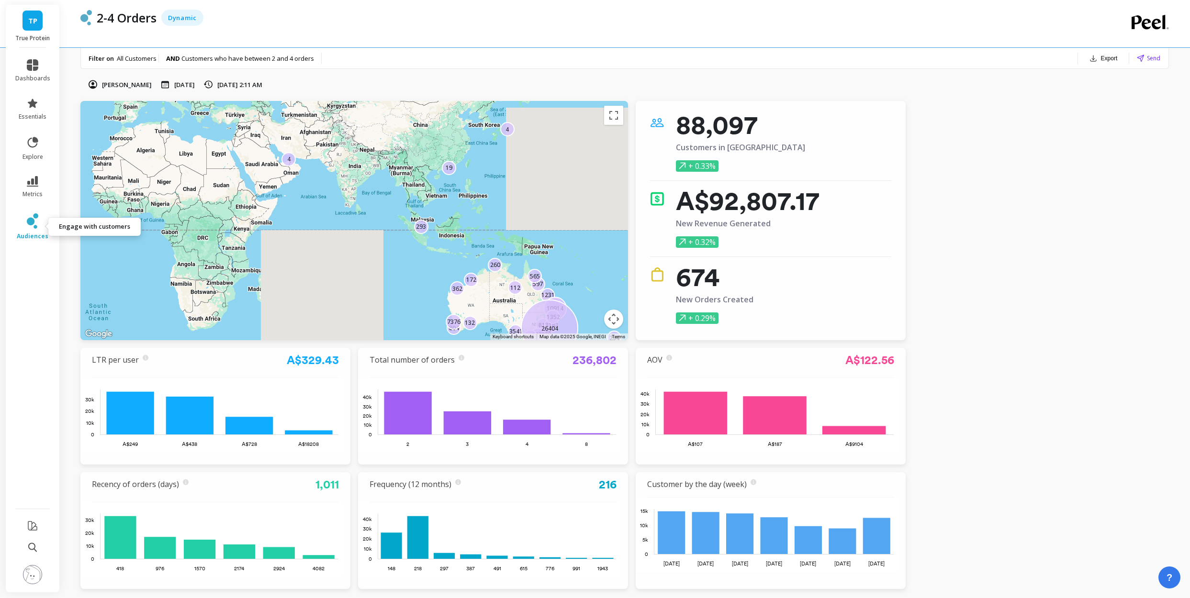
click at [30, 231] on link "audiences" at bounding box center [32, 226] width 35 height 27
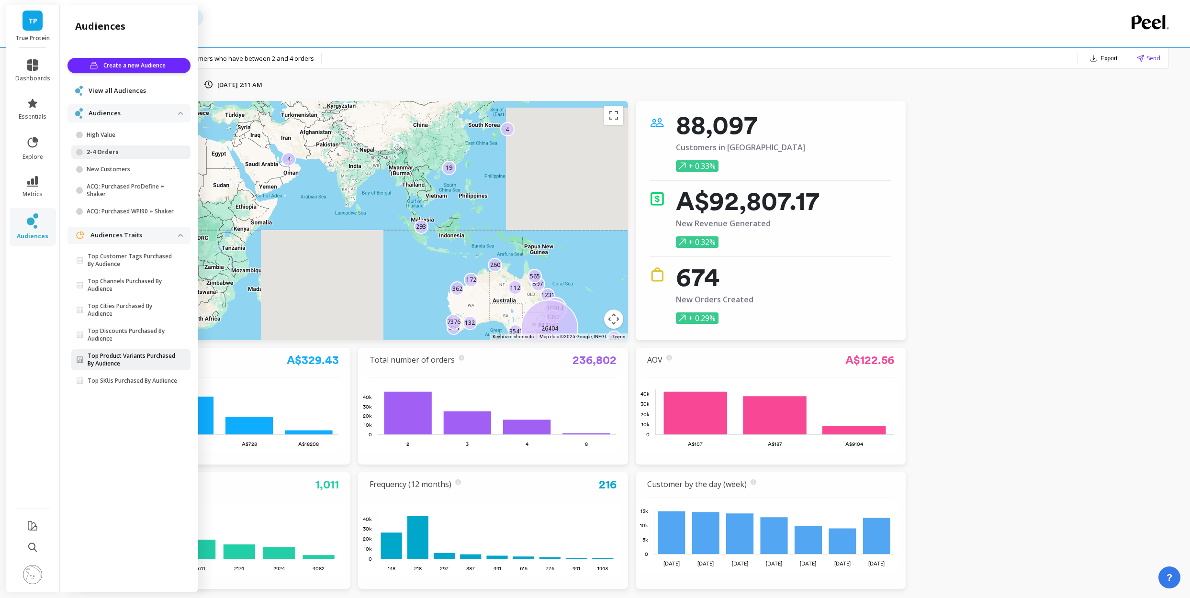
click at [136, 359] on p "Top Product Variants Purchased By Audience" at bounding box center [133, 359] width 90 height 15
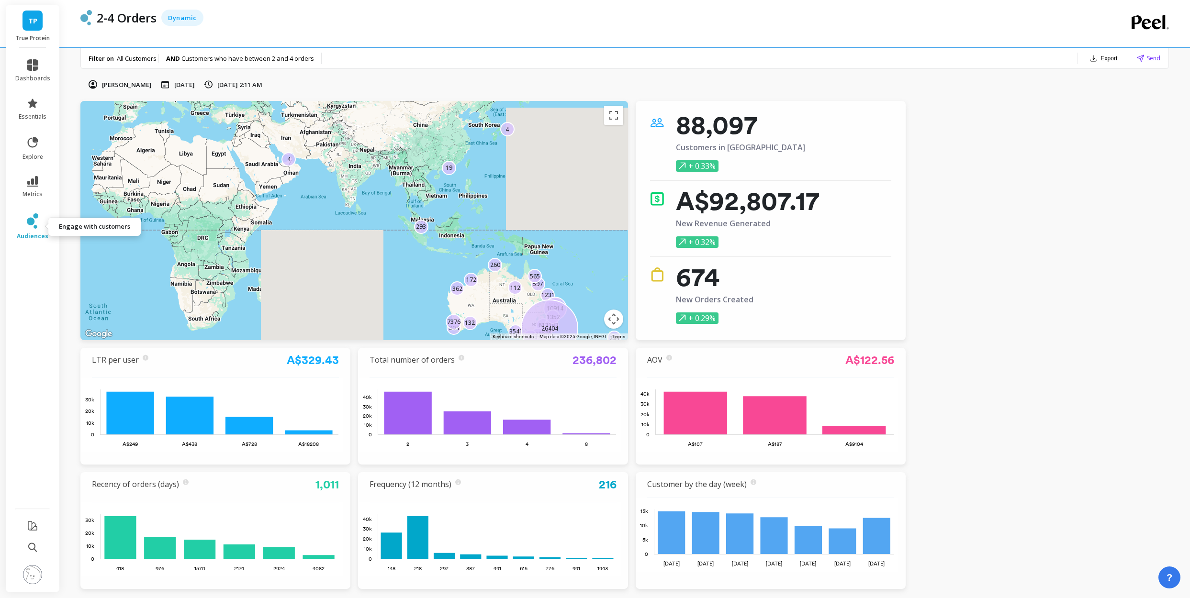
click at [27, 227] on icon at bounding box center [32, 220] width 11 height 15
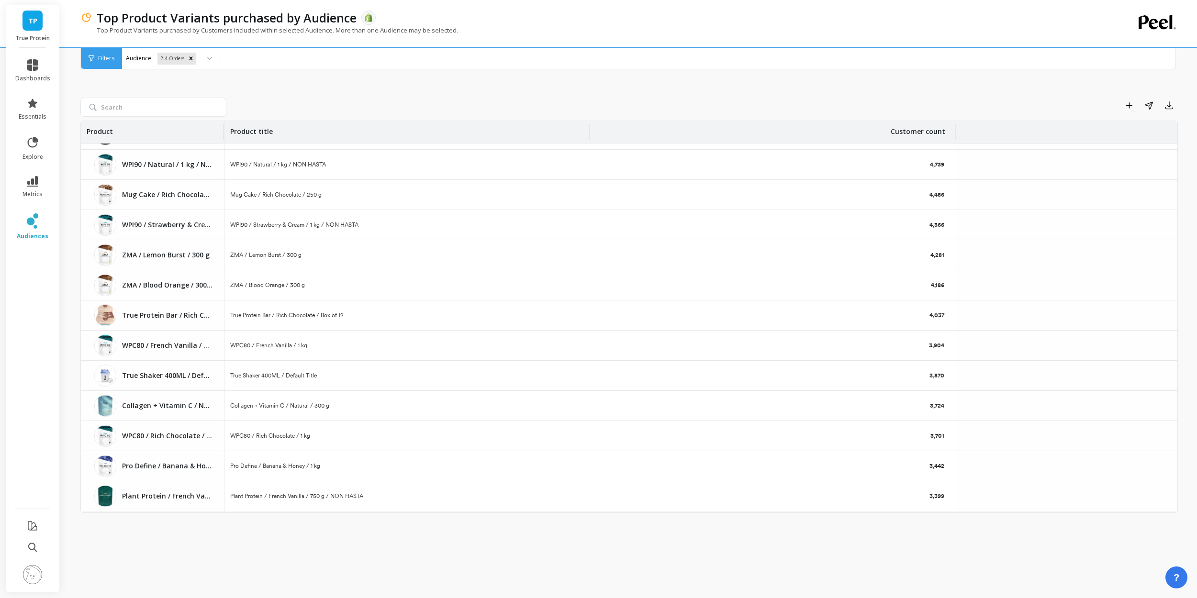
scroll to position [567, 0]
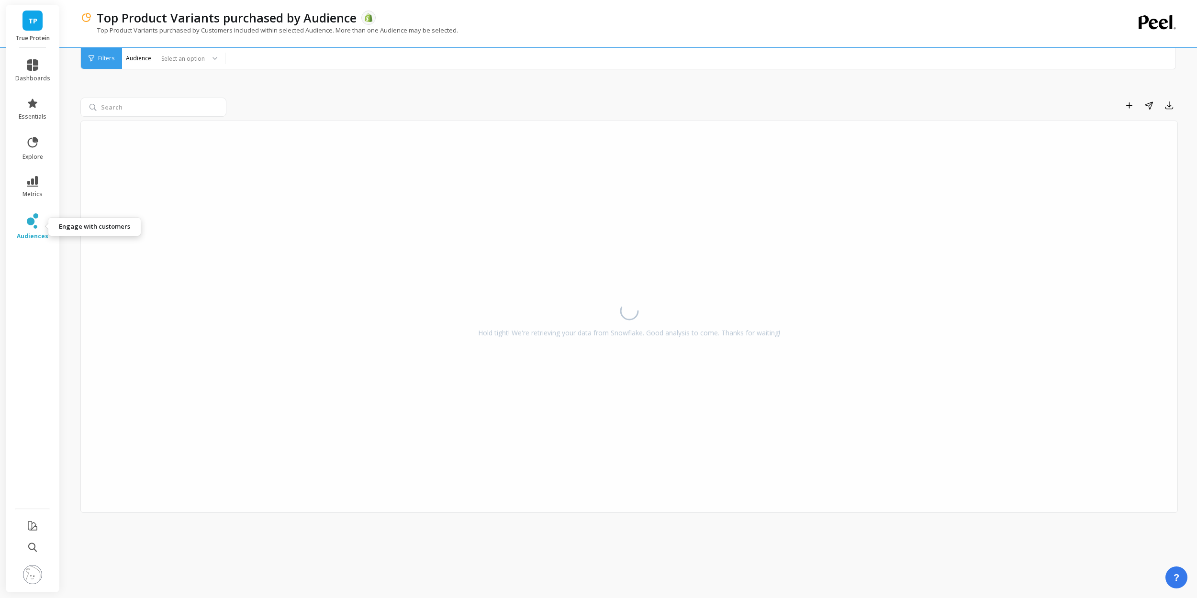
click at [37, 229] on link "audiences" at bounding box center [32, 226] width 35 height 27
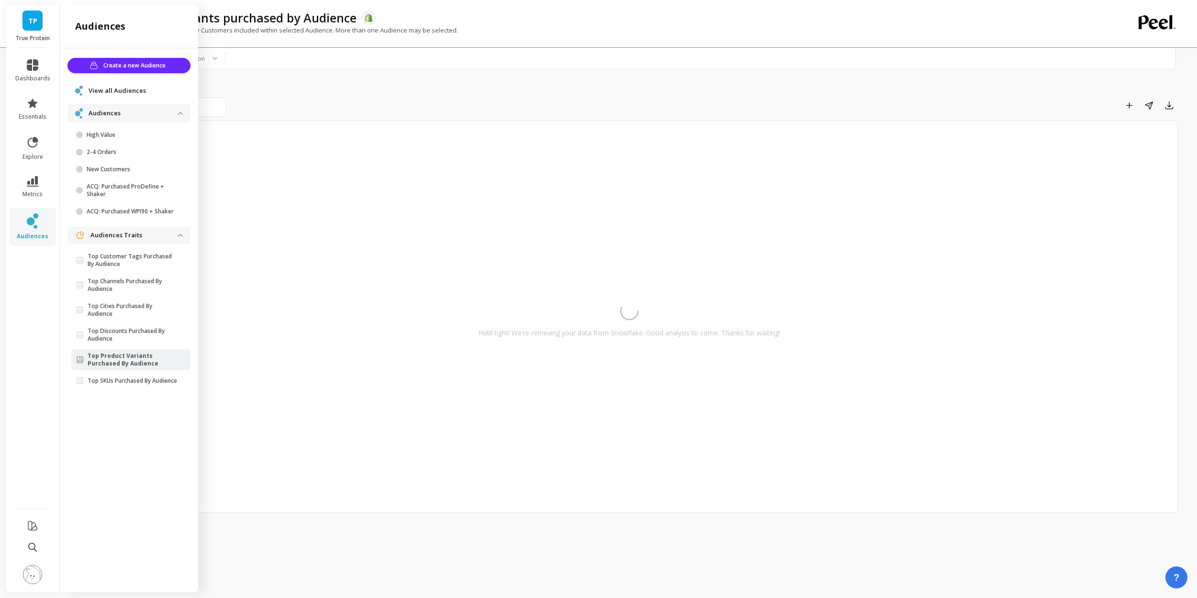
click at [380, 79] on div "Add to Dashboard Share Export Hold tight! We're retrieving your data from Snowf…" at bounding box center [628, 318] width 1097 height 536
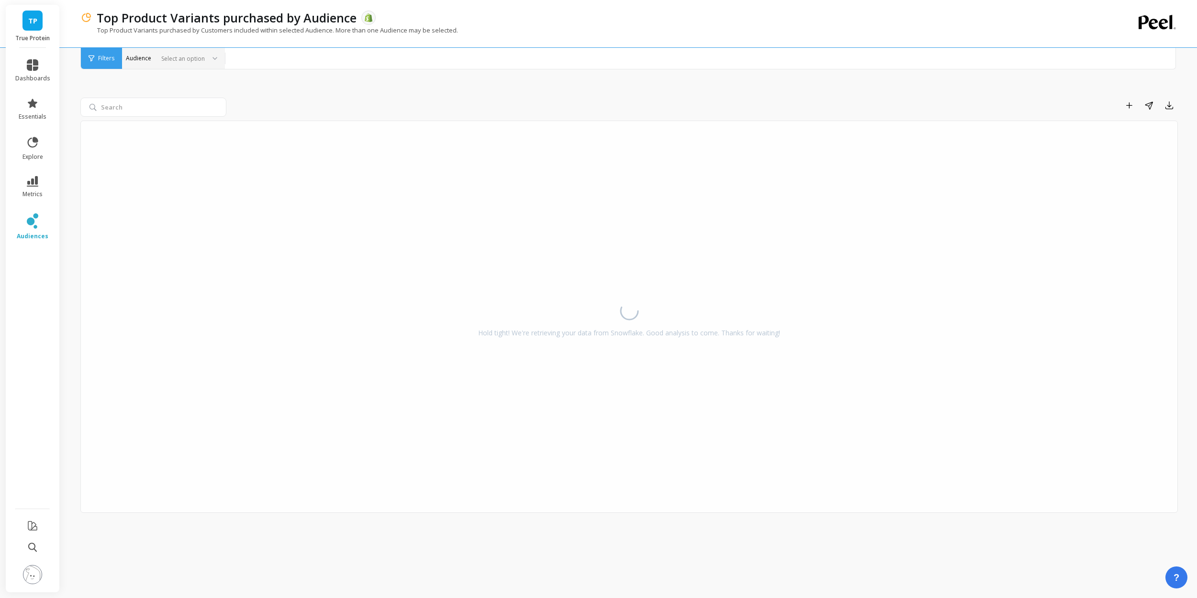
click at [137, 61] on div "Select an option" at bounding box center [168, 58] width 76 height 11
click at [286, 102] on div "Add to Dashboard Share Export" at bounding box center [704, 105] width 948 height 15
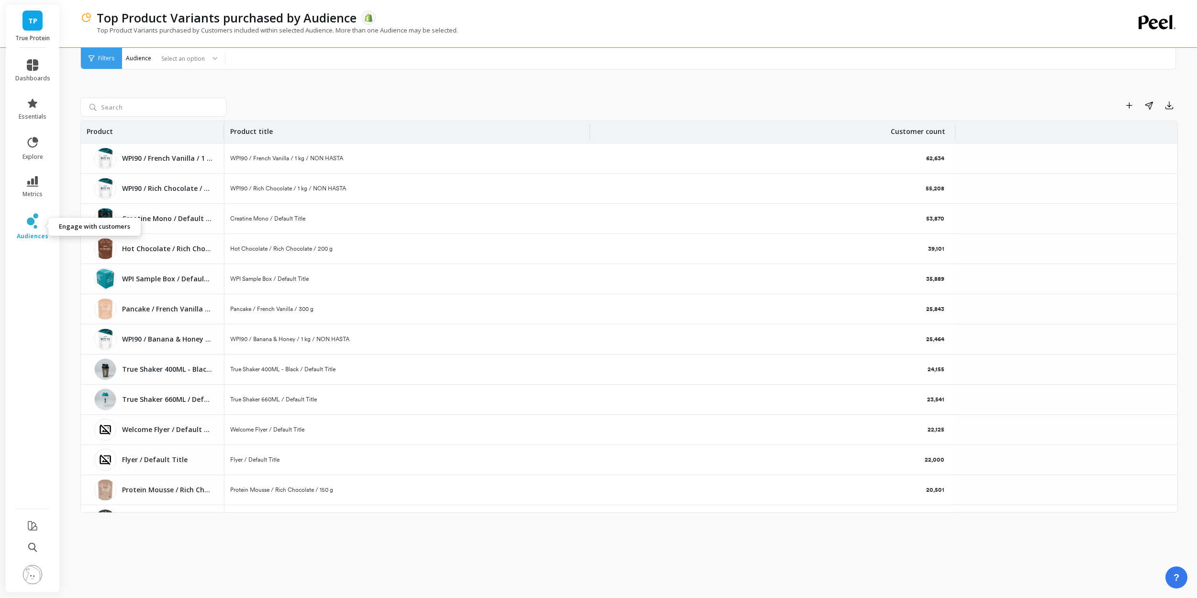
click at [38, 224] on icon at bounding box center [32, 220] width 11 height 15
click at [389, 83] on div "Add to Dashboard Share Export Product Product title Customer count WPI90 / Fren…" at bounding box center [628, 318] width 1097 height 536
click at [31, 224] on icon at bounding box center [31, 222] width 8 height 8
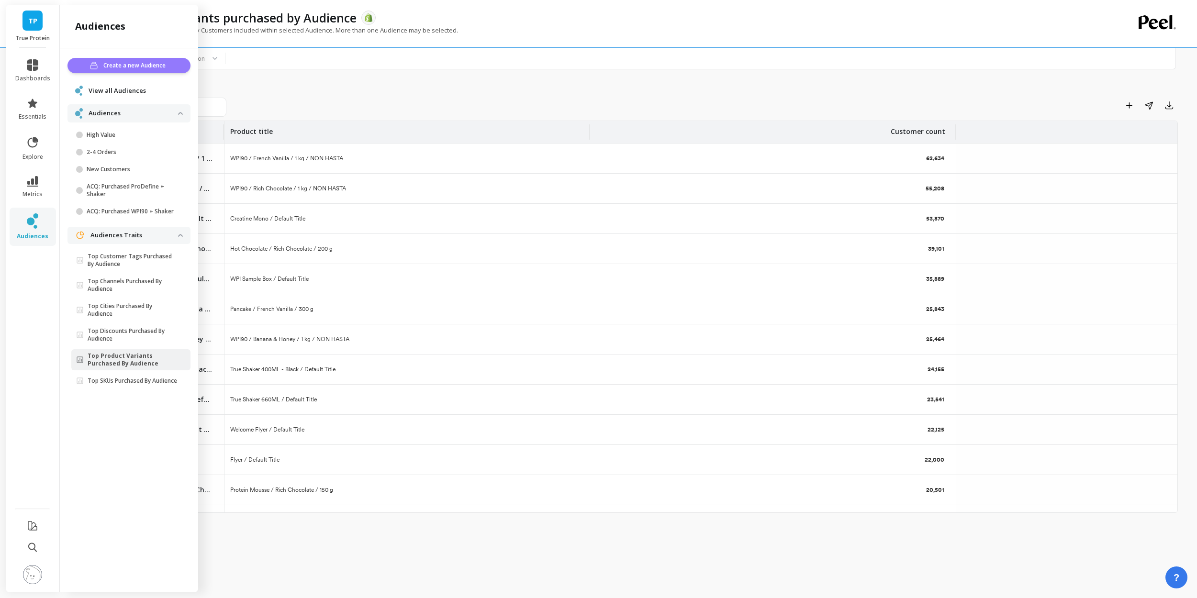
click at [136, 67] on span "Create a new Audience" at bounding box center [135, 66] width 65 height 10
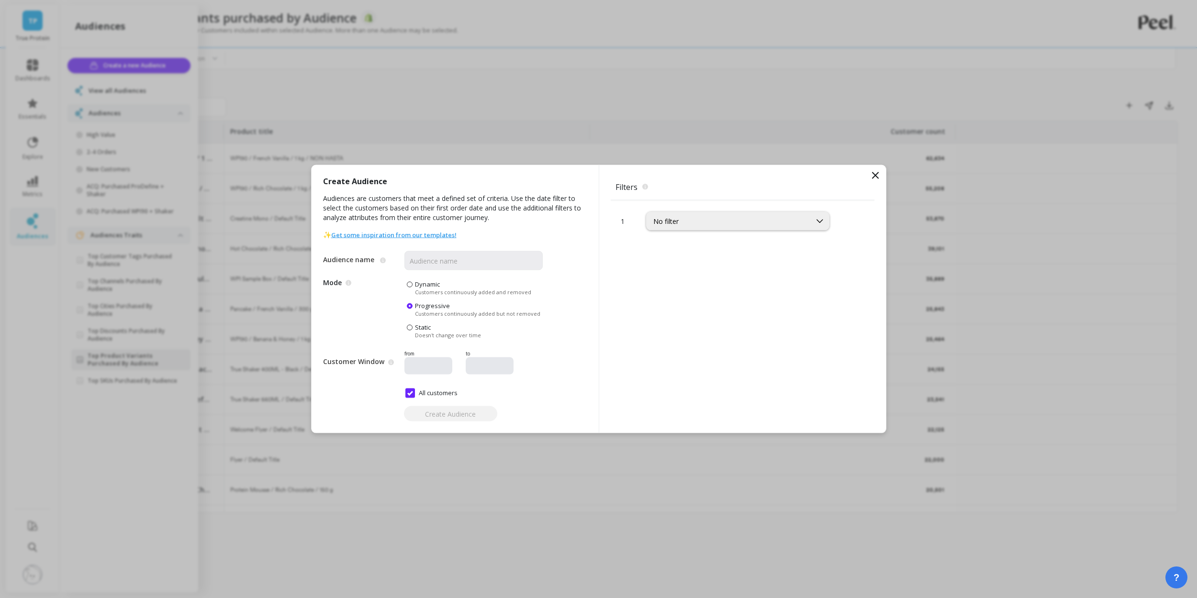
click at [427, 291] on span "Customers continuously added and removed" at bounding box center [473, 292] width 116 height 7
click at [0, 0] on input "Dynamic Customers continuously added and removed" at bounding box center [0, 0] width 0 height 0
click at [446, 254] on input "Audience name" at bounding box center [473, 260] width 138 height 19
type input "N"
type input "E"
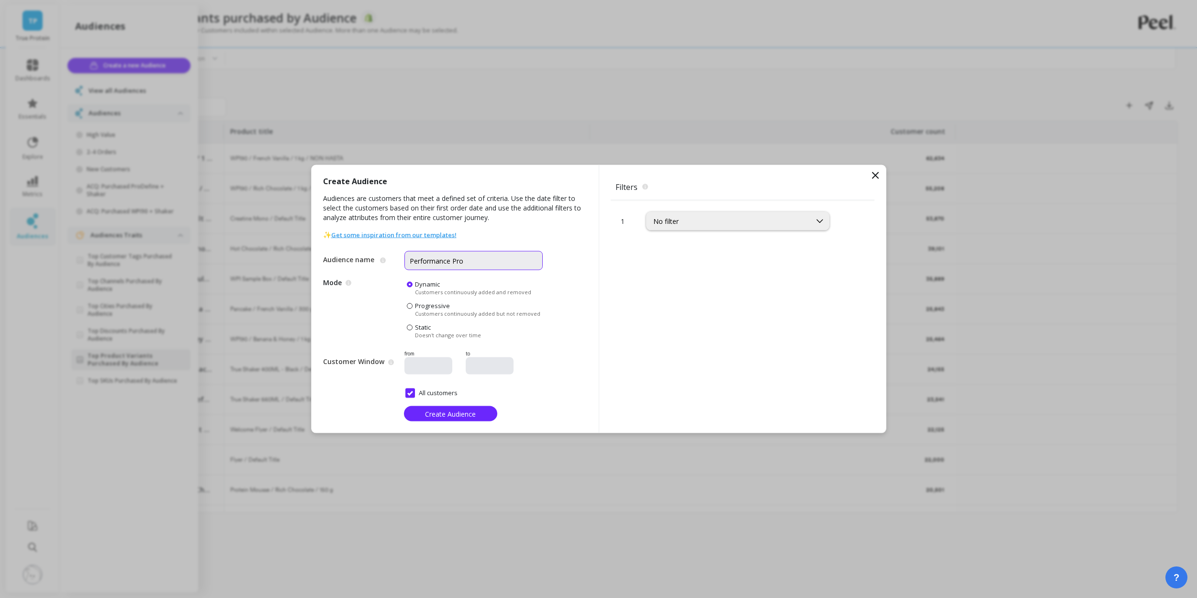
type input "Performance Pro"
click at [731, 221] on div "No filter" at bounding box center [728, 221] width 151 height 9
click at [735, 270] on div "Purchase Frequency" at bounding box center [737, 268] width 171 height 9
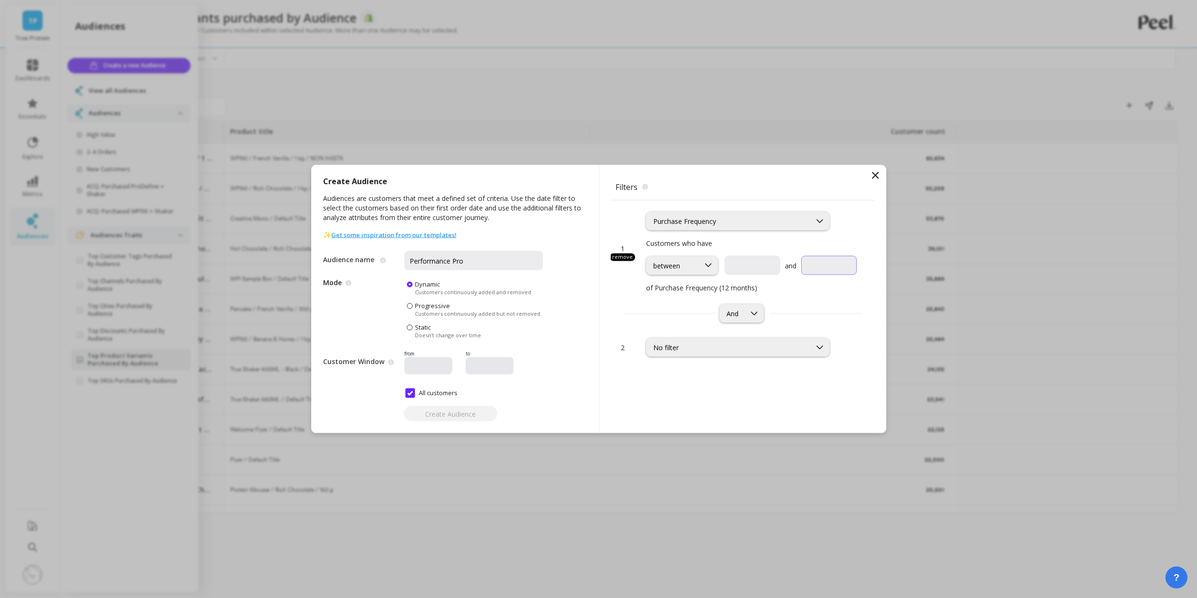
click at [817, 266] on input "text" at bounding box center [829, 265] width 56 height 19
click at [761, 270] on input "text" at bounding box center [753, 265] width 56 height 19
click at [762, 193] on span "Filters The filters to select which customers should be part of the audience." at bounding box center [743, 187] width 264 height 21
click at [748, 226] on div "Purchase Frequency" at bounding box center [729, 221] width 164 height 11
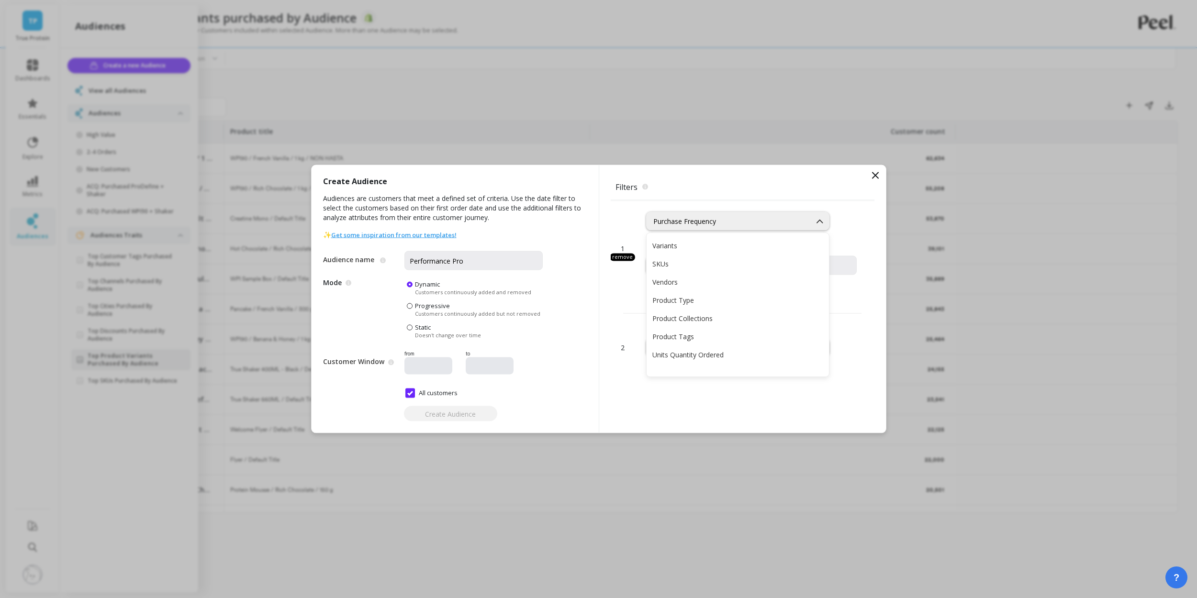
scroll to position [616, 0]
click at [846, 260] on input "text" at bounding box center [829, 265] width 56 height 19
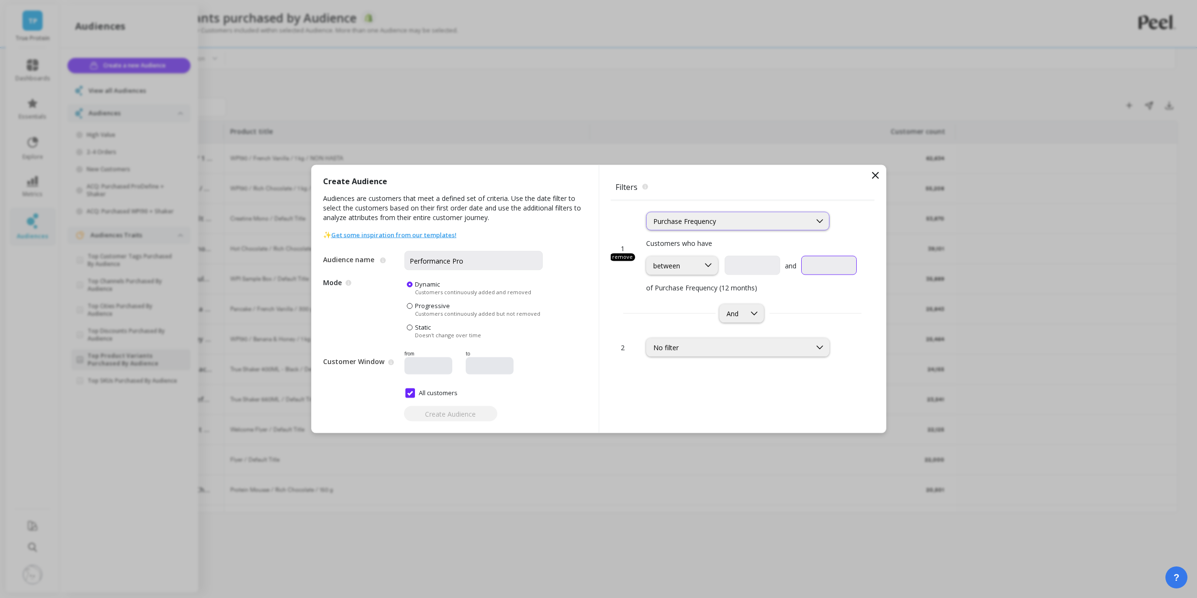
click at [706, 221] on div "Purchase Frequency" at bounding box center [728, 221] width 151 height 9
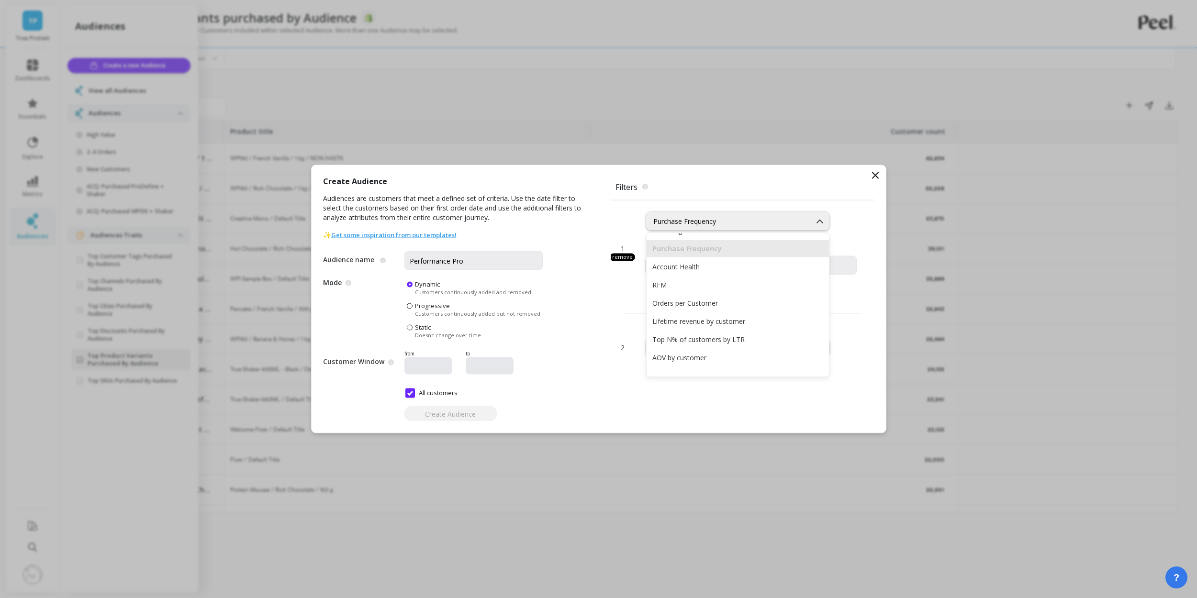
scroll to position [139, 0]
click at [726, 296] on div "Orders per Customer" at bounding box center [737, 292] width 171 height 9
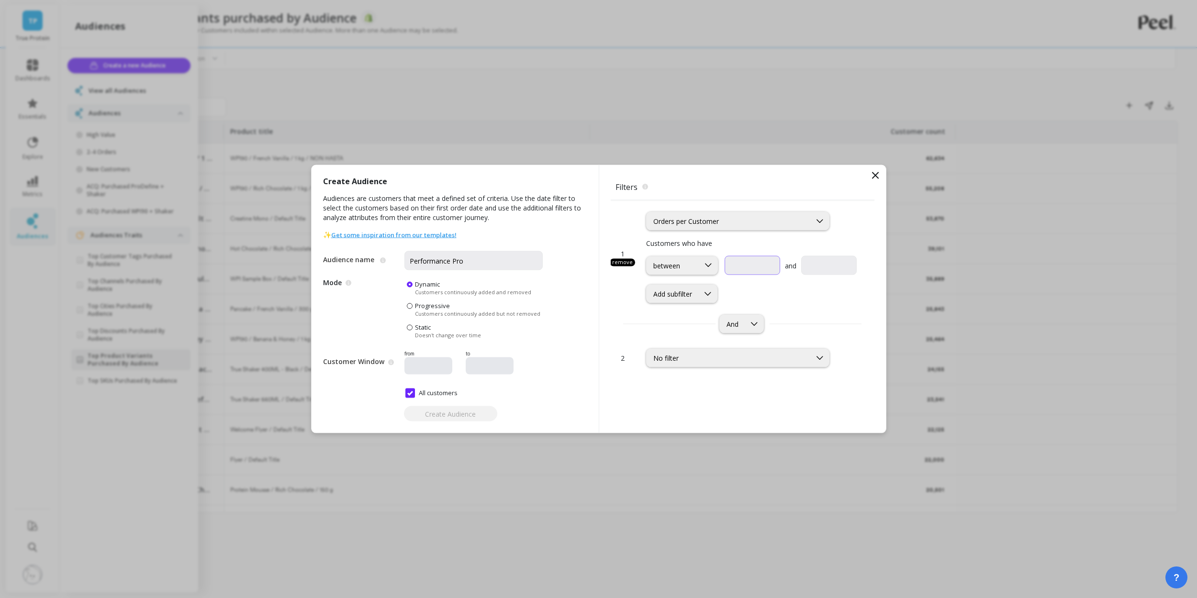
click at [754, 266] on input "text" at bounding box center [753, 265] width 56 height 19
click at [850, 308] on div "1 remove option Orders per Customer, selected. Orders per Customer Customers wh…" at bounding box center [743, 269] width 264 height 137
click at [694, 263] on div "between" at bounding box center [673, 265] width 53 height 9
click at [690, 314] on div "greater than or equal to" at bounding box center [681, 311] width 59 height 18
click at [797, 269] on input "text" at bounding box center [807, 265] width 95 height 19
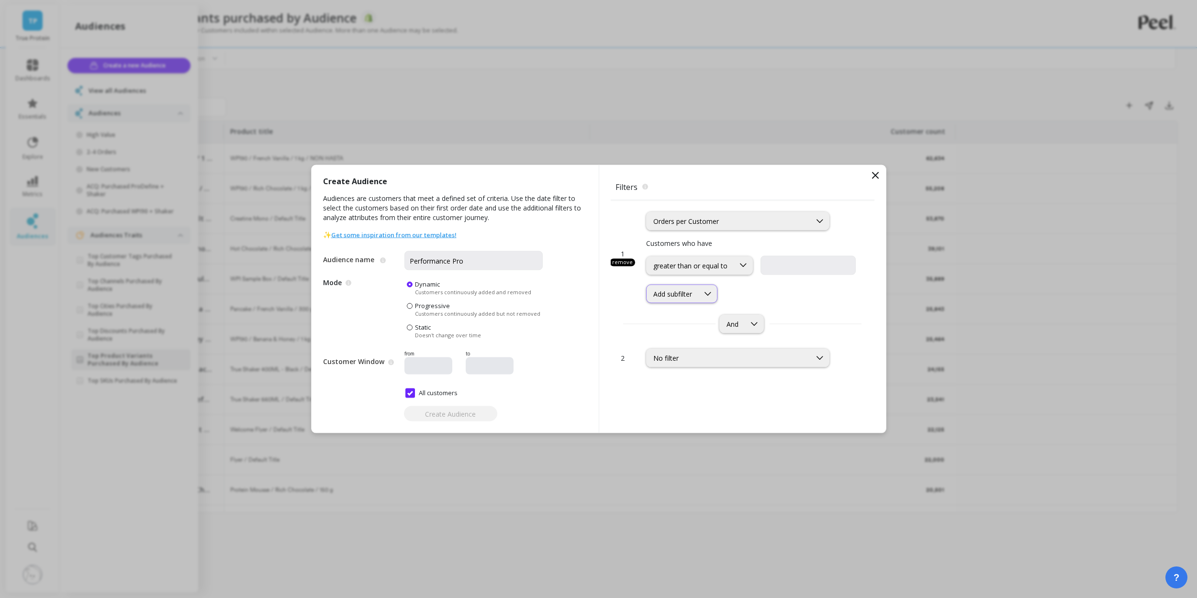
click at [705, 294] on icon at bounding box center [708, 294] width 11 height 11
click at [674, 344] on div "Add subfilter Type of Order Orders in dates Orders not in dates" at bounding box center [683, 345] width 72 height 78
click at [676, 341] on div "Type of Order" at bounding box center [683, 335] width 72 height 17
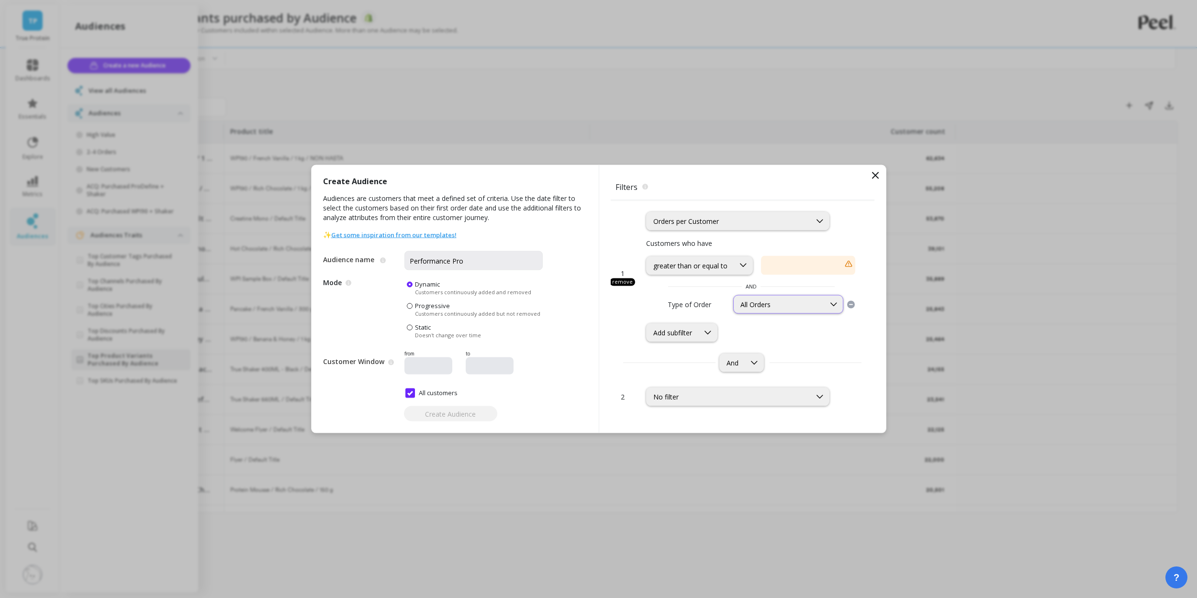
click at [766, 307] on div "All Orders" at bounding box center [779, 304] width 78 height 9
click at [864, 308] on div "1 remove option Orders per Customer, selected. Orders per Customer Customers wh…" at bounding box center [743, 272] width 264 height 142
click at [855, 306] on icon at bounding box center [851, 305] width 10 height 10
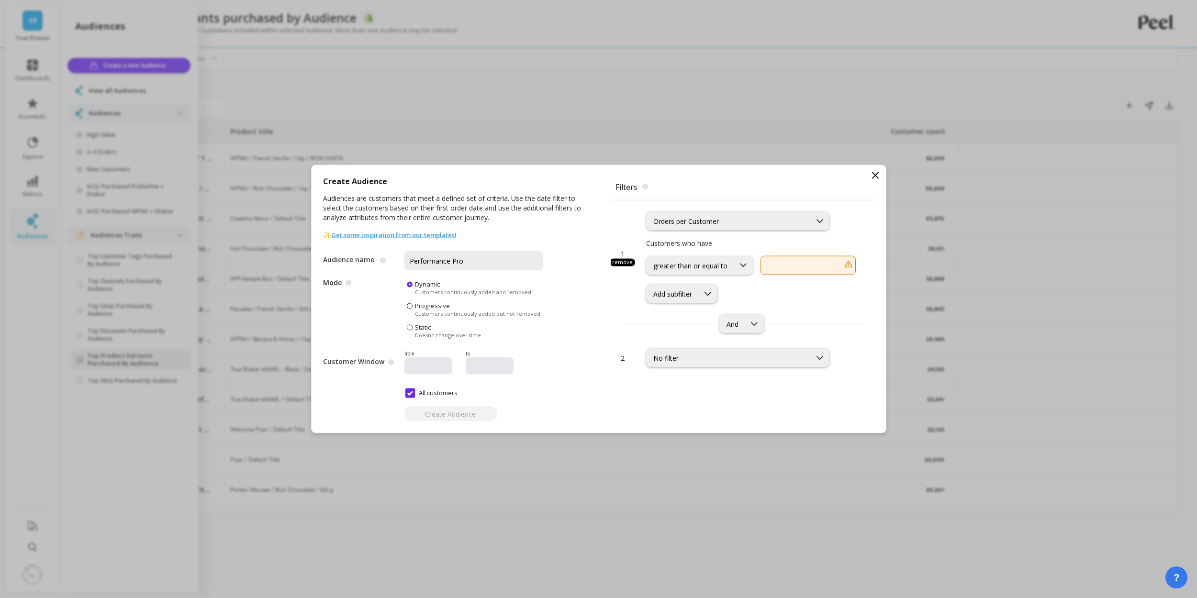
click at [782, 273] on input "text" at bounding box center [807, 265] width 95 height 19
click at [802, 268] on input "text" at bounding box center [807, 265] width 95 height 19
type input "5"
click at [796, 300] on div "option Type of Order, selected. Add subfilter" at bounding box center [751, 294] width 211 height 19
click at [748, 365] on div "No filter" at bounding box center [737, 358] width 183 height 19
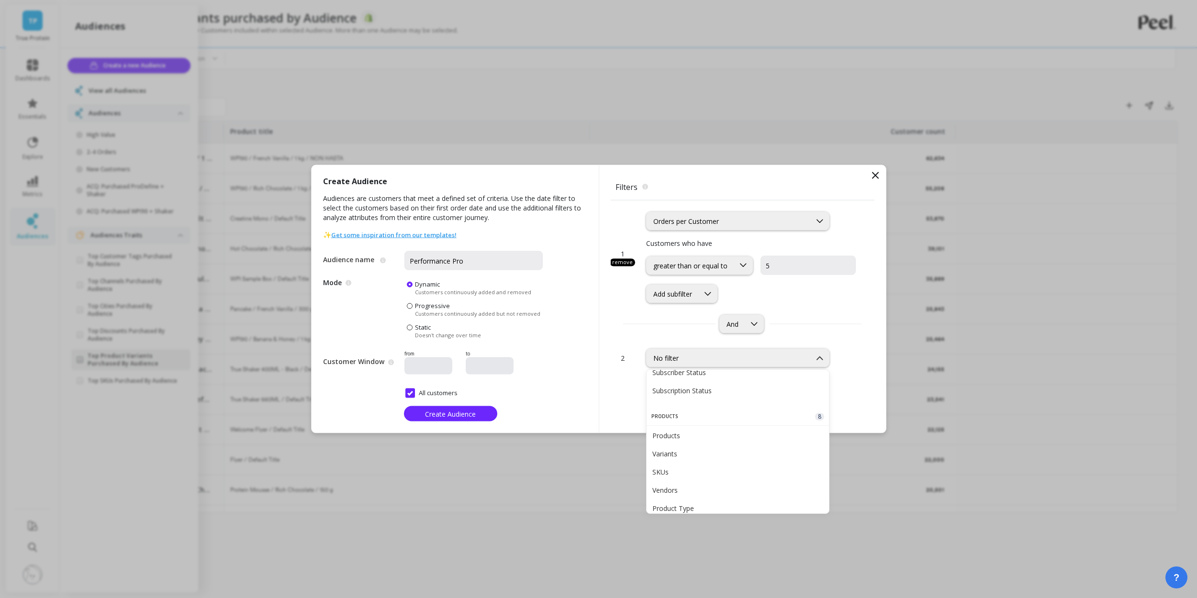
scroll to position [532, 0]
click at [718, 433] on div "Products" at bounding box center [737, 434] width 171 height 9
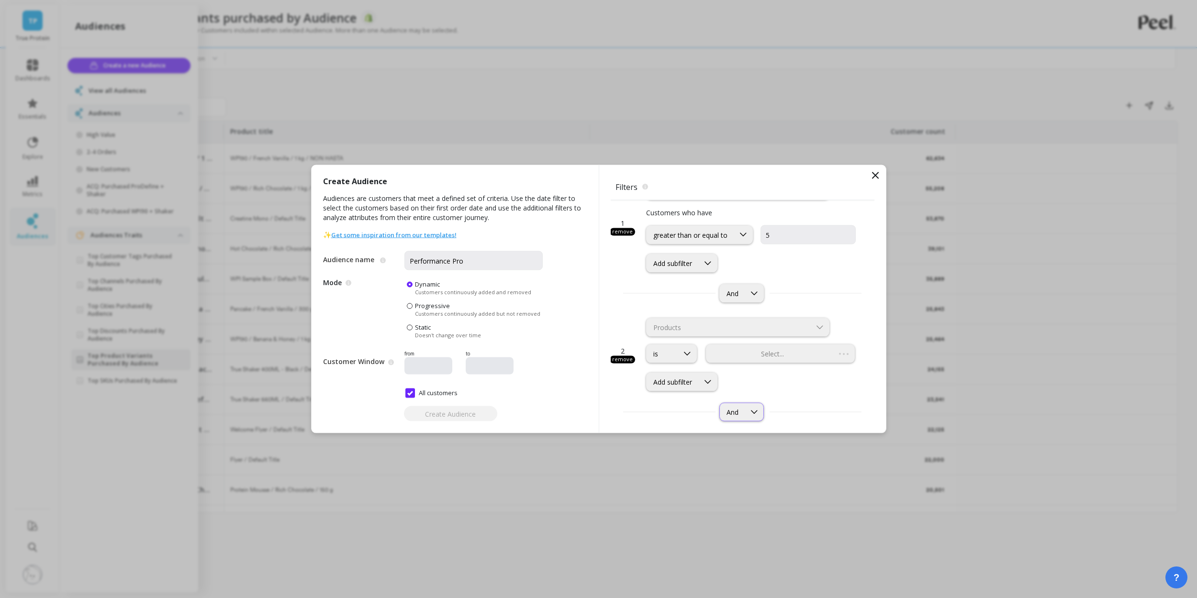
scroll to position [67, 0]
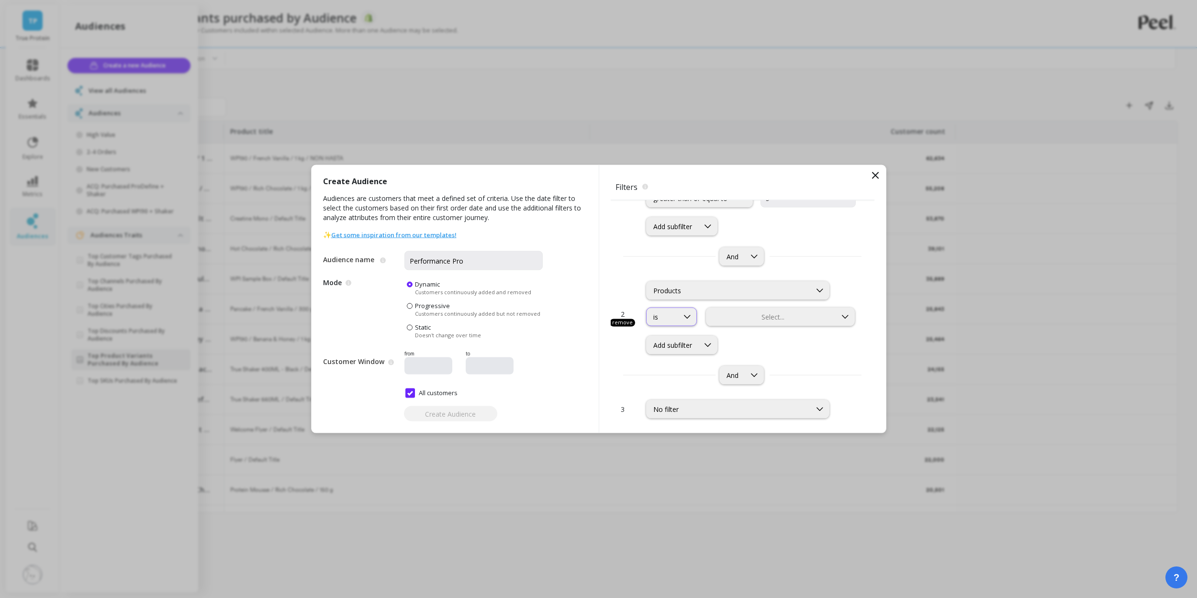
click at [682, 318] on icon at bounding box center [687, 317] width 11 height 11
click at [786, 317] on div at bounding box center [771, 316] width 128 height 9
click at [679, 320] on div at bounding box center [687, 317] width 18 height 18
click at [755, 317] on div at bounding box center [771, 316] width 128 height 9
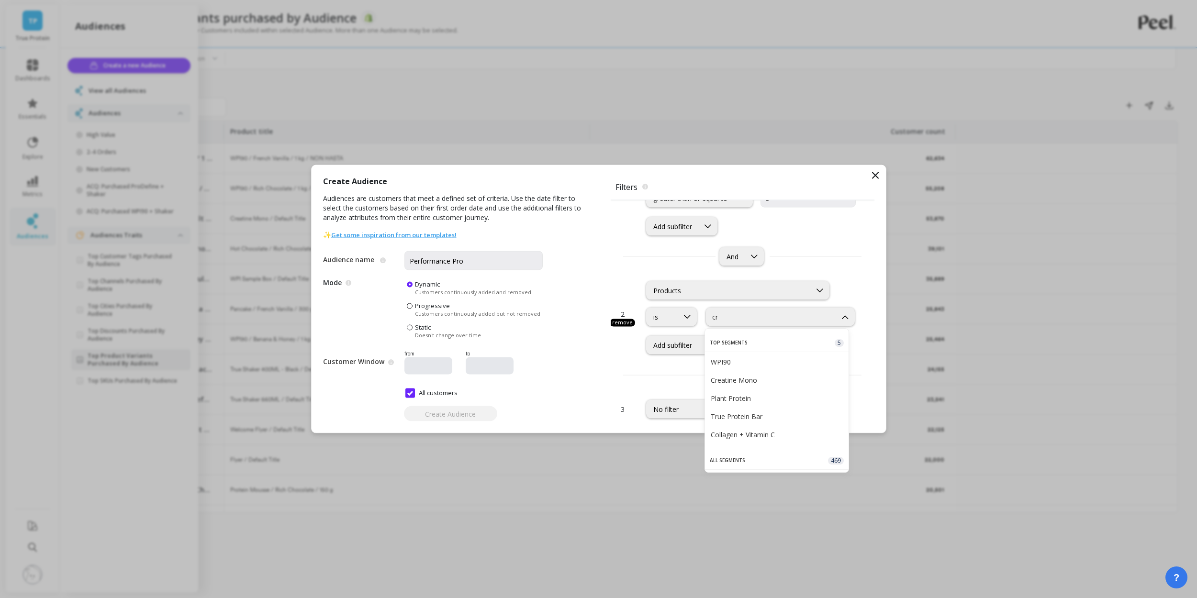
type input "crea"
click at [741, 364] on div "Creatine Mono" at bounding box center [777, 361] width 133 height 9
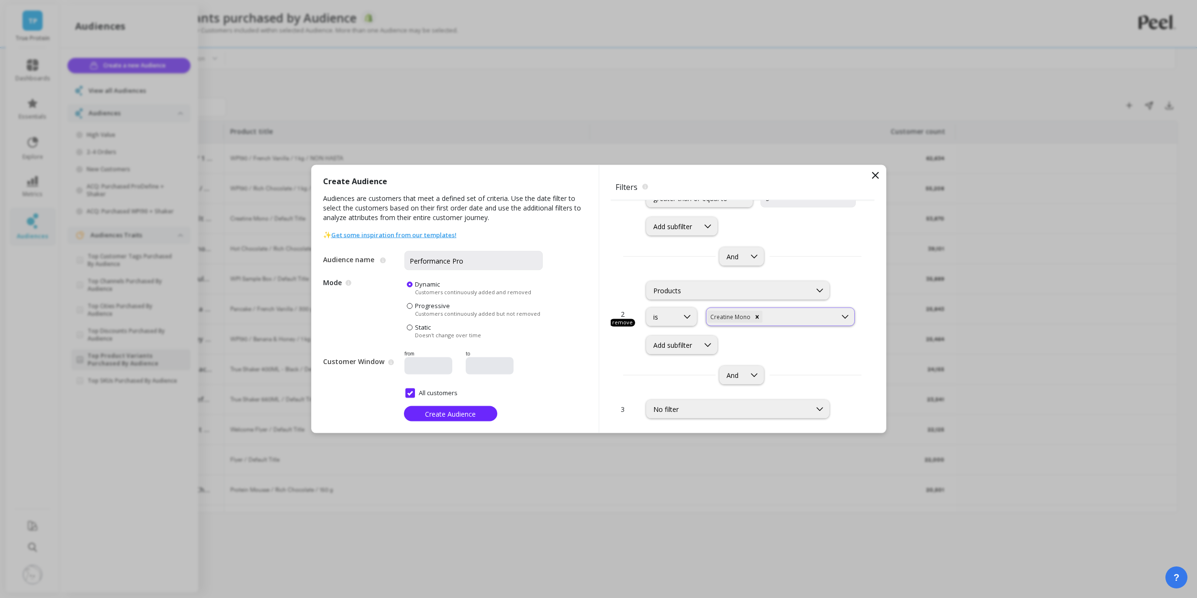
click at [780, 324] on div "Creatine Mono" at bounding box center [780, 317] width 149 height 19
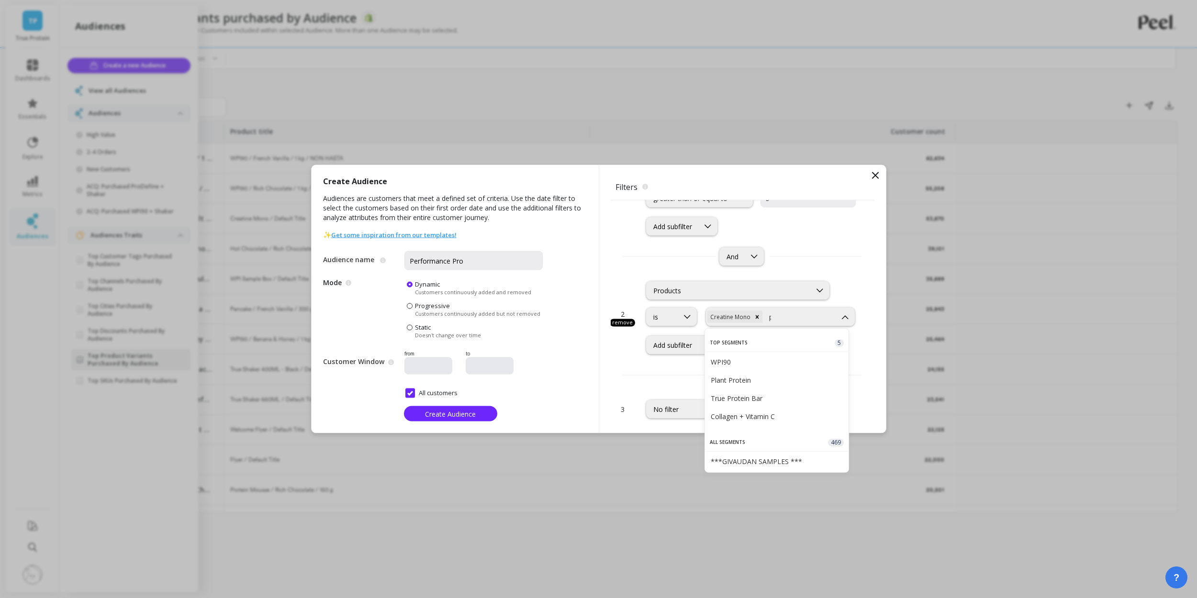
type input "pre"
click at [755, 446] on div "New PRE" at bounding box center [777, 441] width 133 height 9
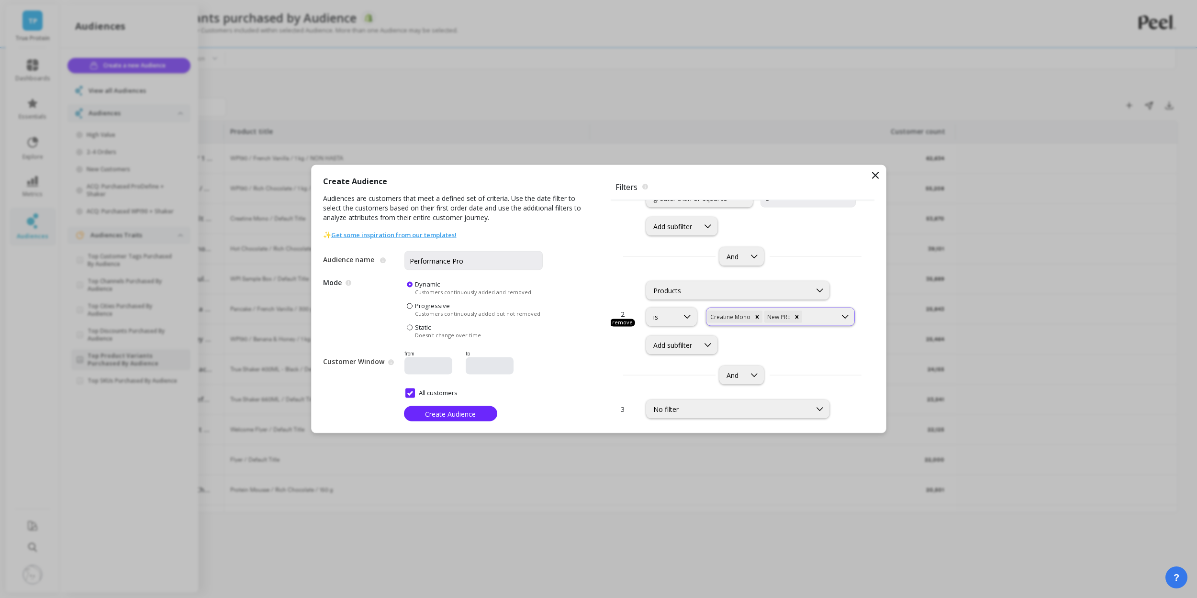
click at [817, 320] on div at bounding box center [820, 316] width 32 height 9
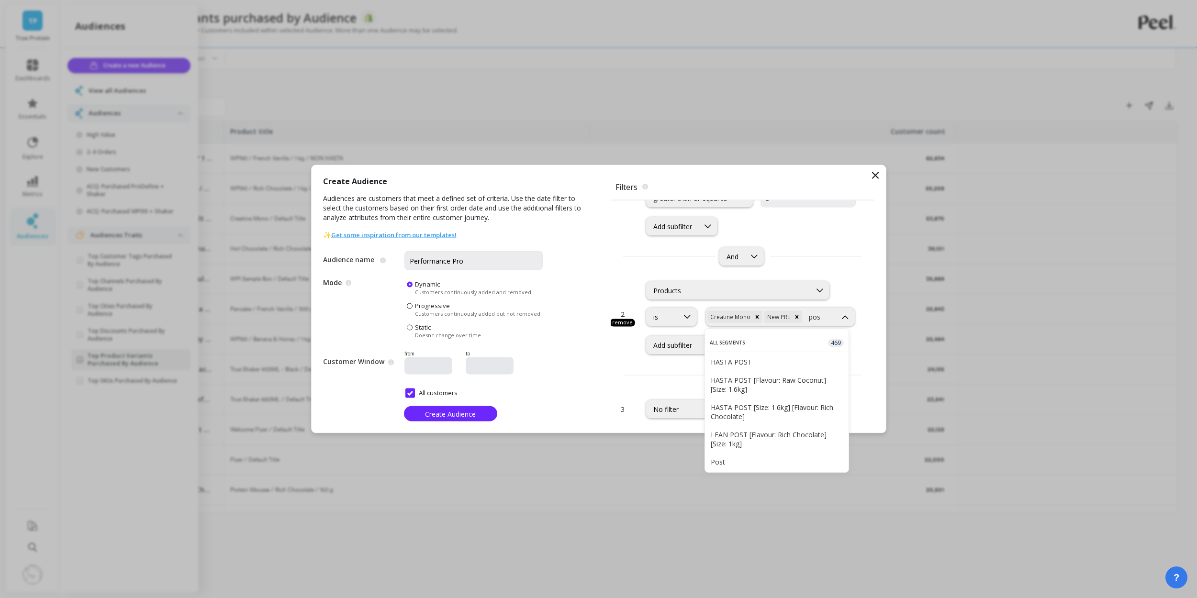
type input "post"
click at [739, 455] on div "Post" at bounding box center [777, 456] width 133 height 9
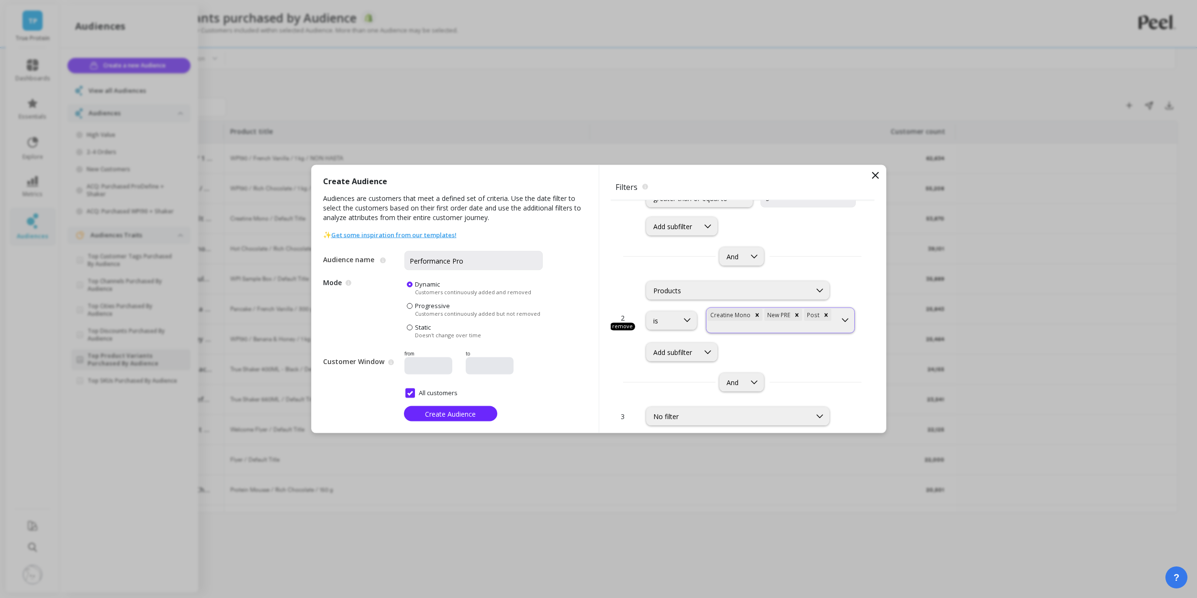
click at [777, 328] on div at bounding box center [771, 327] width 128 height 9
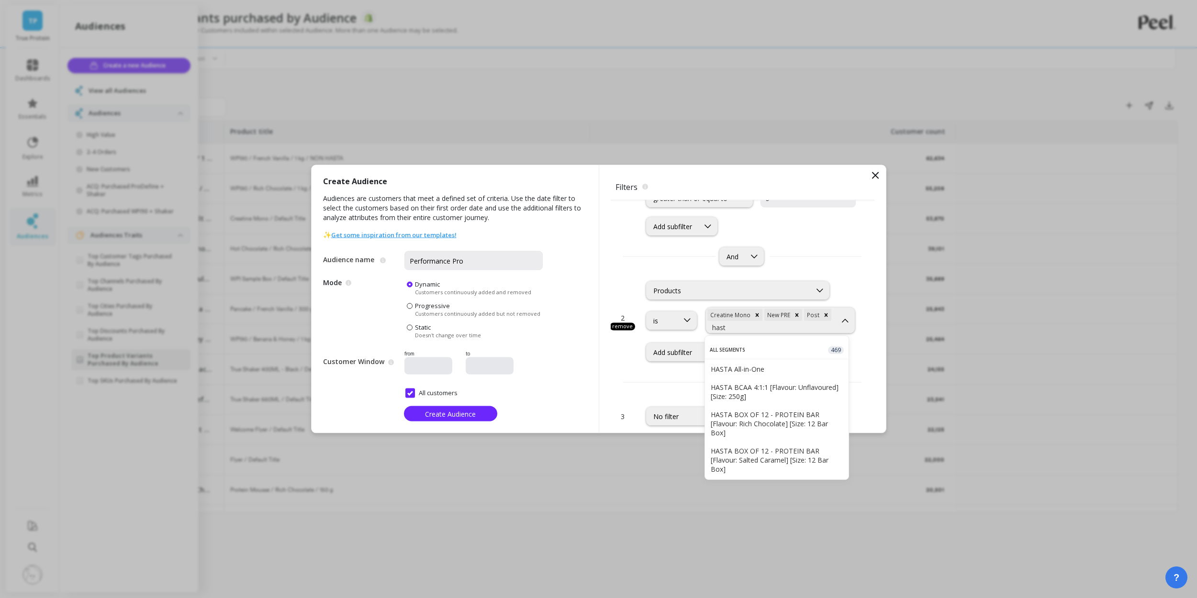
type input "hasta"
click at [768, 360] on div "HASTA Collagen" at bounding box center [777, 361] width 133 height 9
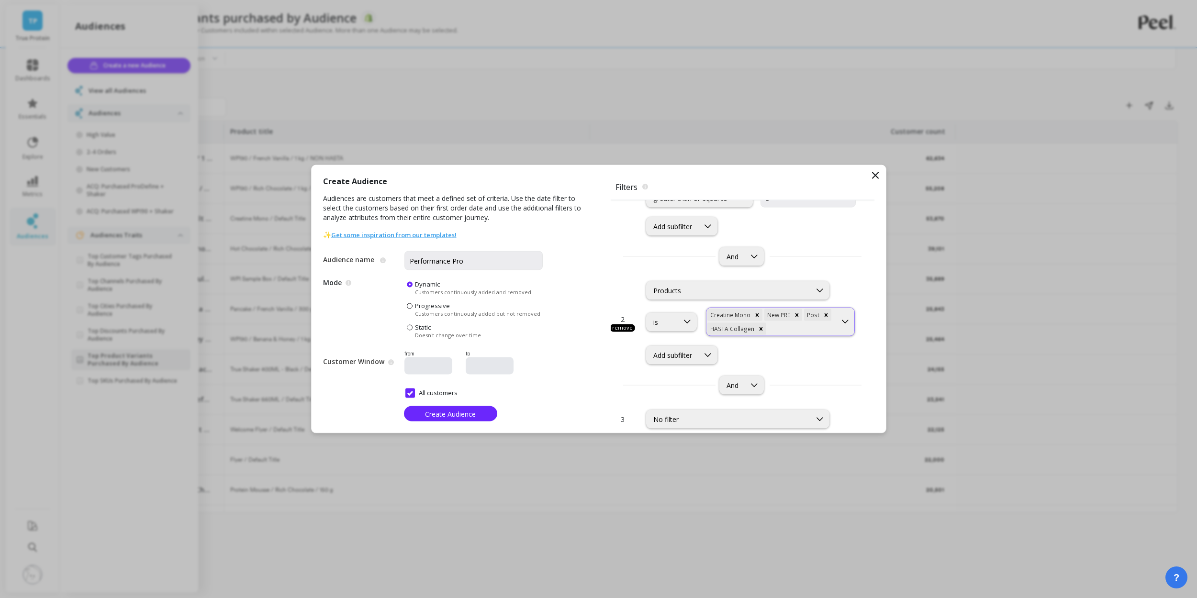
click at [780, 329] on div at bounding box center [801, 328] width 67 height 9
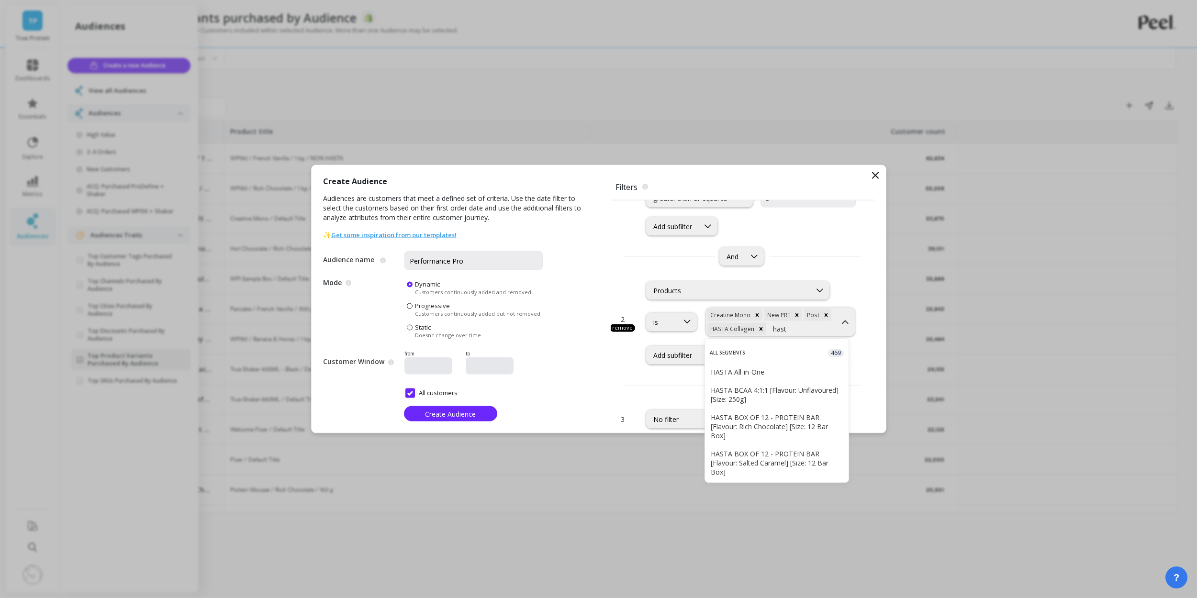
type input "hasta"
click at [775, 422] on div "HASTA ELECTROLYTE" at bounding box center [777, 420] width 133 height 9
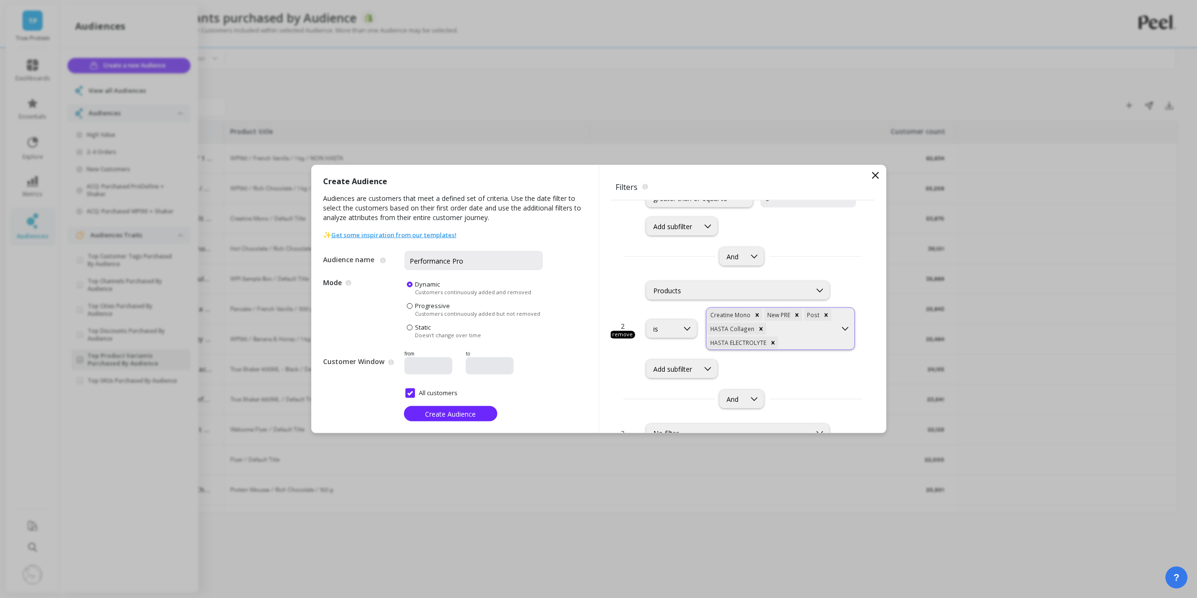
click at [805, 334] on div "Creatine Mono New PRE Post HASTA Collagen HASTA ELECTROLYTE" at bounding box center [771, 329] width 130 height 42
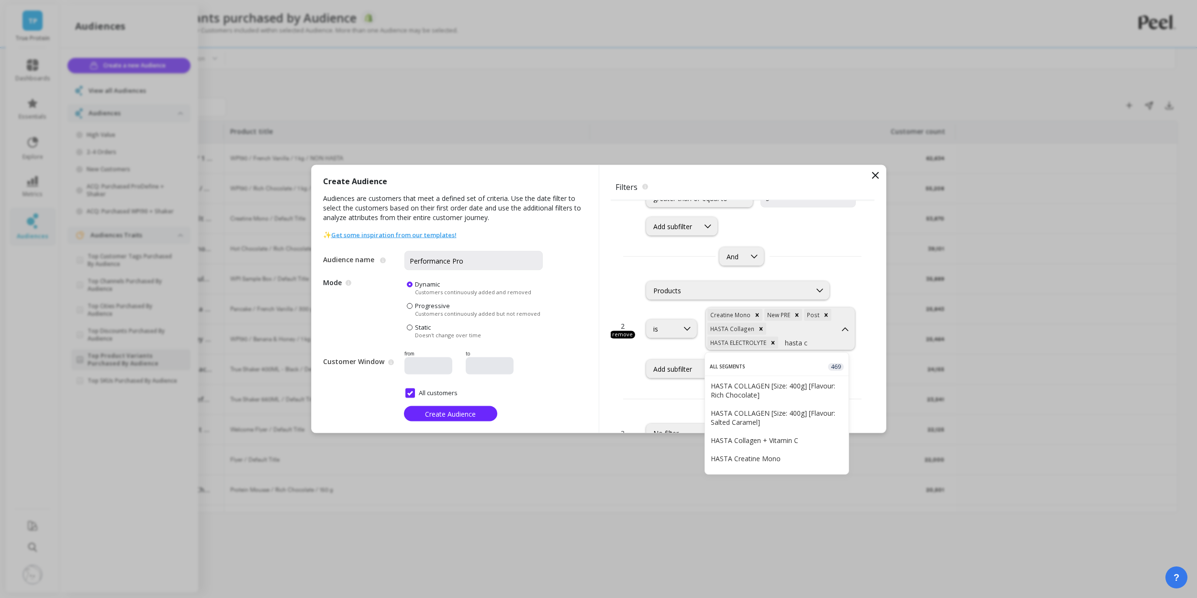
type input "hasta cr"
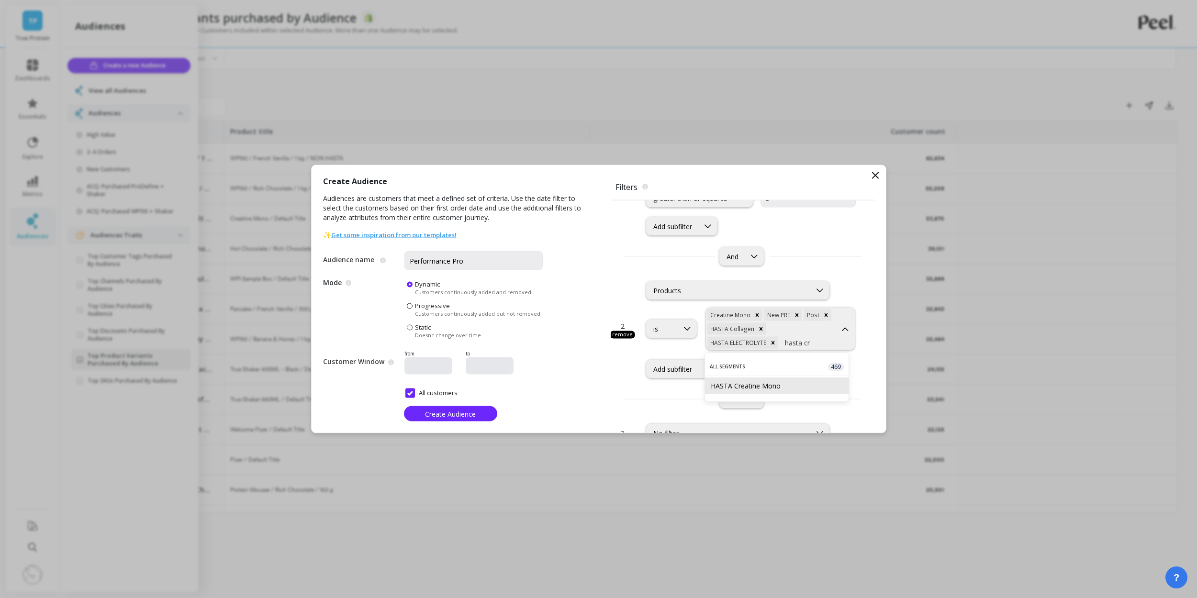
drag, startPoint x: 785, startPoint y: 381, endPoint x: 795, endPoint y: 369, distance: 16.0
click at [785, 382] on div "HASTA Creatine Mono" at bounding box center [777, 385] width 133 height 9
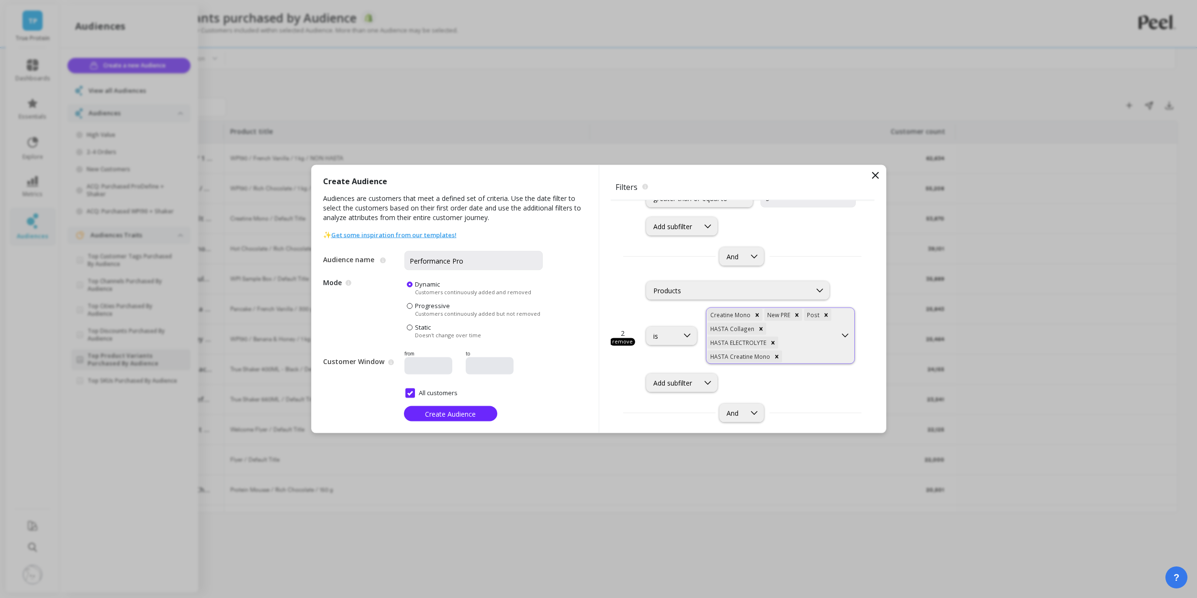
click at [804, 349] on div "Creatine Mono New PRE Post HASTA Collagen HASTA ELECTROLYTE HASTA Creatine Mono" at bounding box center [771, 336] width 130 height 56
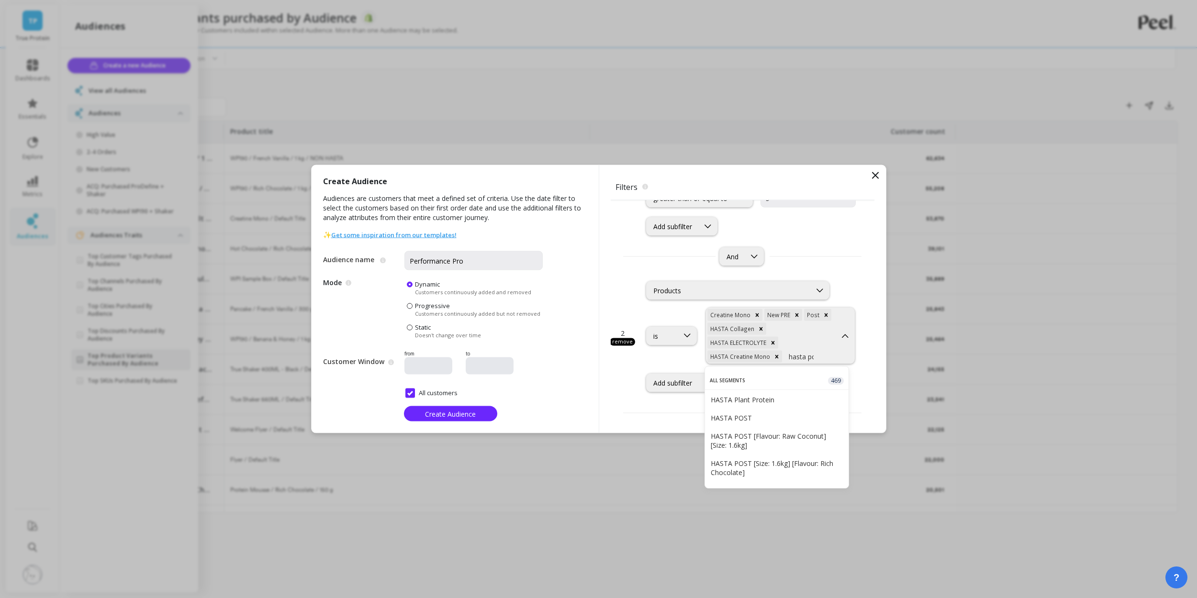
type input "hasta post"
click at [737, 397] on div "HASTA POST" at bounding box center [777, 399] width 133 height 9
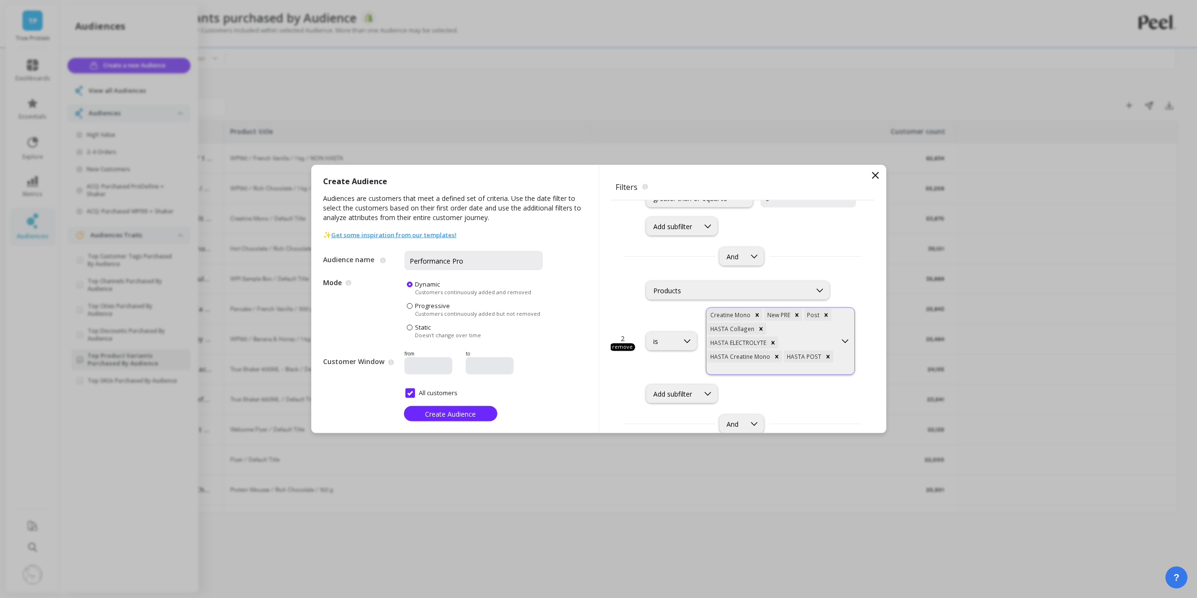
click at [815, 368] on div at bounding box center [771, 369] width 128 height 9
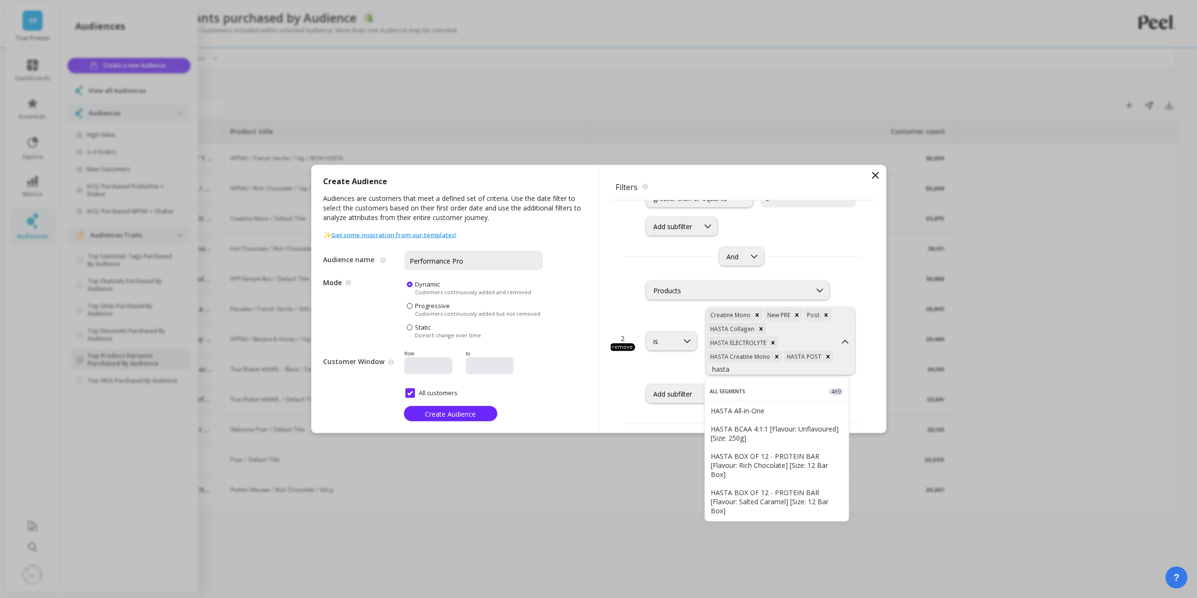
type input "hasta"
click at [796, 437] on div "HASTA WPI 90" at bounding box center [777, 432] width 144 height 17
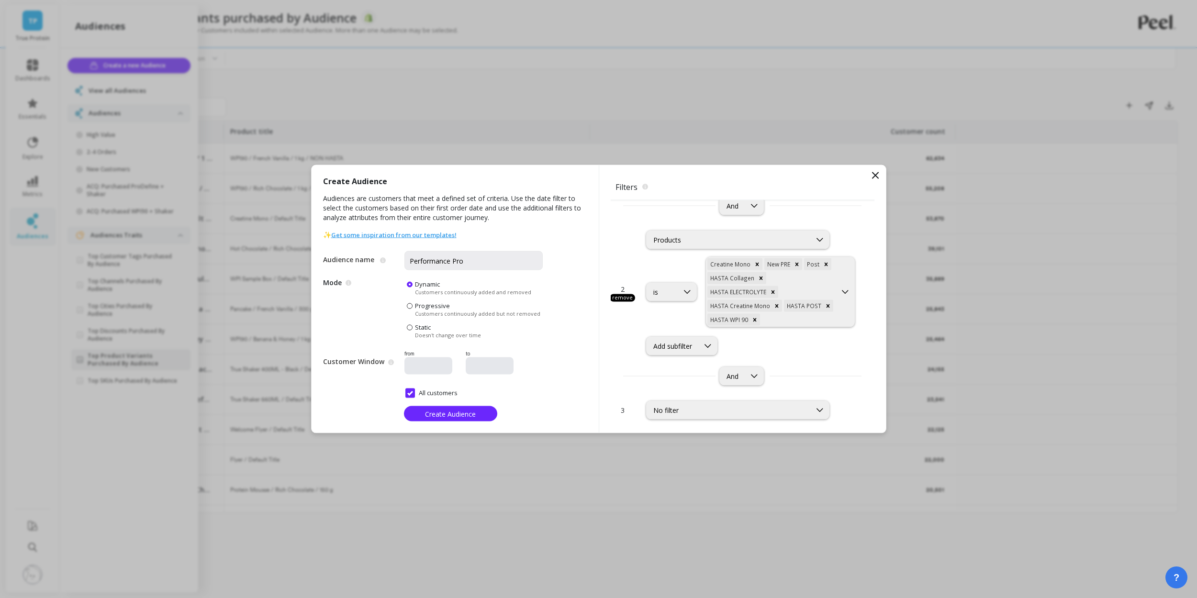
scroll to position [119, 0]
click at [721, 408] on div "No filter" at bounding box center [728, 409] width 151 height 9
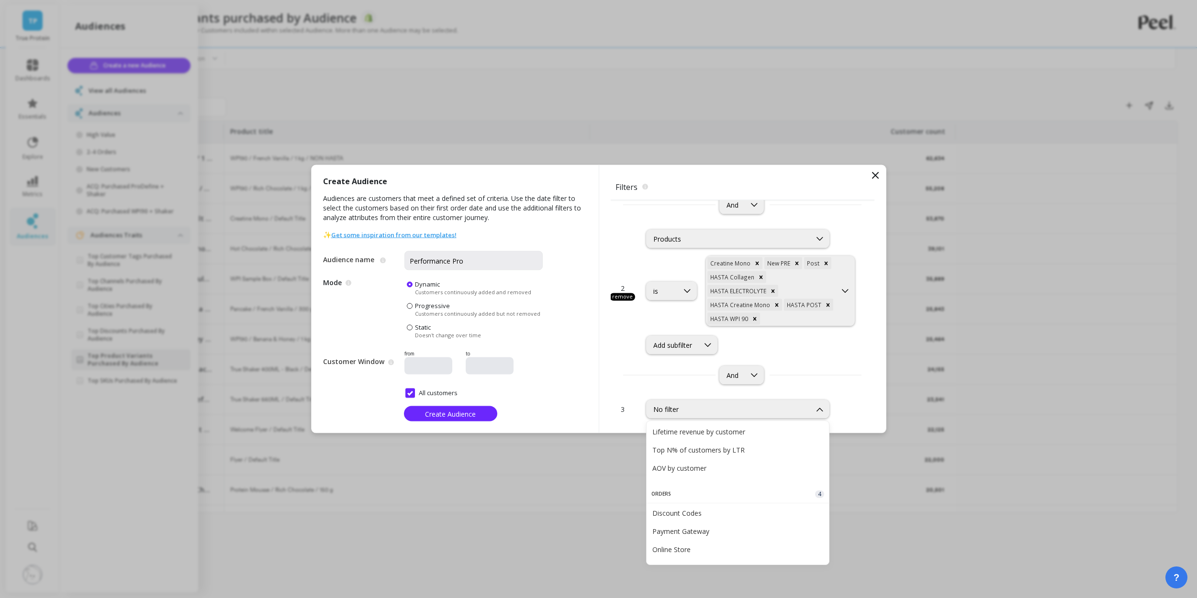
scroll to position [210, 0]
click at [729, 468] on div "AOV by customer" at bounding box center [737, 464] width 171 height 9
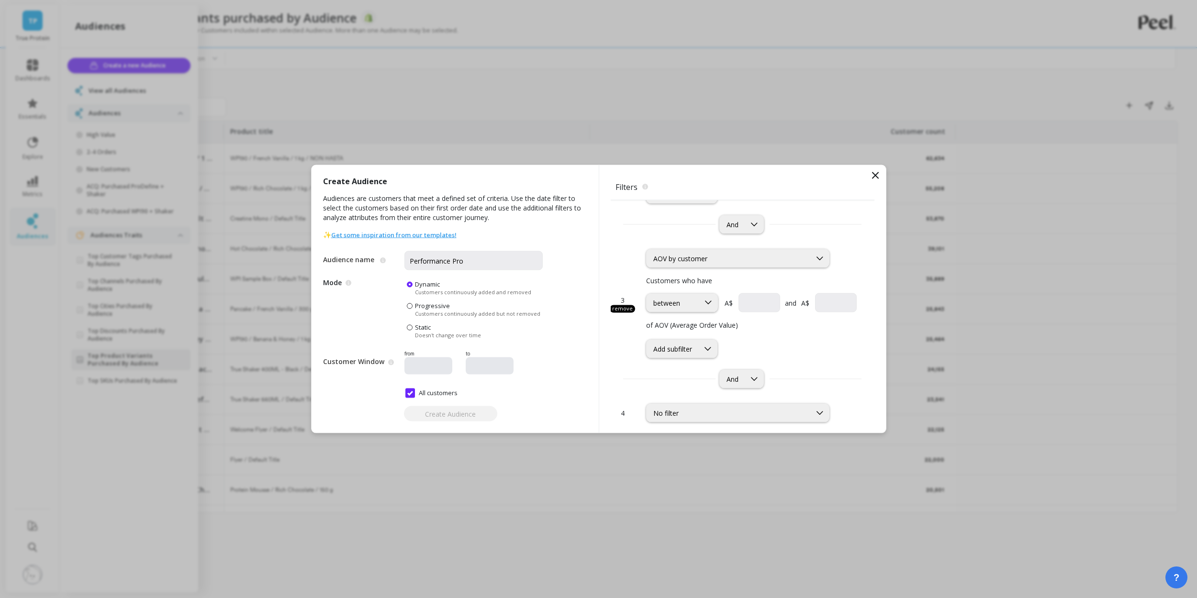
scroll to position [274, 0]
click at [681, 295] on div "between" at bounding box center [672, 298] width 39 height 9
click at [691, 346] on div "greater than or equal to" at bounding box center [681, 345] width 59 height 18
click at [795, 309] on div "Customers who have option greater than or equal to, selected. greater than or e…" at bounding box center [751, 313] width 211 height 83
click at [791, 299] on input "currency" at bounding box center [811, 299] width 89 height 19
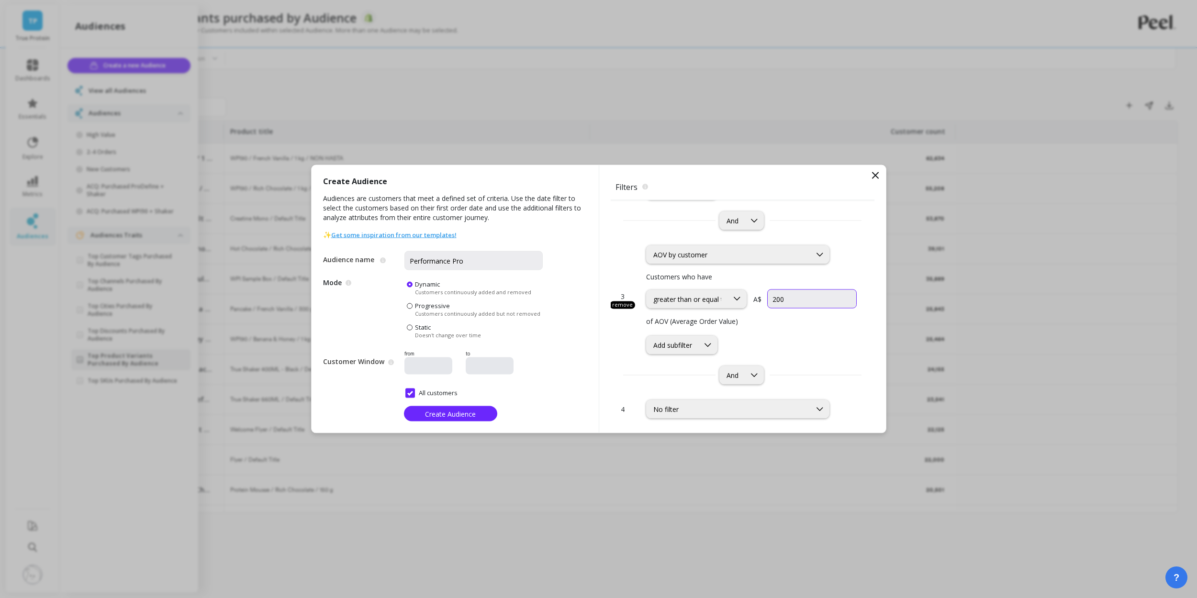
type input "200"
click at [798, 336] on div "Add subfilter" at bounding box center [751, 345] width 211 height 19
click at [463, 416] on span "Create Audience" at bounding box center [450, 413] width 51 height 9
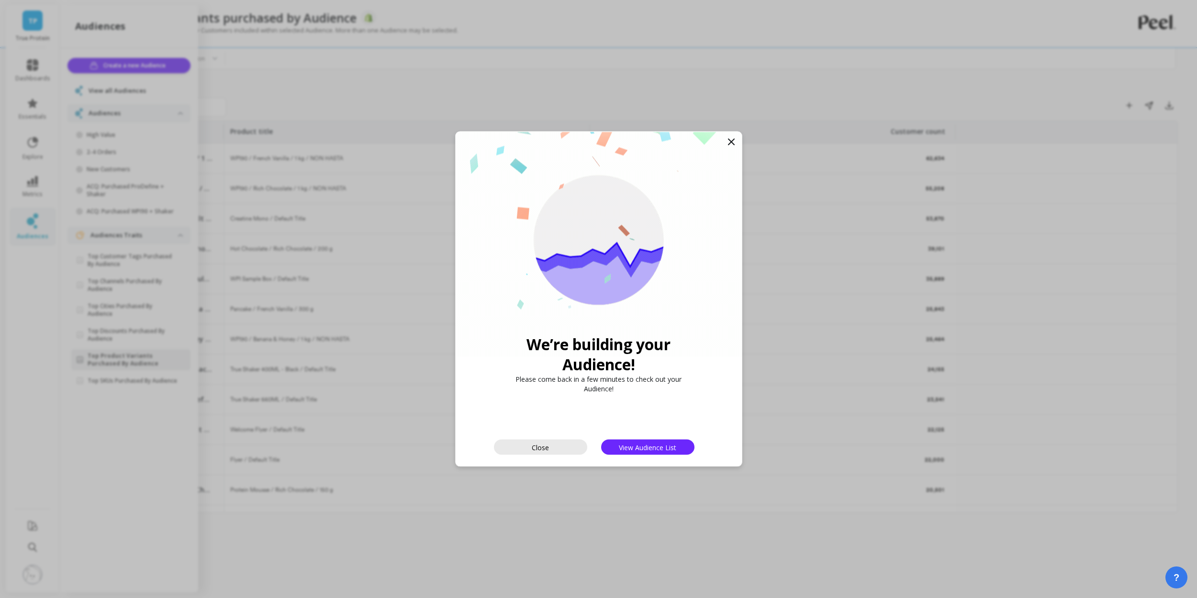
click at [538, 452] on button "Close" at bounding box center [540, 447] width 93 height 15
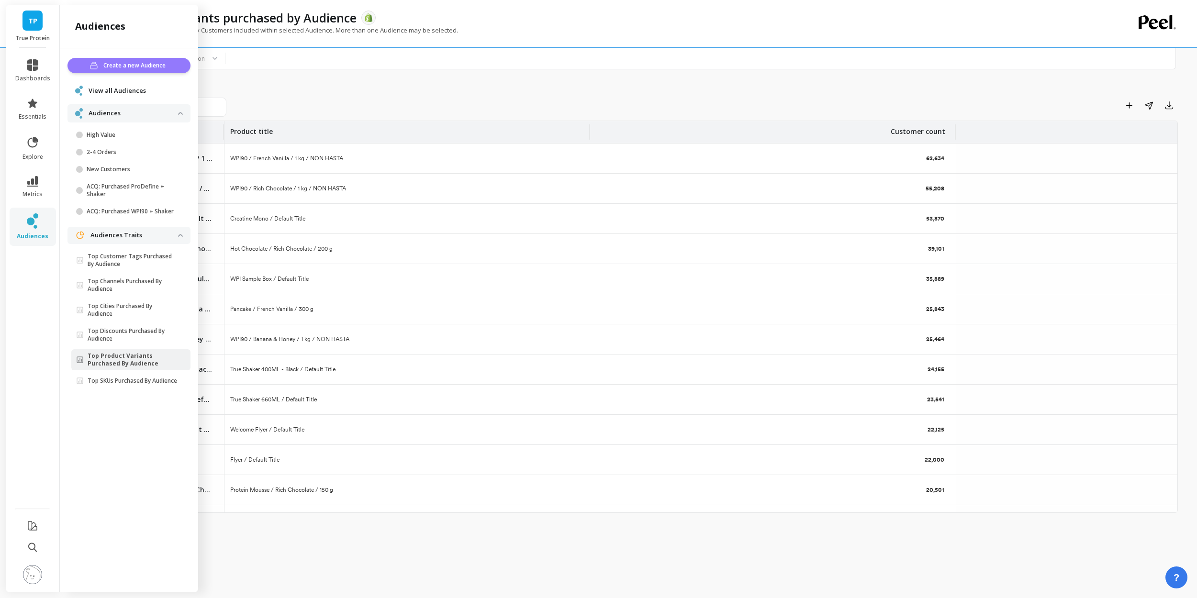
click at [156, 66] on span "Create a new Audience" at bounding box center [135, 66] width 65 height 10
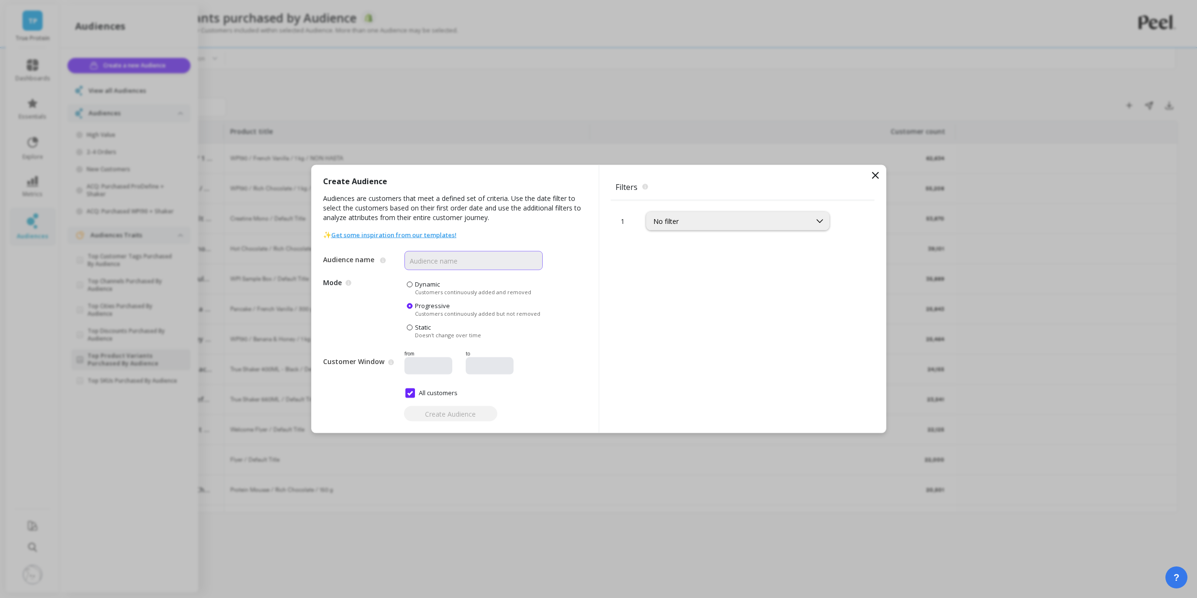
click at [448, 269] on input "Audience name" at bounding box center [473, 260] width 138 height 19
type input "Everyday Gym Go-er"
click at [717, 226] on div "No filter" at bounding box center [737, 221] width 183 height 19
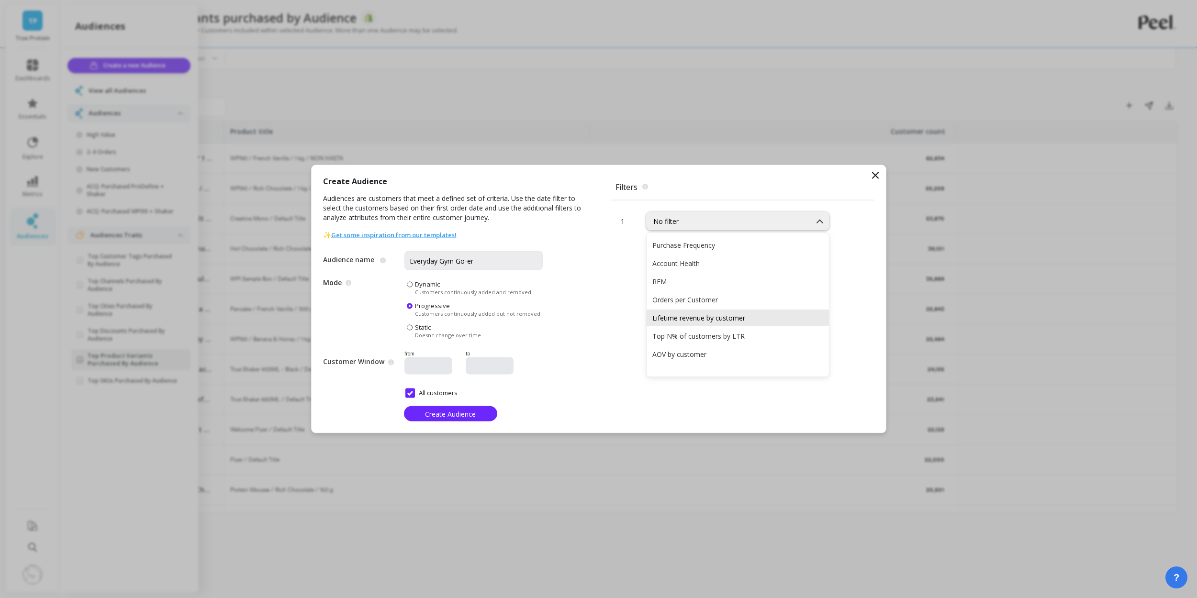
scroll to position [134, 0]
click at [736, 300] on div "Orders per Customer" at bounding box center [737, 297] width 171 height 9
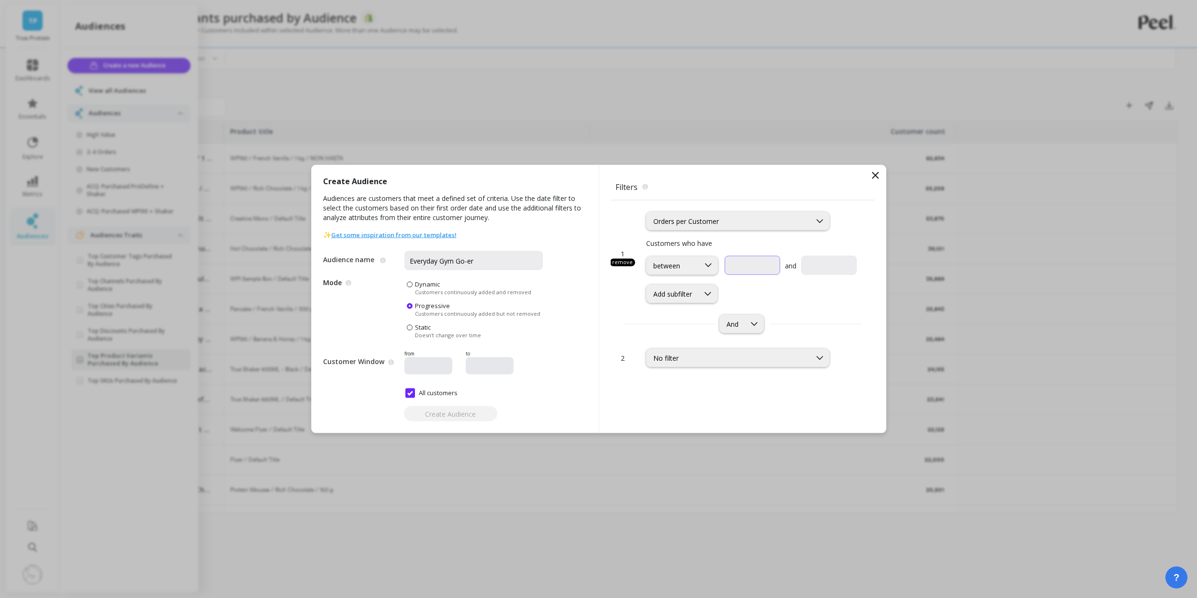
click at [757, 264] on input "text" at bounding box center [753, 265] width 56 height 19
type input "2"
click at [837, 271] on input "text" at bounding box center [829, 265] width 56 height 19
type input "4"
click at [736, 357] on div "No filter" at bounding box center [728, 358] width 151 height 9
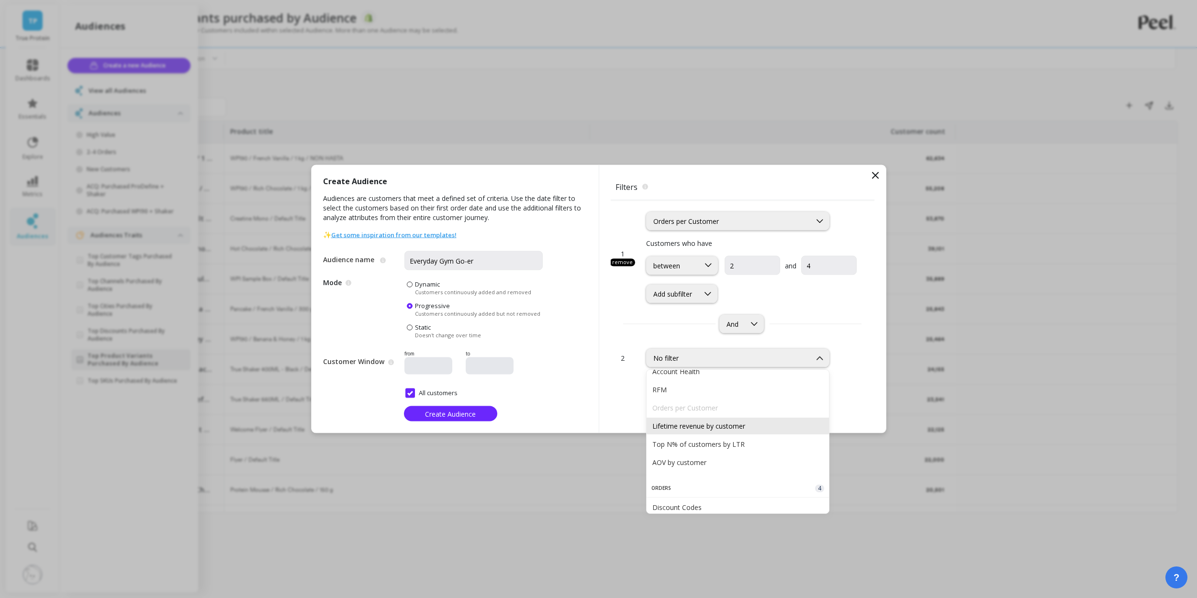
scroll to position [0, 0]
type input "pro"
click at [680, 452] on div "Products" at bounding box center [737, 448] width 171 height 9
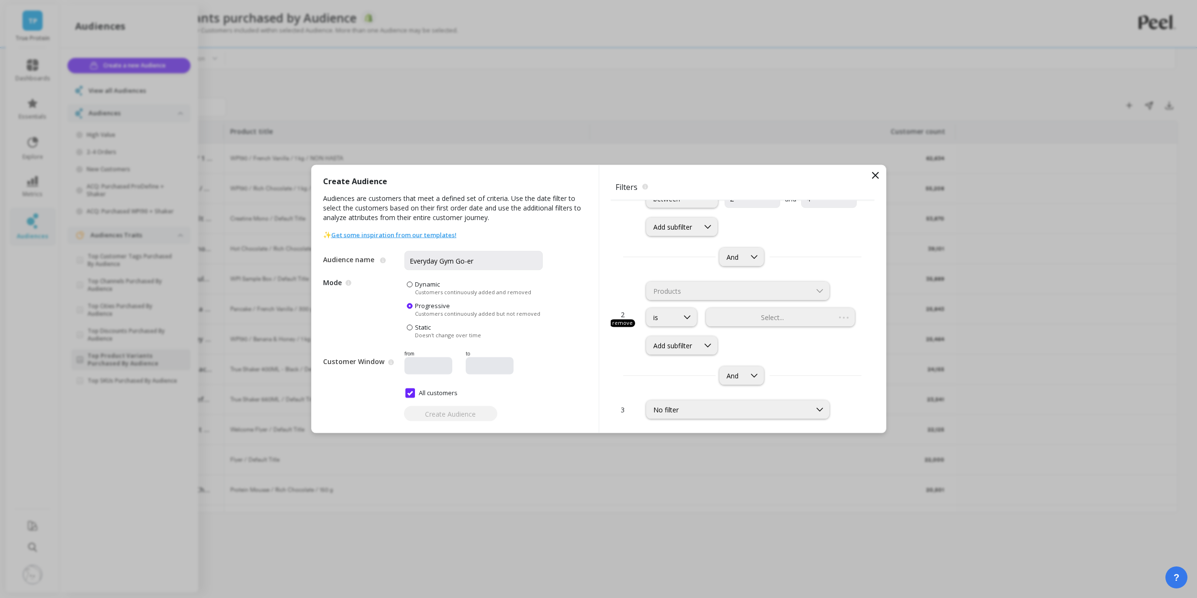
scroll to position [67, 0]
click at [743, 321] on div "Select..." at bounding box center [771, 317] width 130 height 11
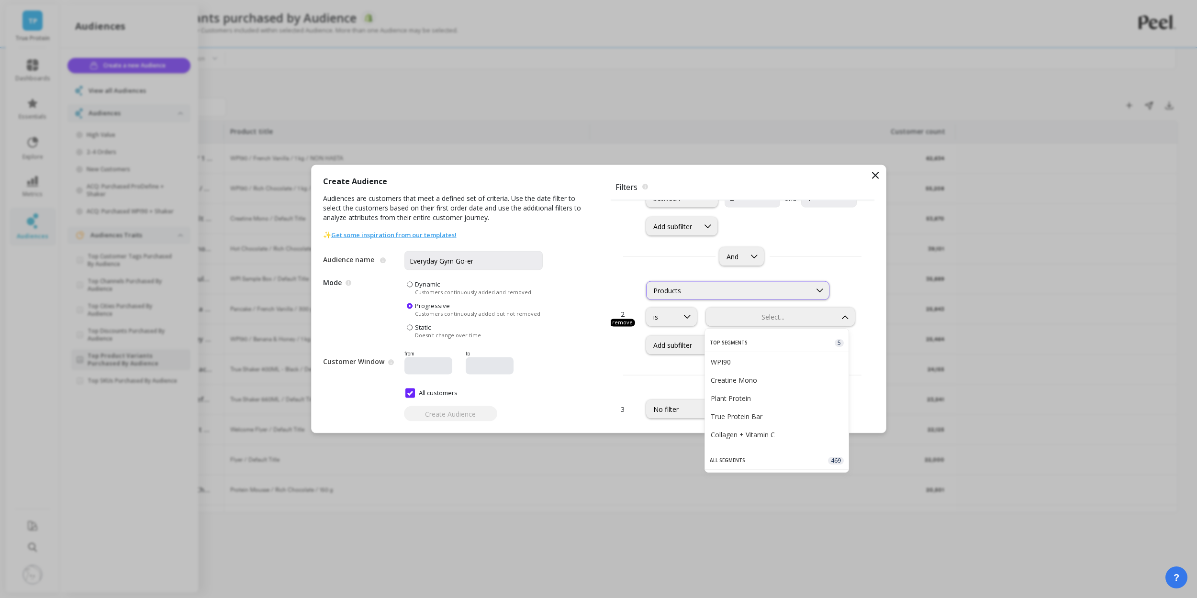
click at [724, 291] on div "Products" at bounding box center [728, 290] width 151 height 9
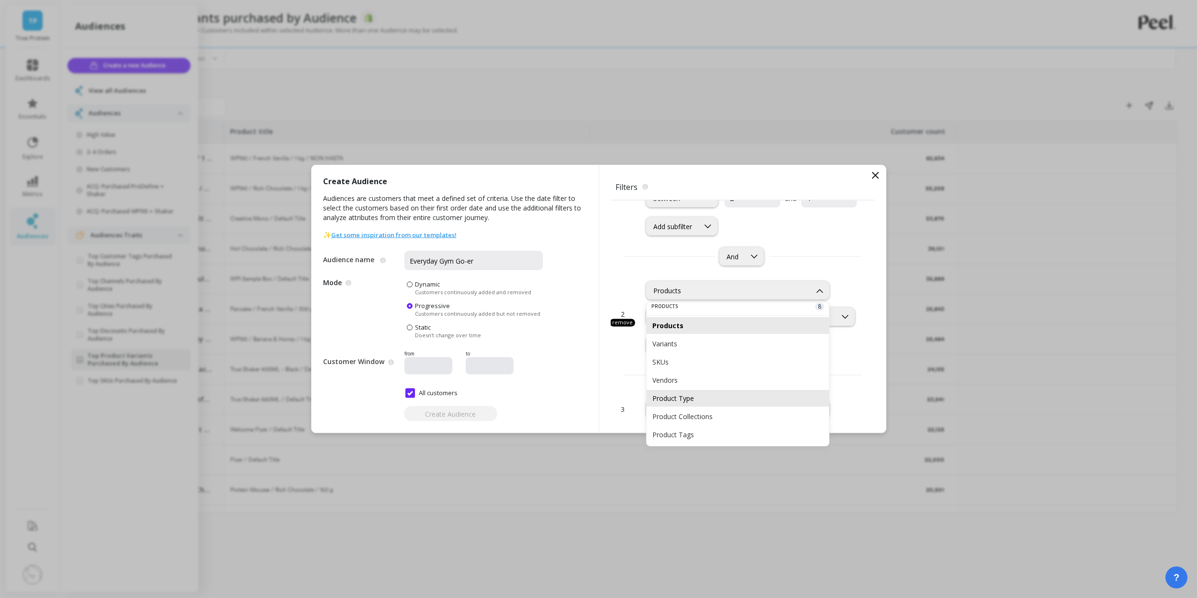
scroll to position [579, 0]
click at [718, 410] on div "Product Collections" at bounding box center [737, 411] width 171 height 9
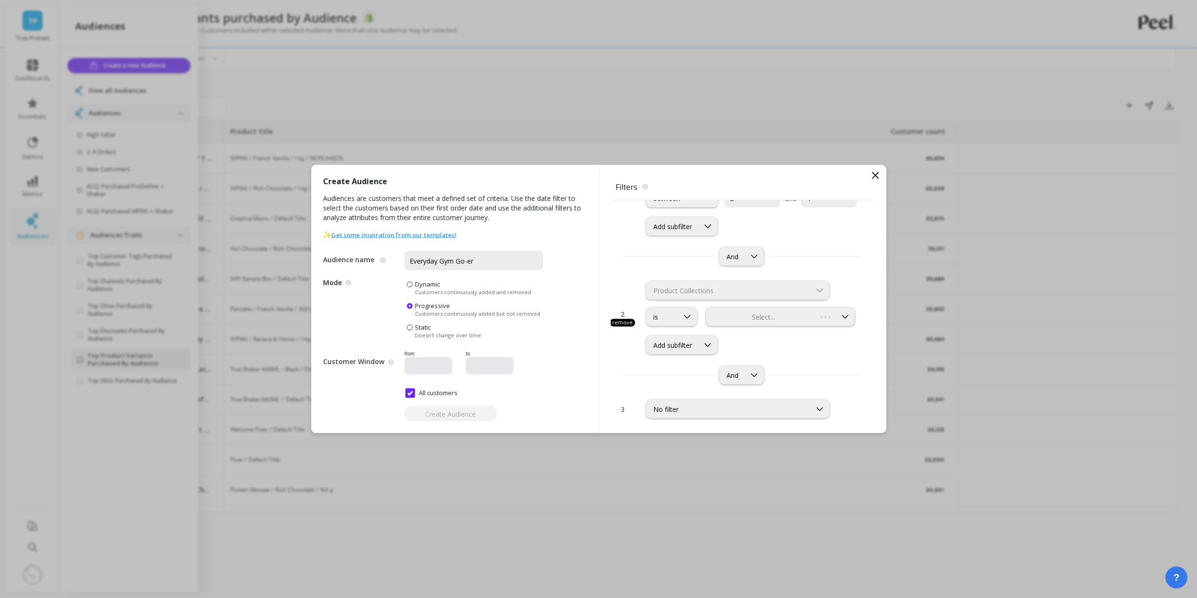
click at [753, 319] on div "Select..." at bounding box center [780, 317] width 149 height 19
click at [773, 316] on div "Select..." at bounding box center [780, 317] width 149 height 19
click at [829, 318] on div at bounding box center [771, 316] width 128 height 9
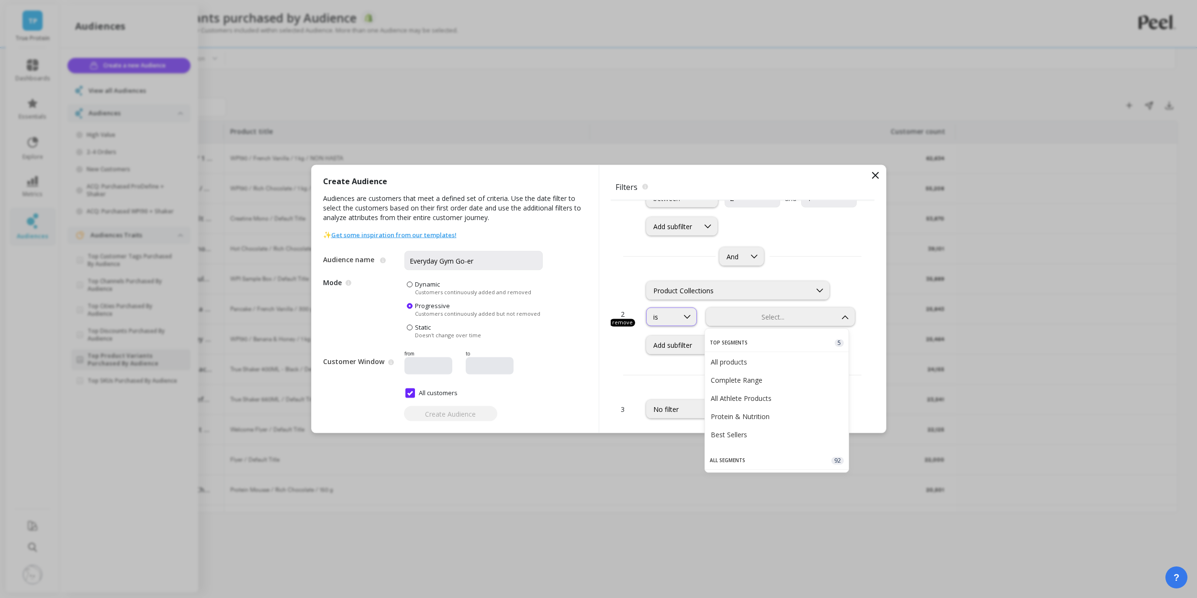
click at [685, 321] on icon at bounding box center [687, 317] width 11 height 11
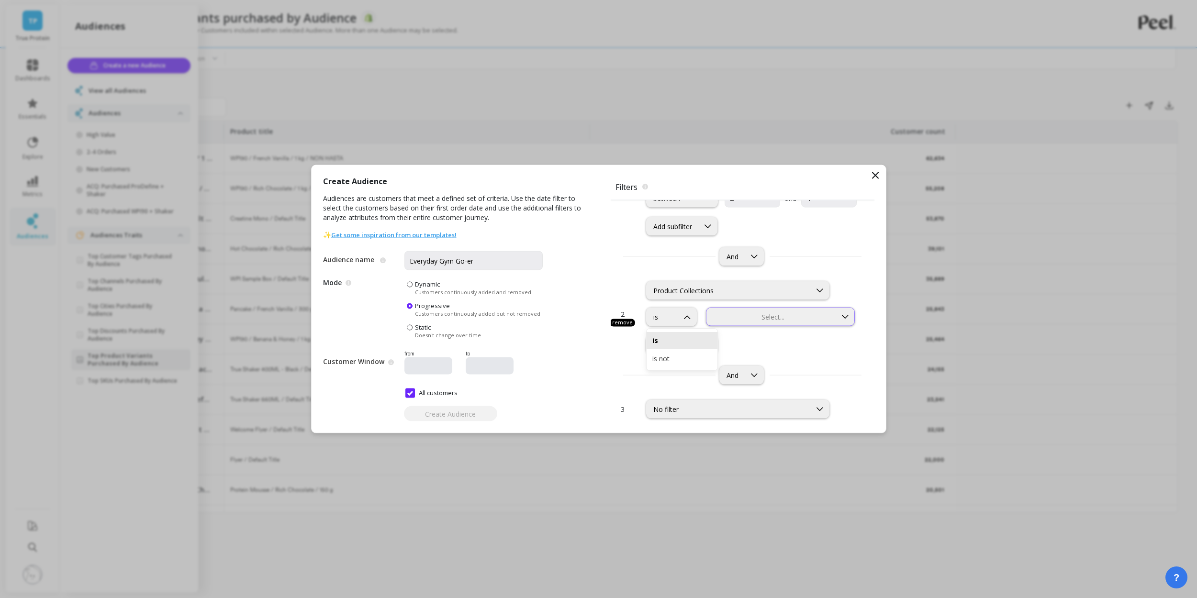
click at [751, 310] on div "Select..." at bounding box center [780, 317] width 149 height 19
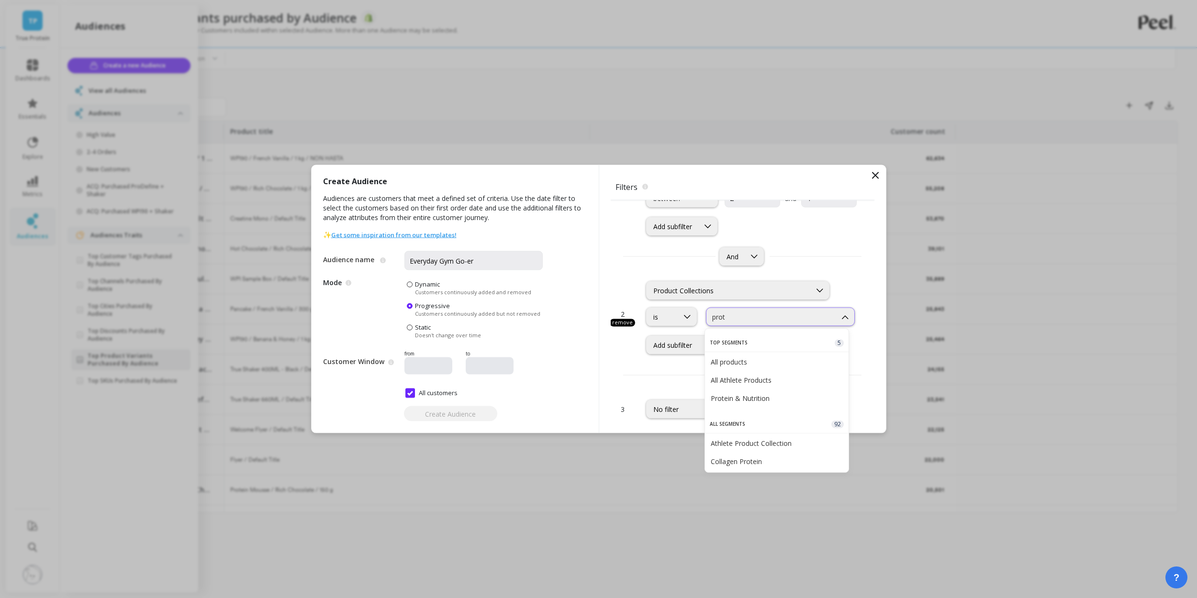
type input "prote"
click at [745, 360] on div "Protein & Nutrition" at bounding box center [777, 361] width 133 height 9
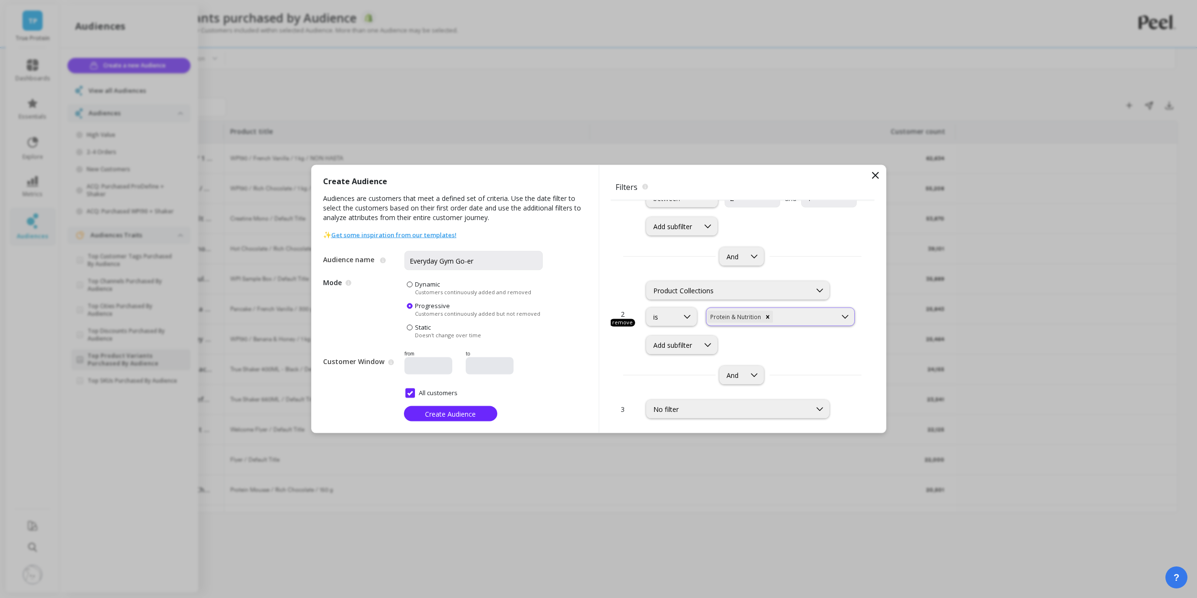
click at [785, 318] on div at bounding box center [805, 316] width 61 height 9
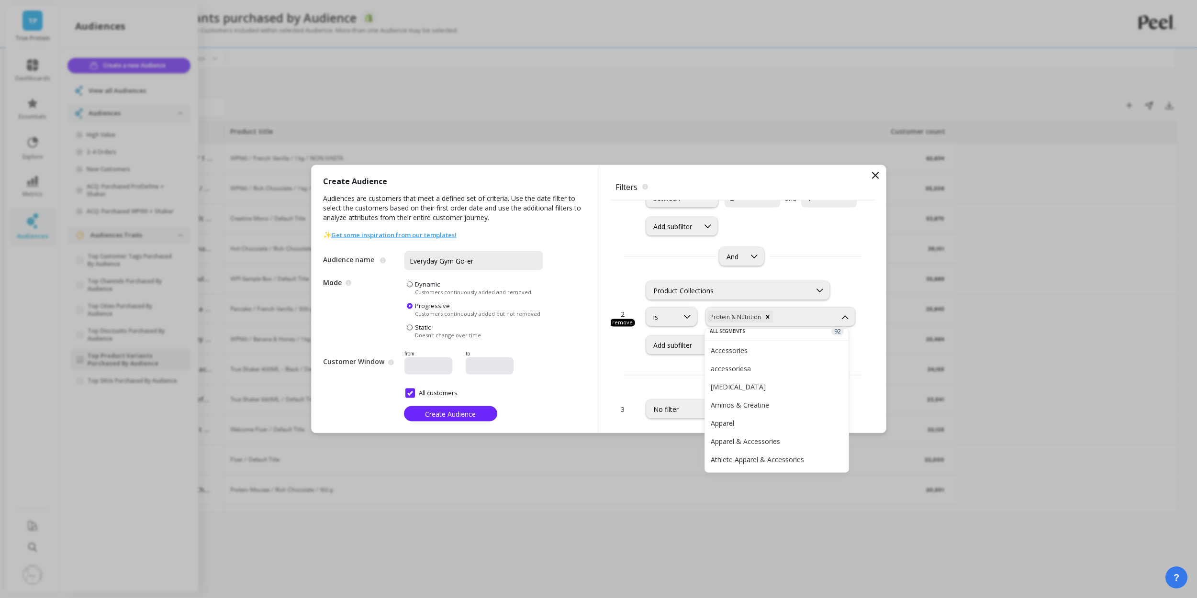
scroll to position [0, 0]
type input "gen"
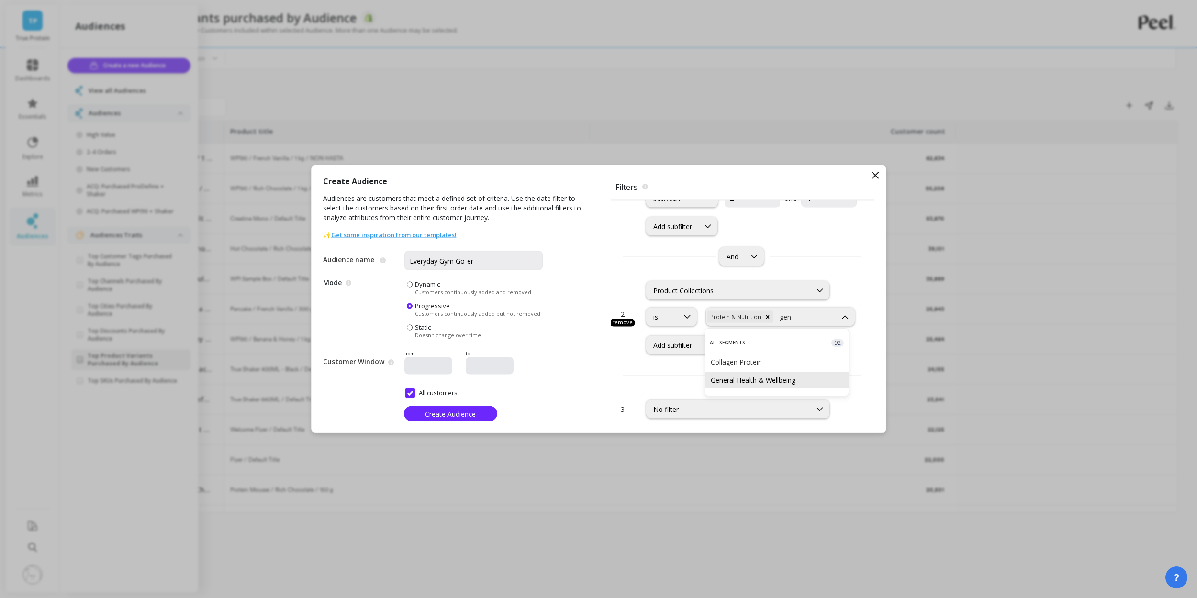
click at [754, 383] on div "General Health & Wellbeing" at bounding box center [777, 380] width 133 height 9
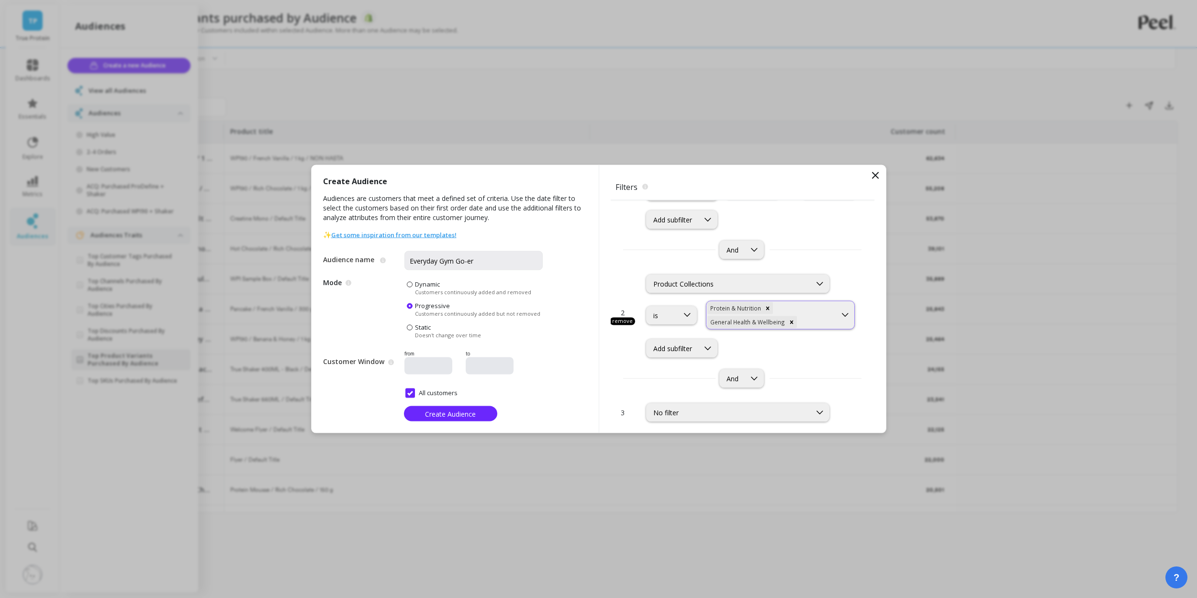
scroll to position [78, 0]
click at [753, 405] on div "No filter" at bounding box center [728, 409] width 151 height 9
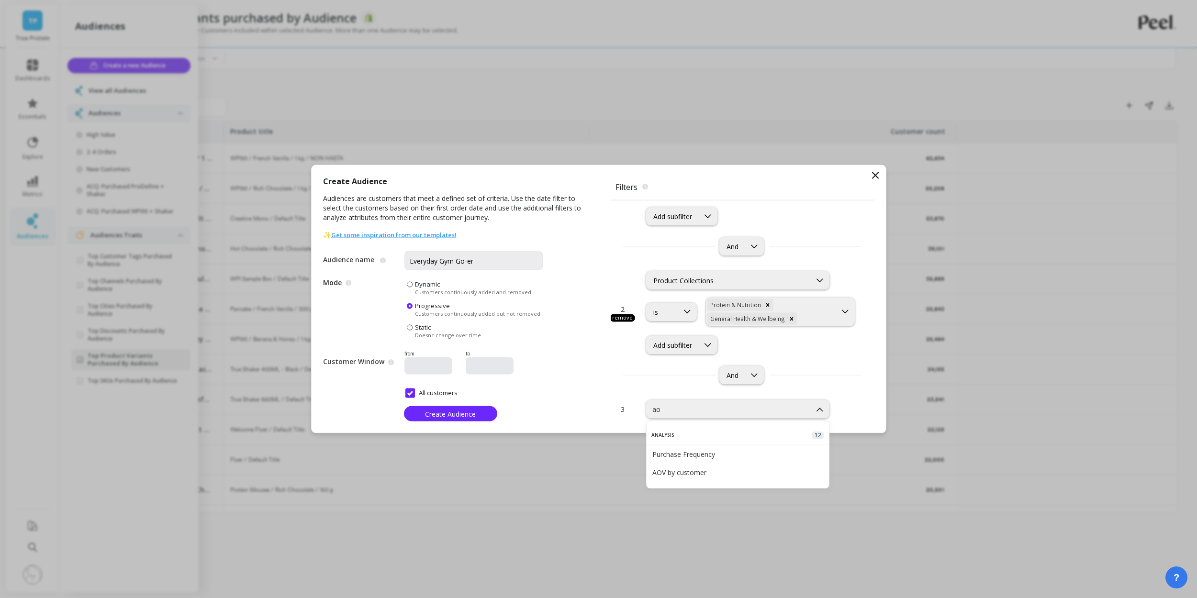
type input "aov"
click at [720, 458] on div "AOV by customer" at bounding box center [737, 454] width 171 height 9
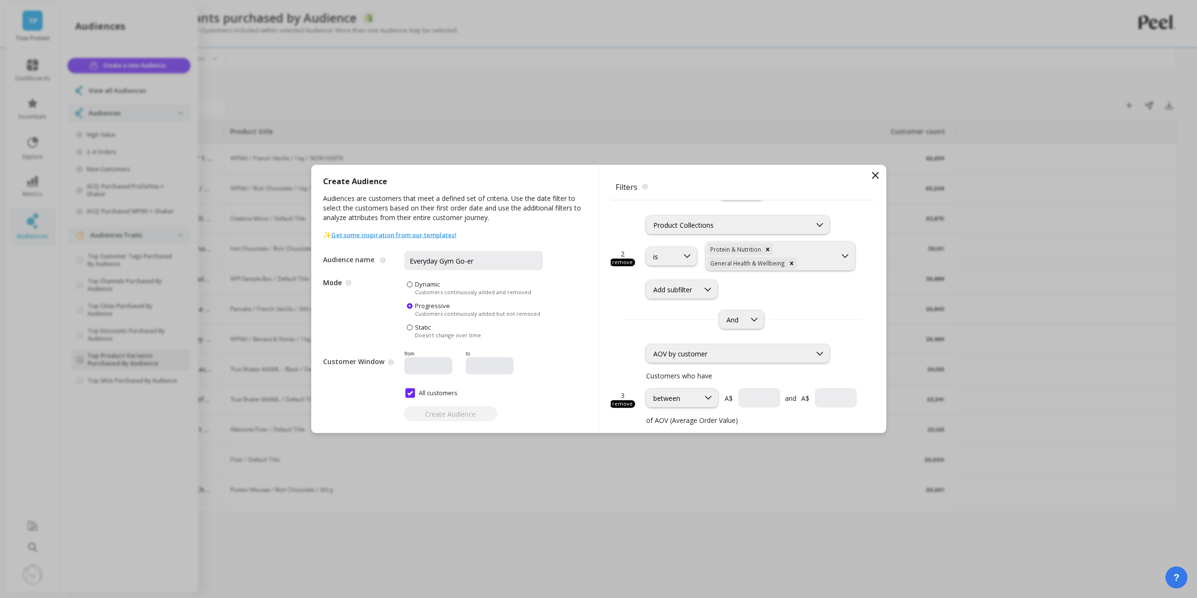
scroll to position [232, 0]
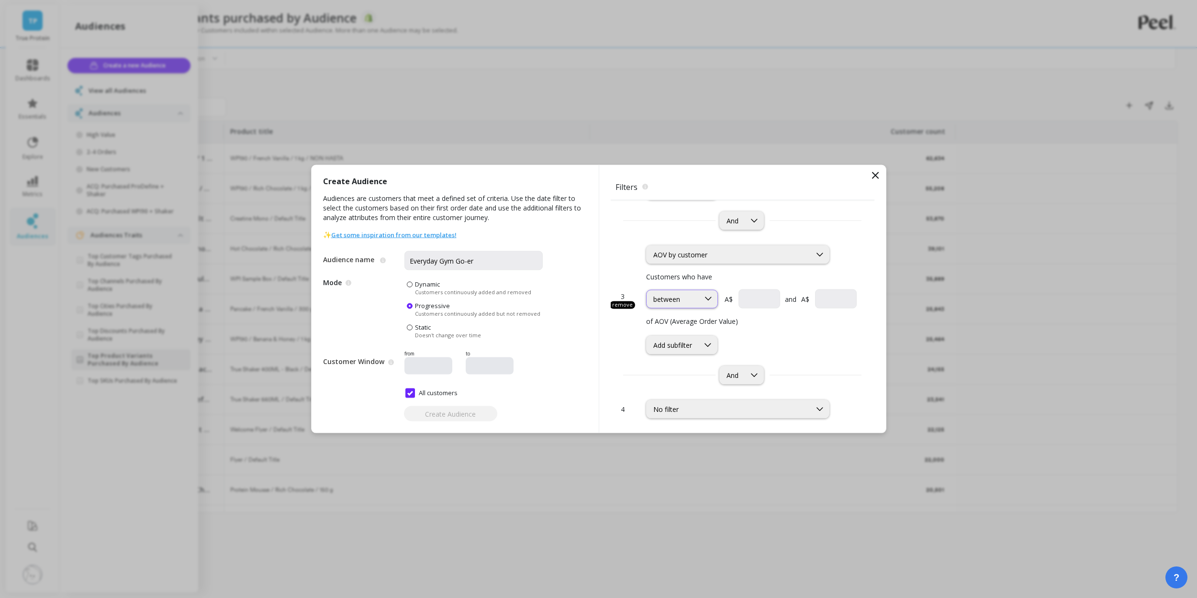
click at [700, 305] on div at bounding box center [708, 299] width 18 height 18
click at [696, 347] on div "greater than or equal to" at bounding box center [681, 345] width 59 height 18
click at [802, 295] on input "currency" at bounding box center [811, 299] width 89 height 19
type input "150"
click at [448, 417] on span "Create Audience" at bounding box center [450, 413] width 51 height 9
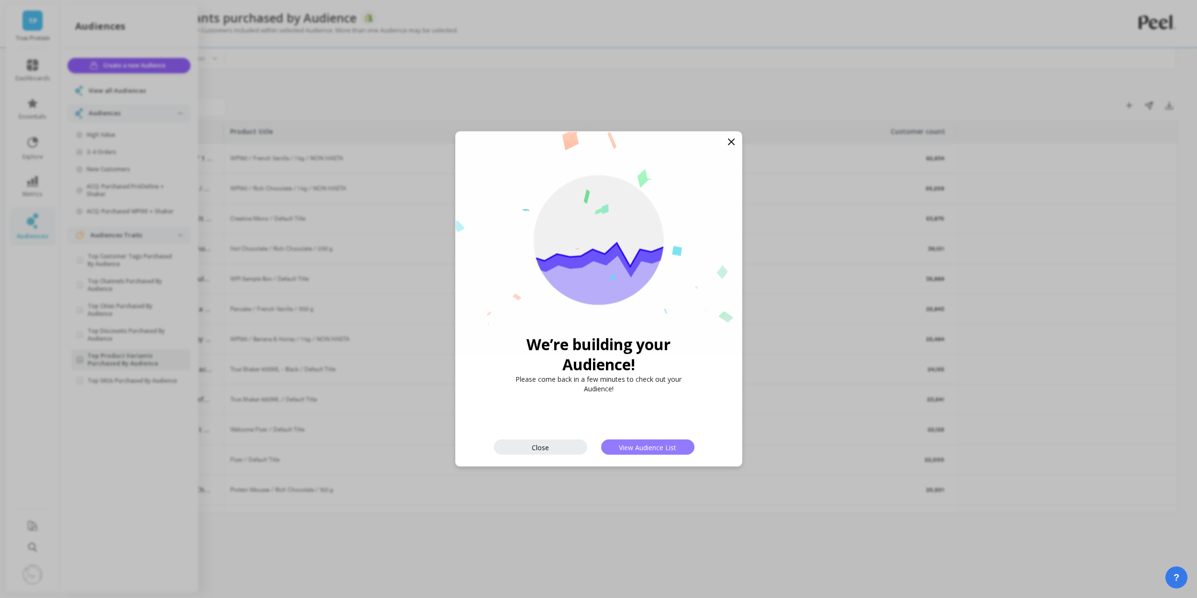
click at [628, 449] on span "View Audience List" at bounding box center [647, 447] width 57 height 9
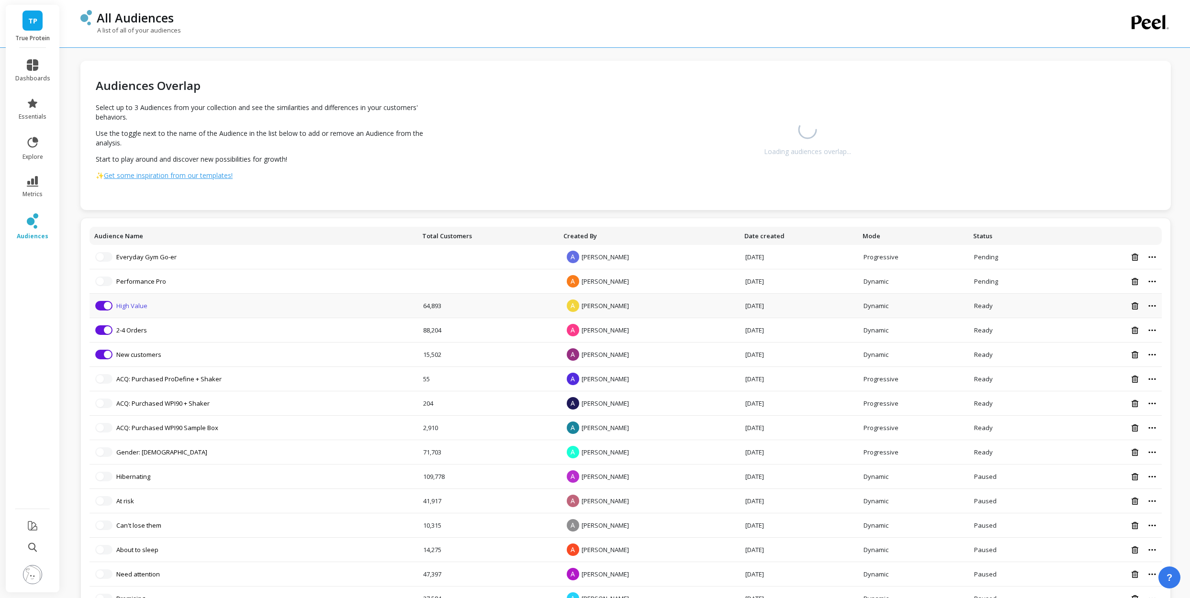
click at [137, 306] on link "High Value" at bounding box center [131, 305] width 31 height 9
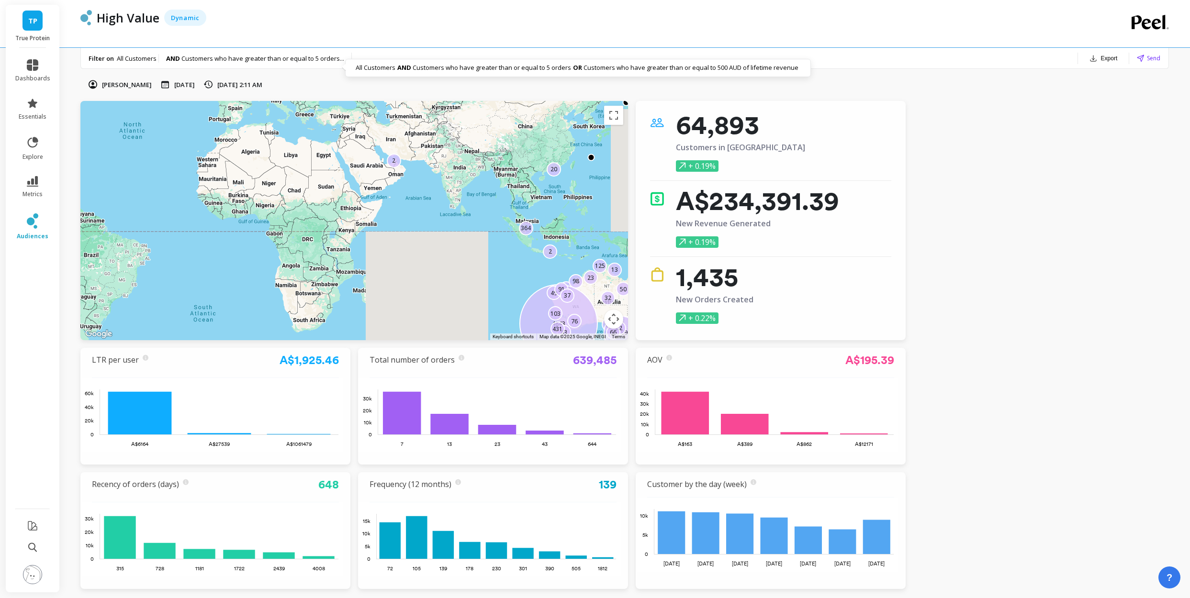
click at [305, 56] on span "Customers who have greater than or equal to 5 orders ..." at bounding box center [262, 58] width 163 height 9
click at [129, 56] on span "All Customers" at bounding box center [137, 58] width 40 height 9
click at [107, 57] on p "Filter on" at bounding box center [101, 58] width 25 height 9
click at [160, 56] on p "All Customers AND Customers who have greater than or equal to 5 orders ..." at bounding box center [230, 58] width 227 height 9
click at [200, 57] on span "Customers who have greater than or equal to 5 orders ..." at bounding box center [262, 58] width 163 height 9
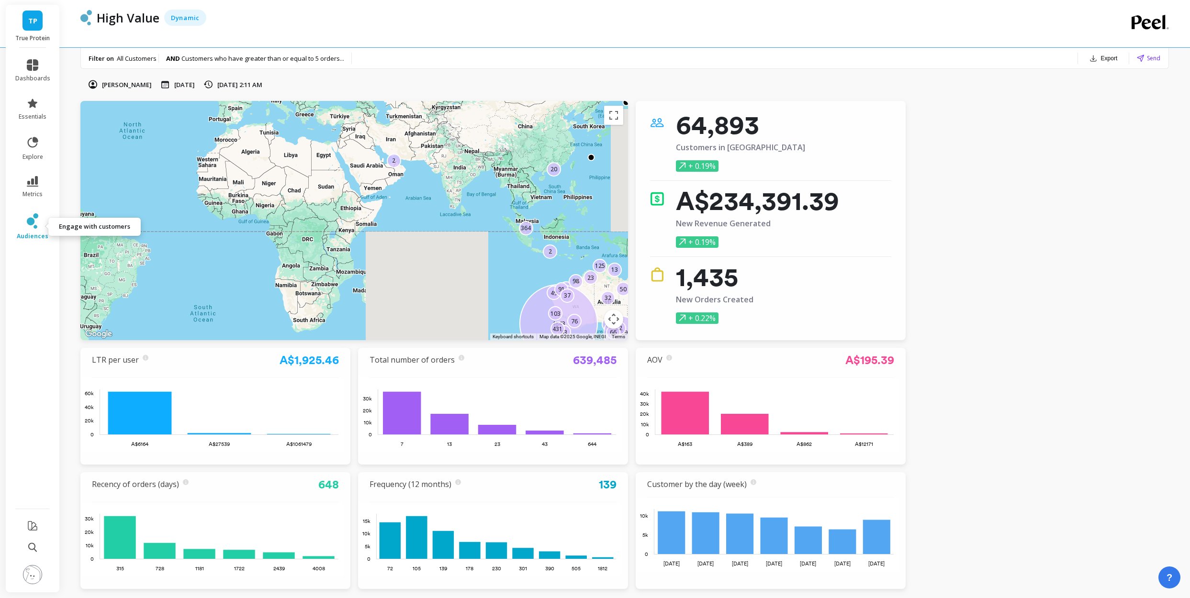
click at [37, 225] on icon at bounding box center [32, 220] width 11 height 15
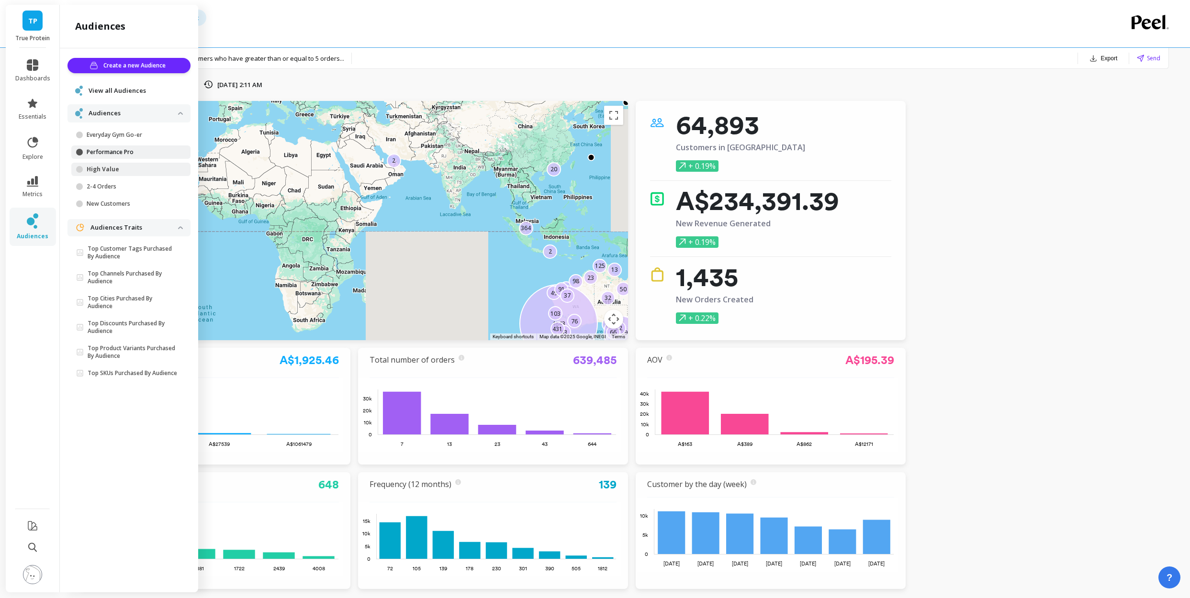
click at [116, 152] on p "Performance Pro" at bounding box center [132, 152] width 91 height 8
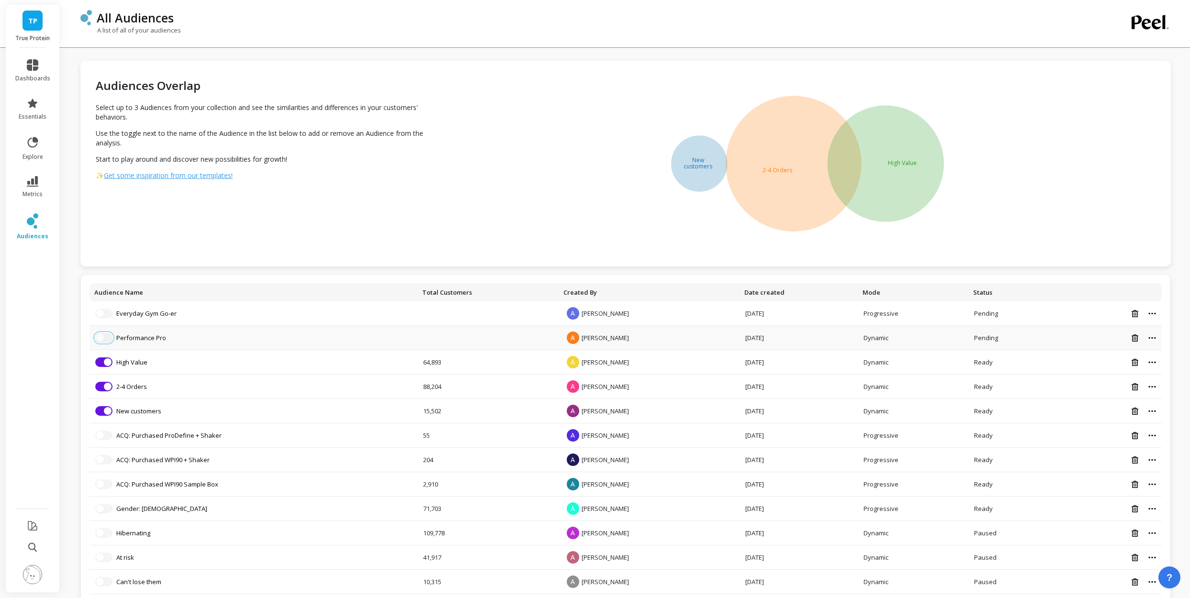
click at [105, 338] on button "button" at bounding box center [103, 338] width 17 height 10
click at [109, 312] on button "button" at bounding box center [103, 314] width 17 height 10
